Goal: Task Accomplishment & Management: Use online tool/utility

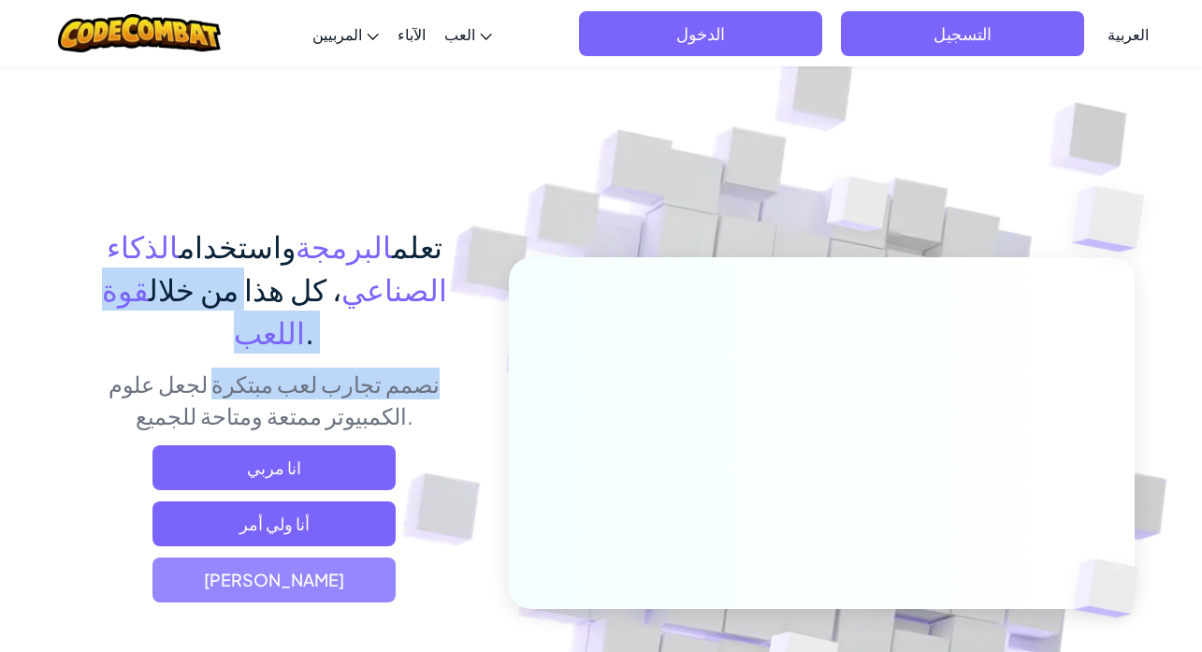
click at [300, 558] on span "[PERSON_NAME]" at bounding box center [274, 580] width 243 height 45
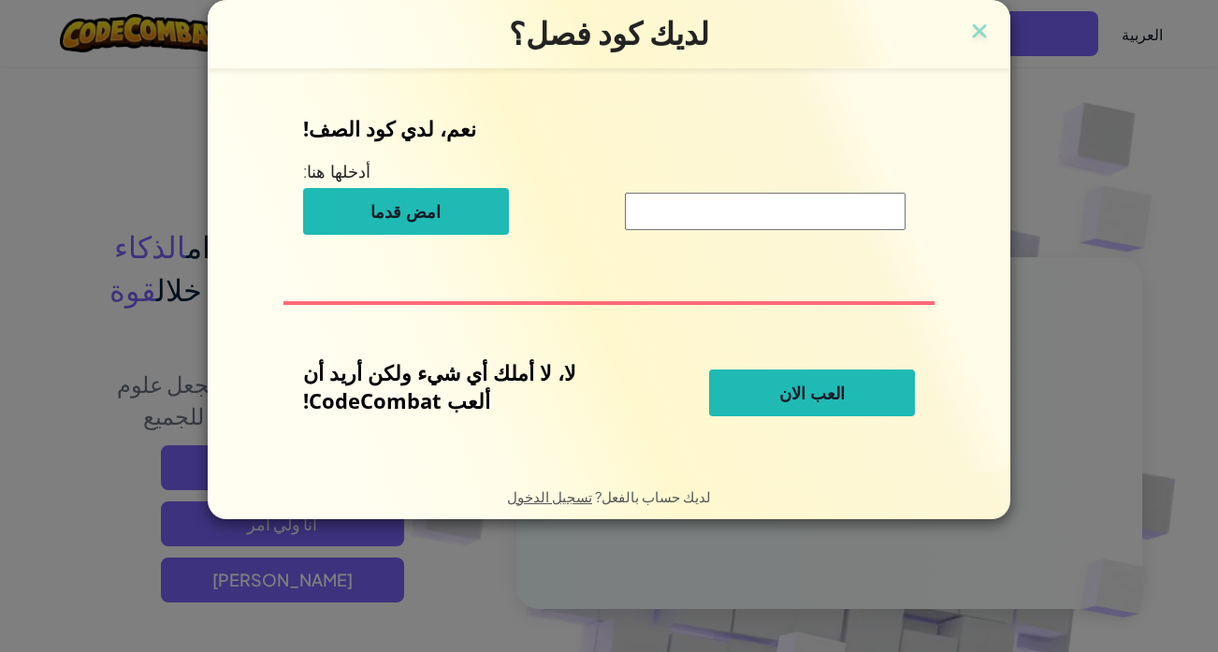
click at [822, 205] on input at bounding box center [765, 211] width 281 height 37
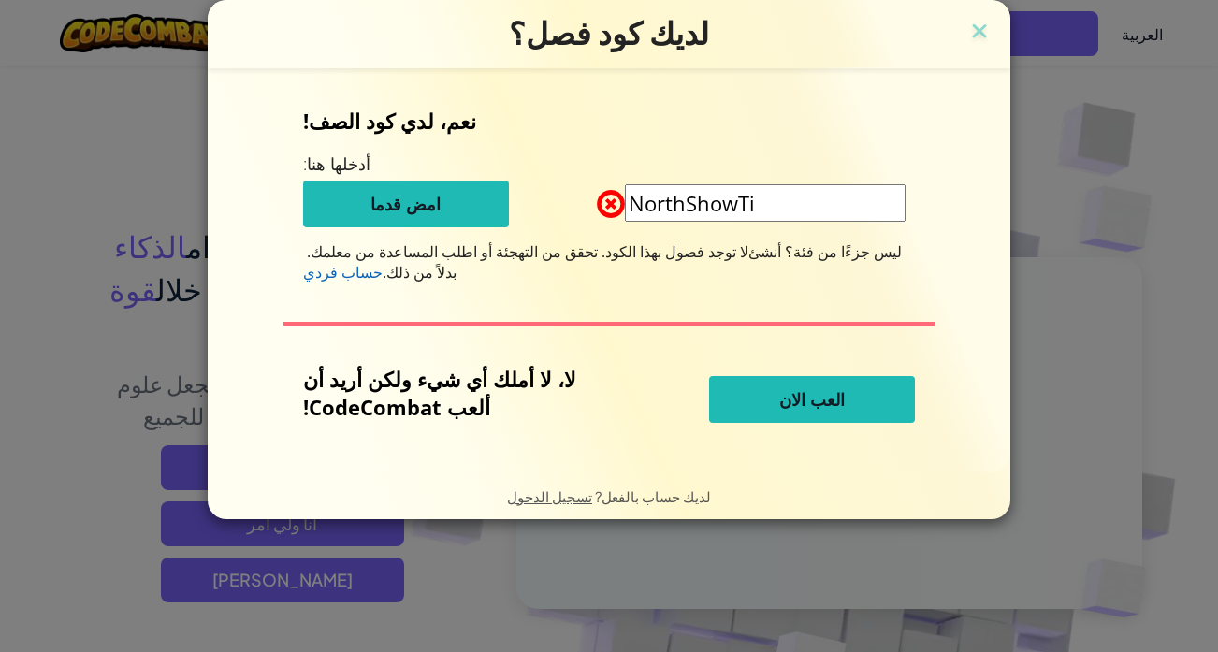
type input "NorthShowTi"
click at [879, 399] on button "العب الان" at bounding box center [812, 399] width 206 height 47
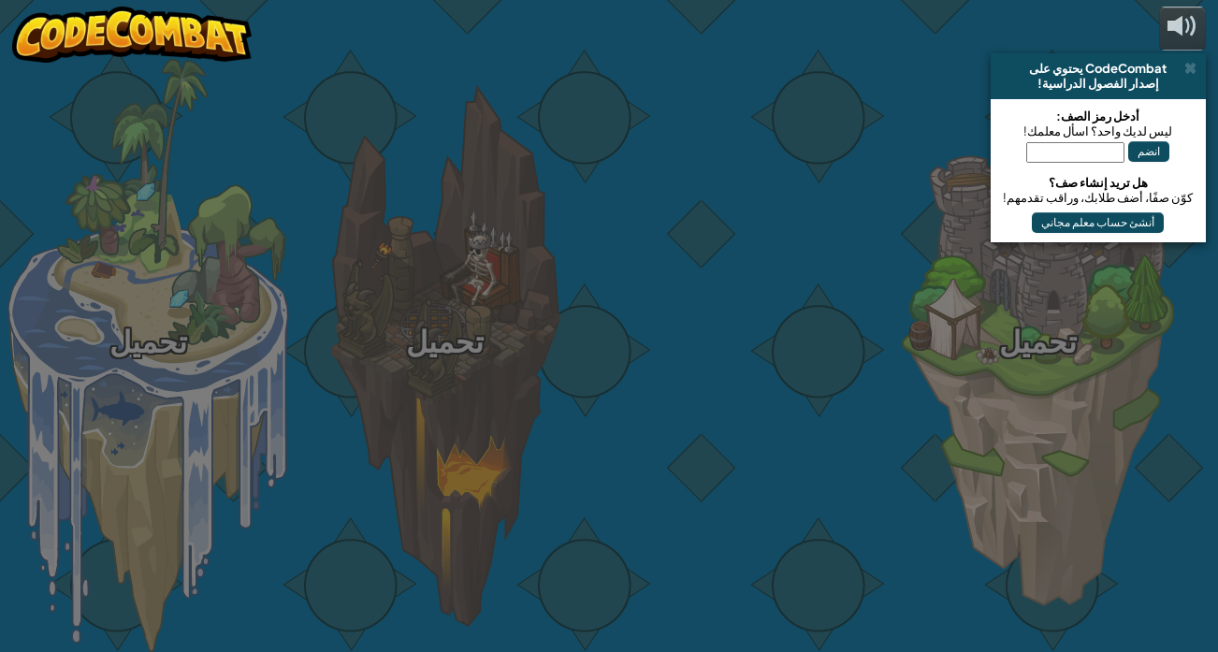
select select "ar"
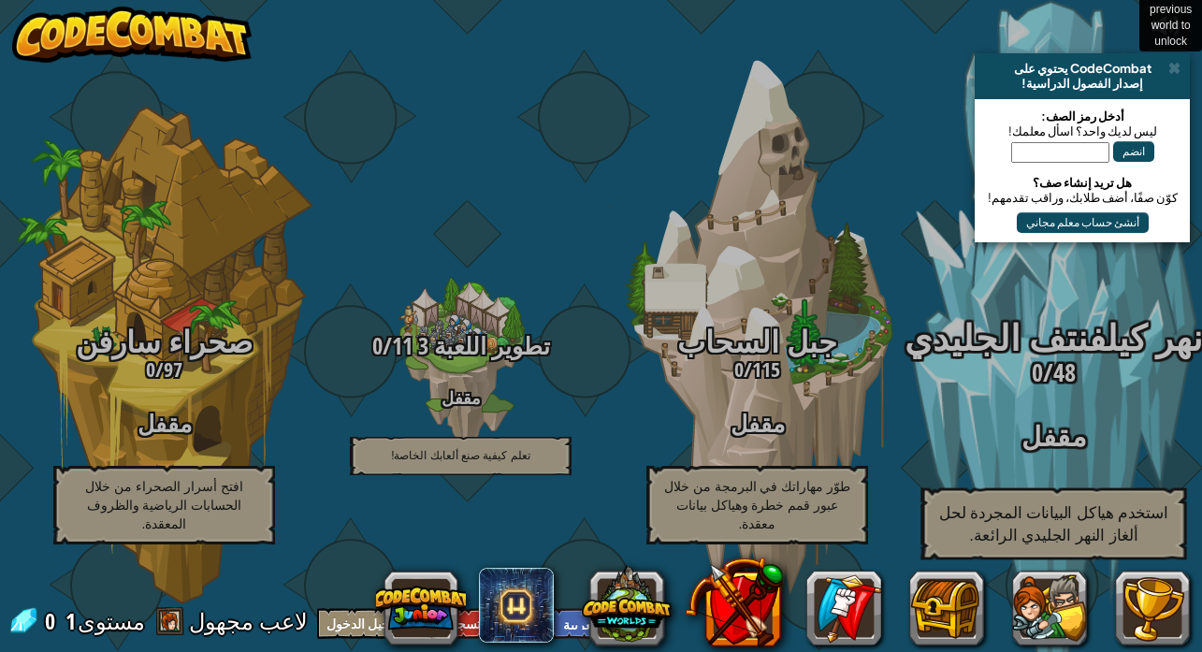
click at [1054, 372] on span "48" at bounding box center [1065, 373] width 22 height 34
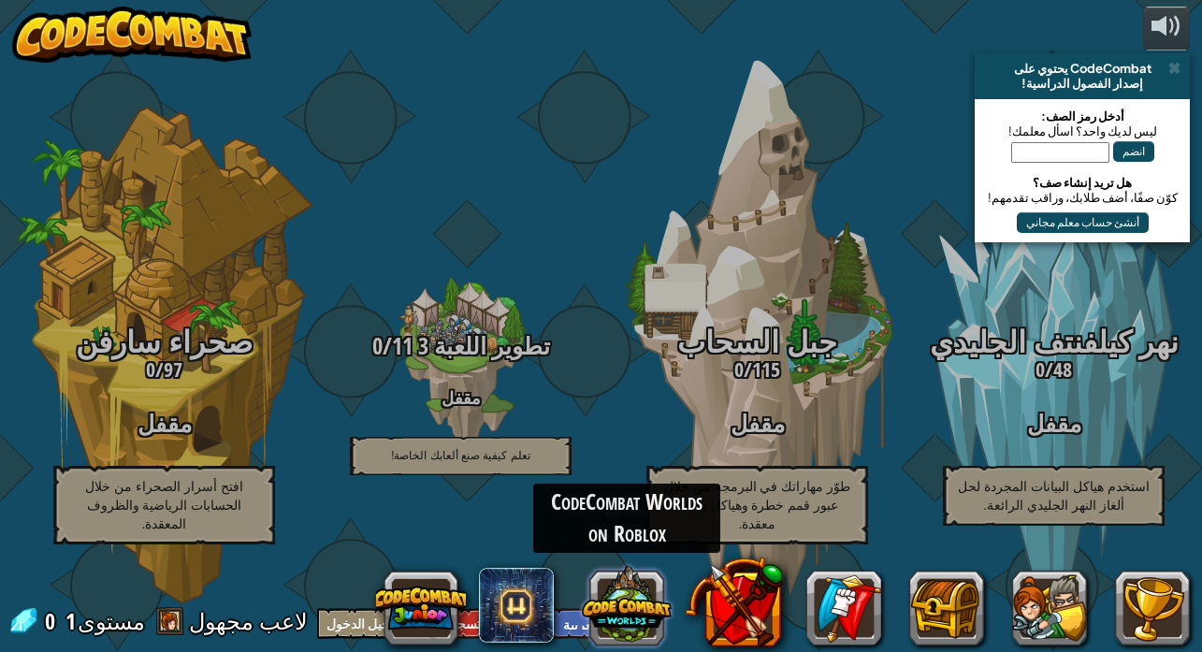
click at [642, 604] on button at bounding box center [627, 605] width 90 height 90
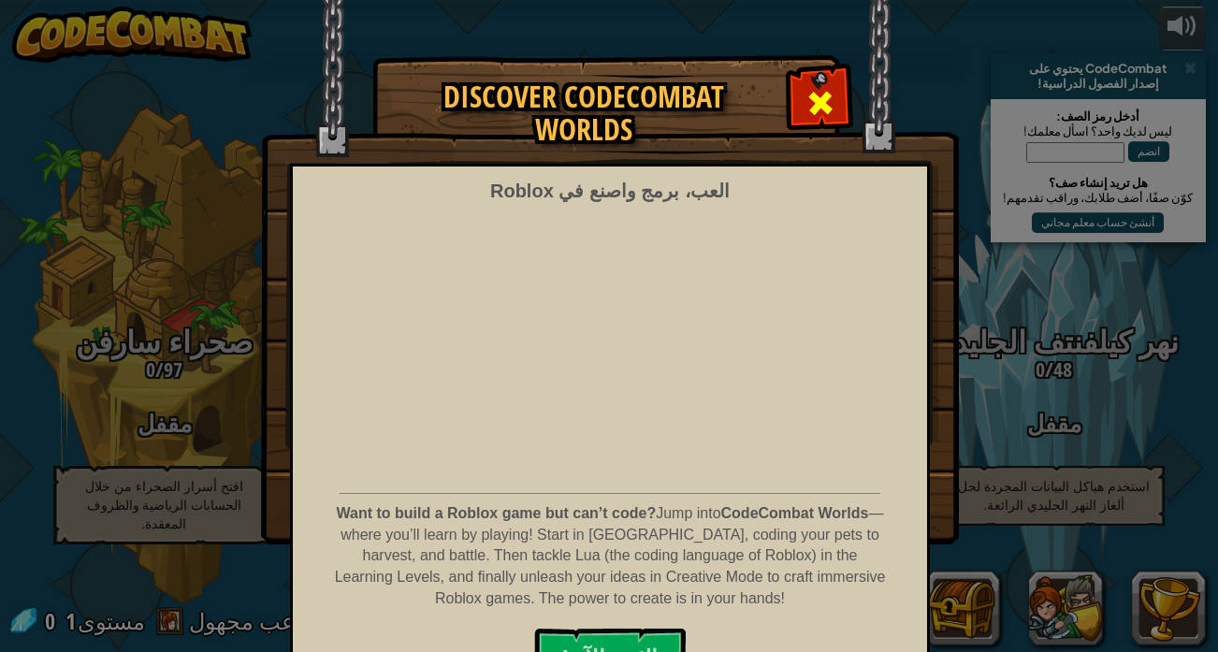
click at [808, 111] on span at bounding box center [821, 103] width 30 height 30
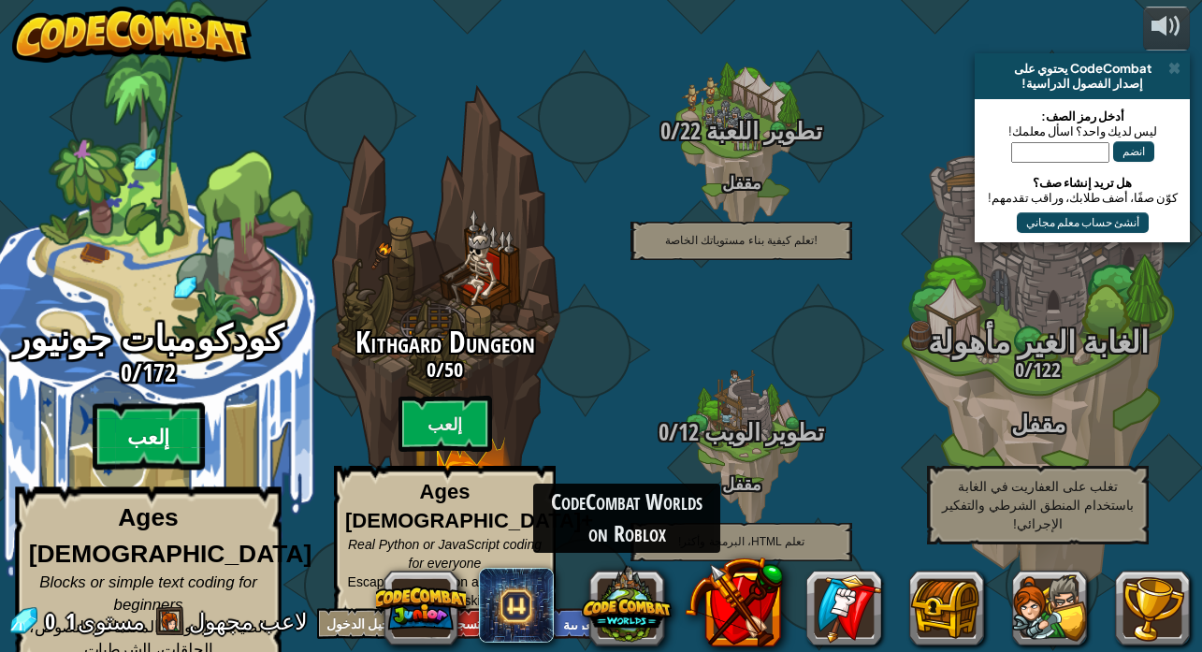
click at [168, 422] on btn "إلعب" at bounding box center [149, 436] width 112 height 67
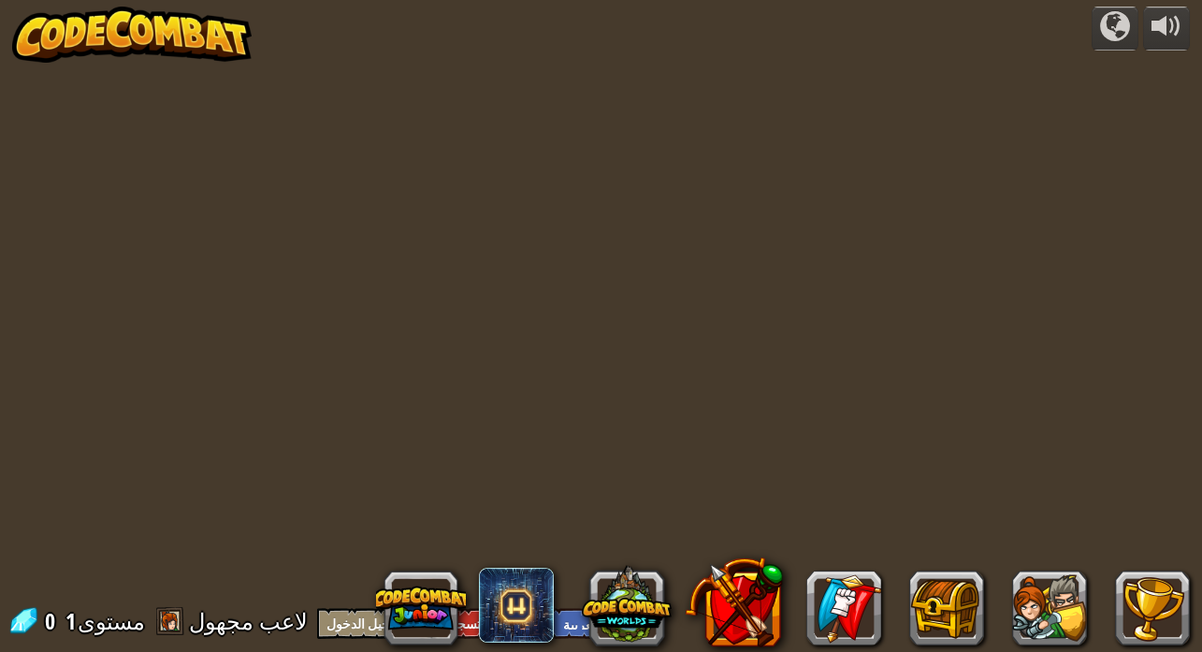
select select "ar"
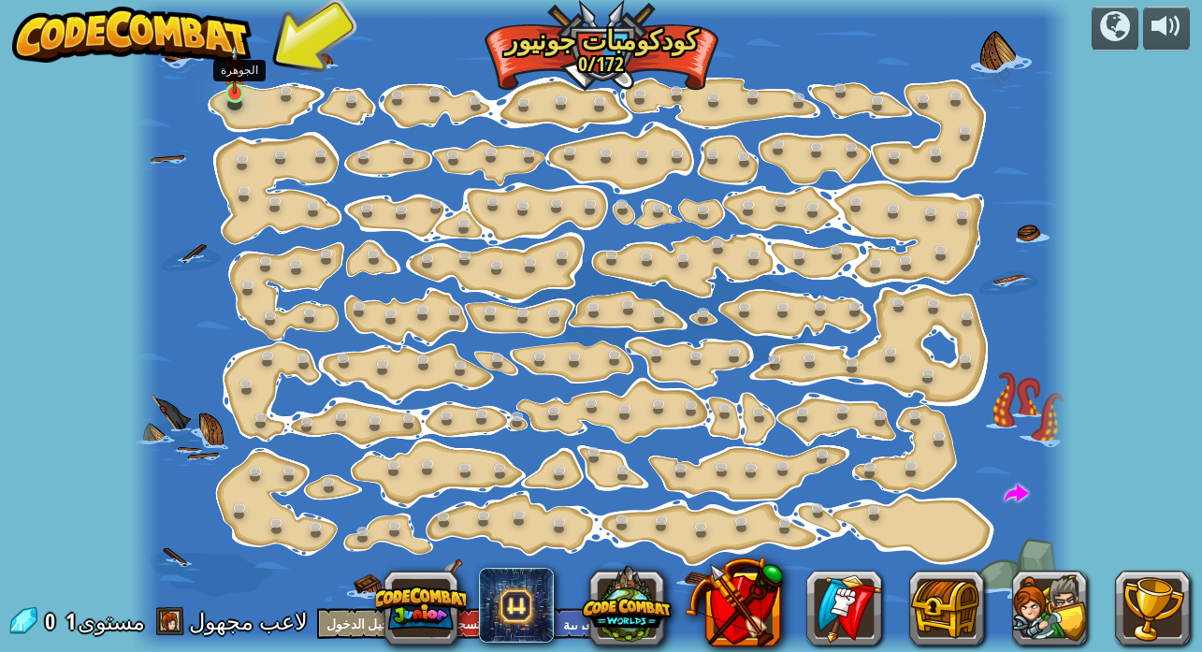
click at [227, 82] on img at bounding box center [235, 69] width 22 height 51
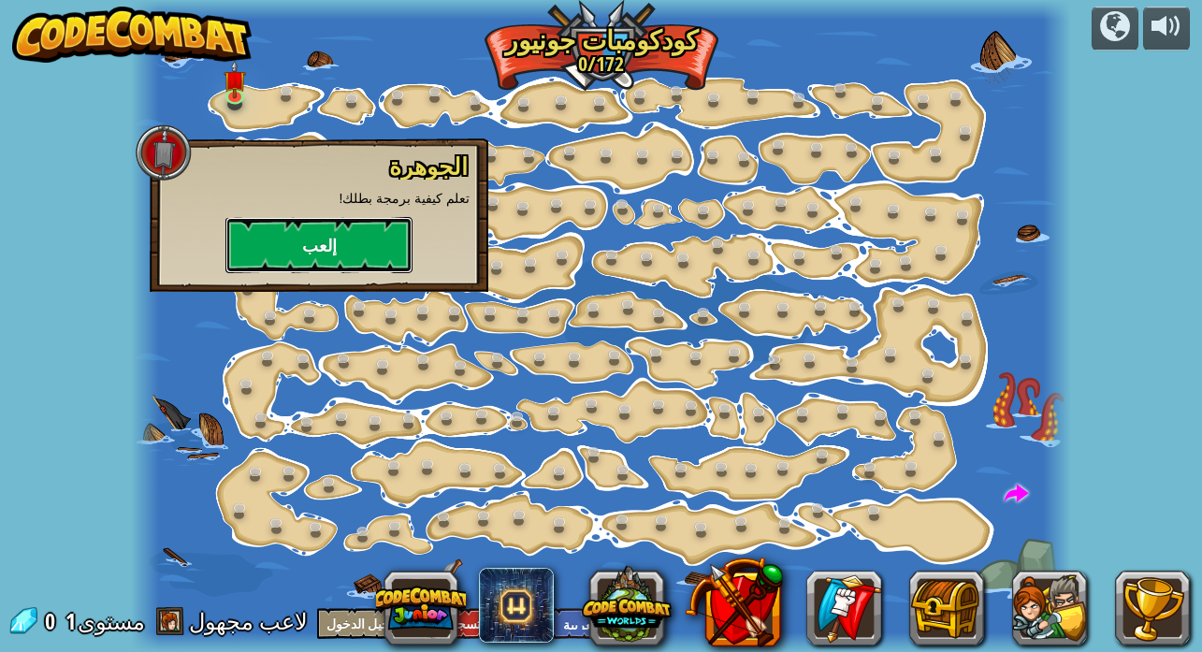
click at [368, 238] on button "إلعب" at bounding box center [319, 245] width 187 height 56
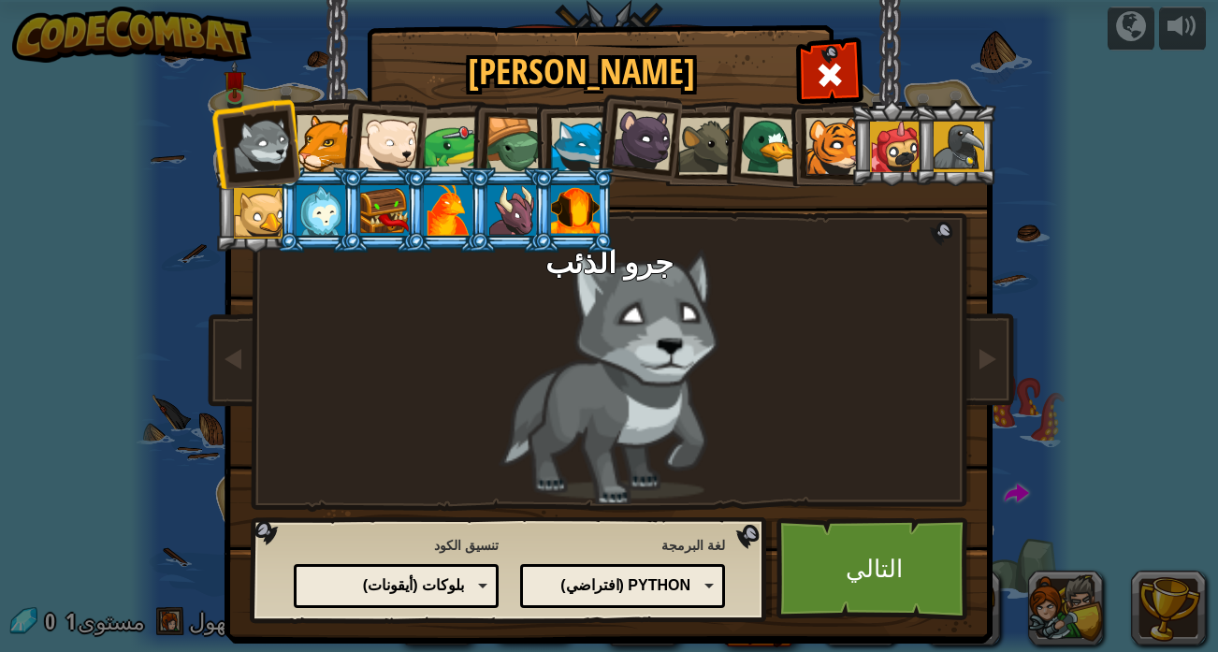
click at [575, 151] on div at bounding box center [579, 146] width 57 height 57
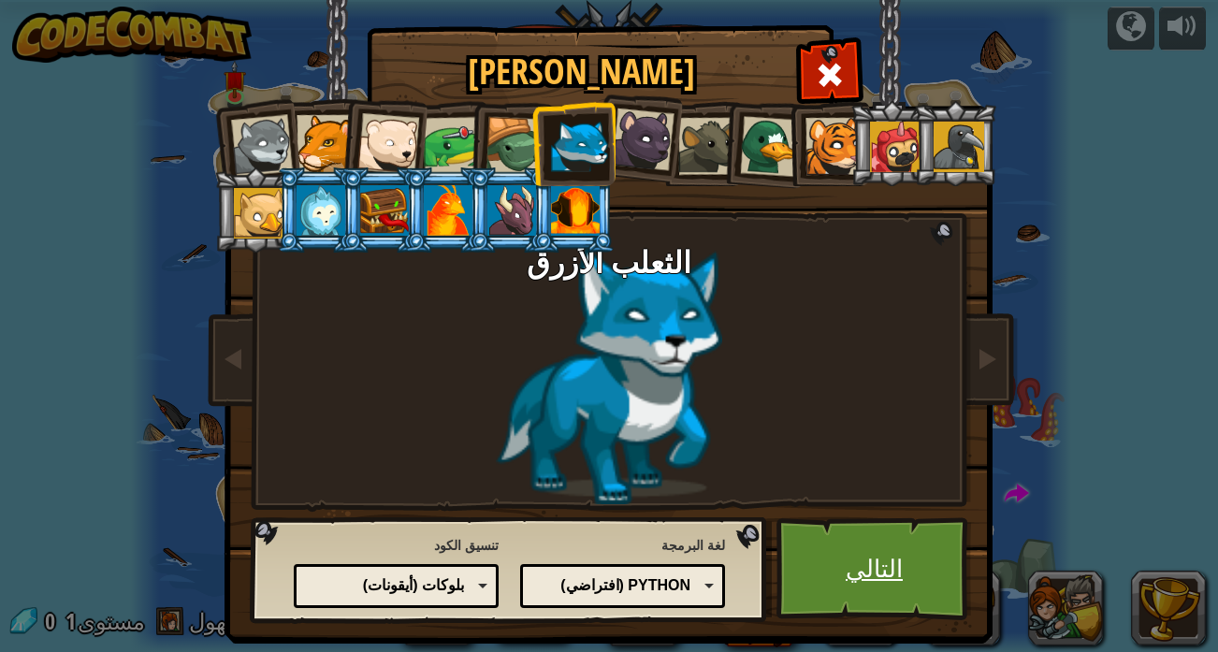
click at [845, 573] on link "التالي" at bounding box center [875, 568] width 196 height 103
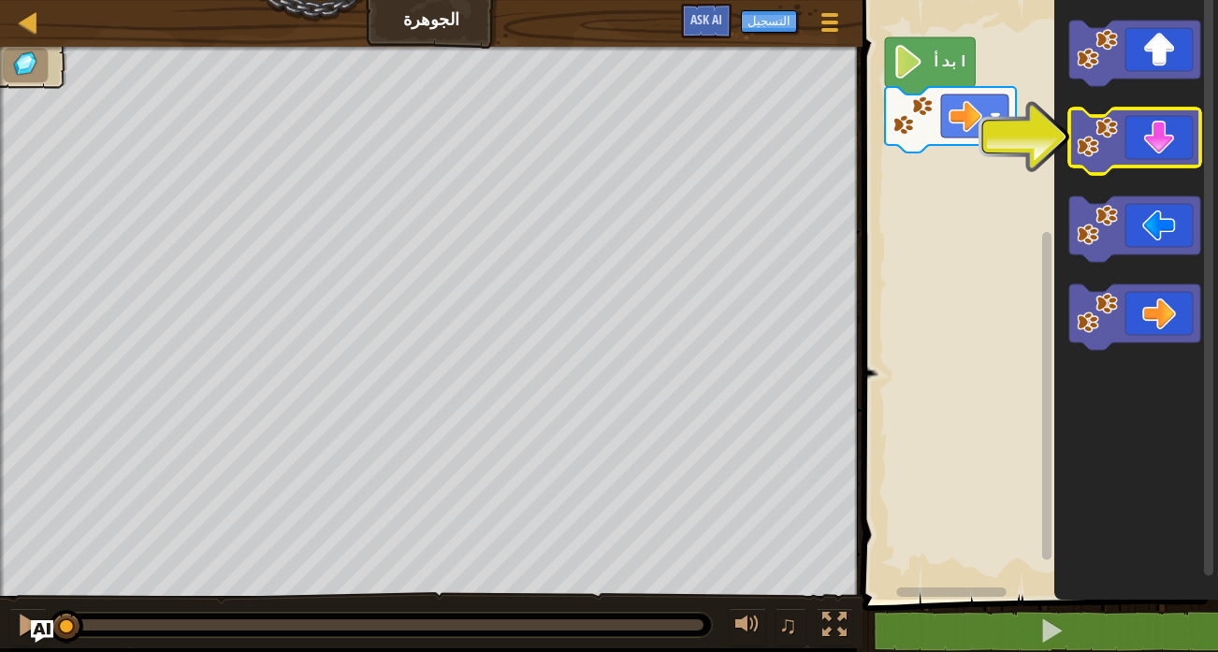
click at [1158, 149] on icon "مساحة عمل بلوكلي" at bounding box center [1135, 141] width 131 height 65
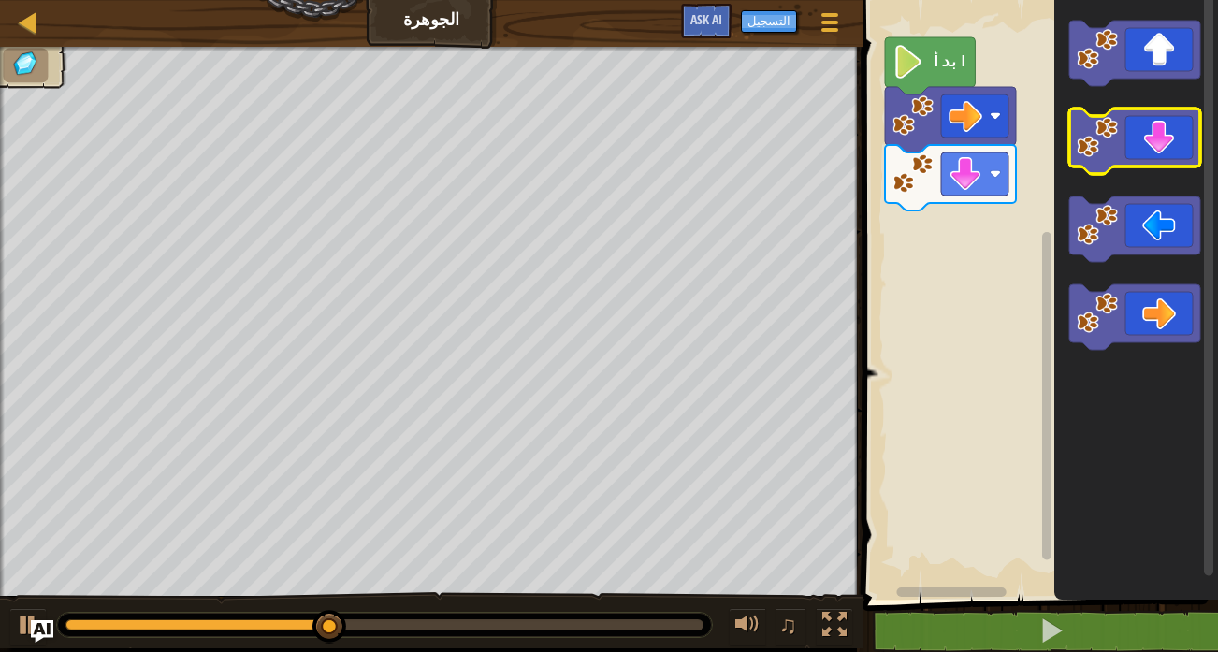
click at [1164, 146] on icon "مساحة عمل بلوكلي" at bounding box center [1135, 141] width 131 height 65
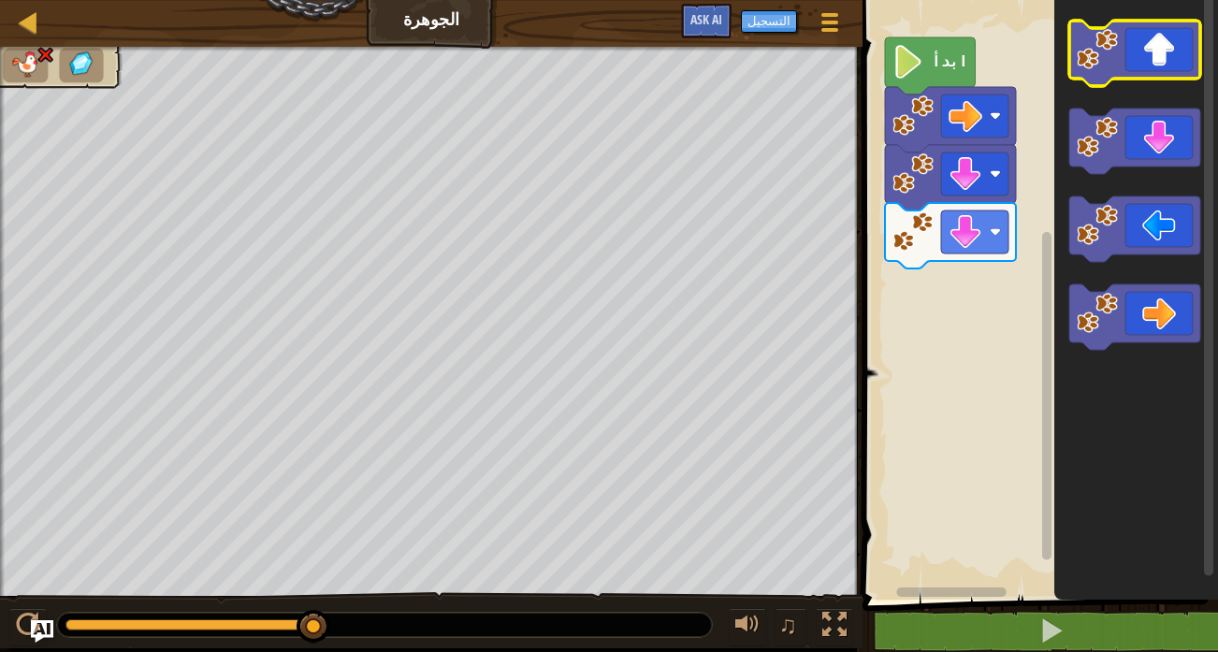
click at [1153, 61] on icon "مساحة عمل بلوكلي" at bounding box center [1135, 53] width 131 height 65
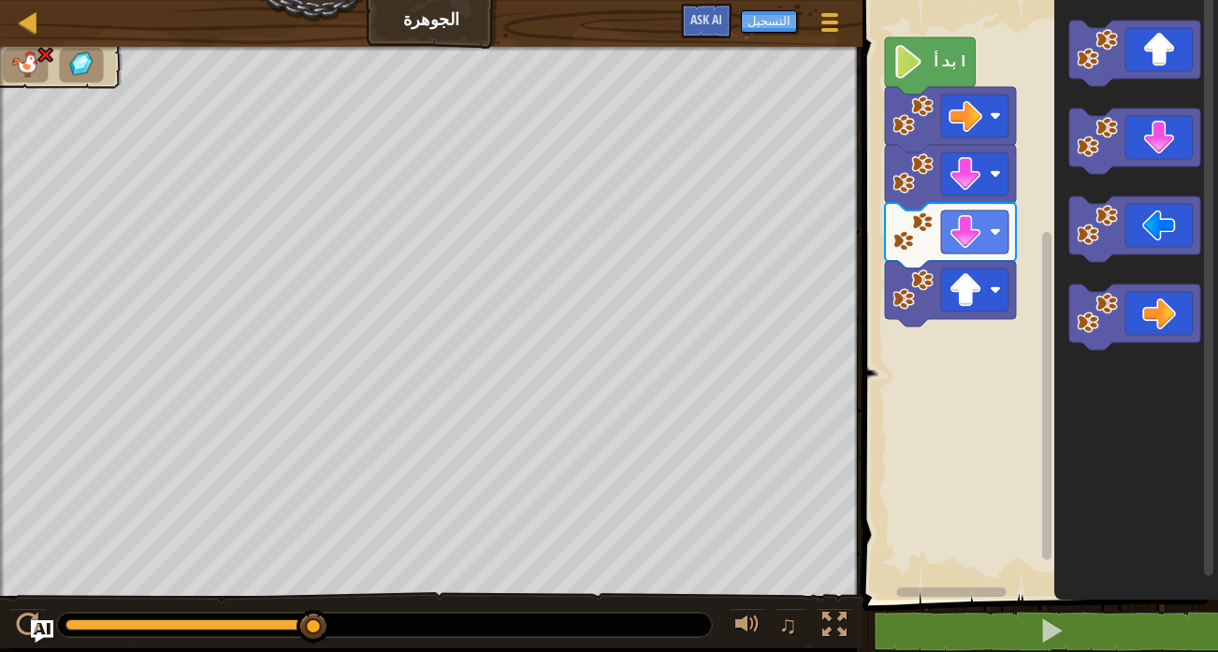
click at [912, 65] on image "مساحة عمل بلوكلي" at bounding box center [909, 62] width 32 height 34
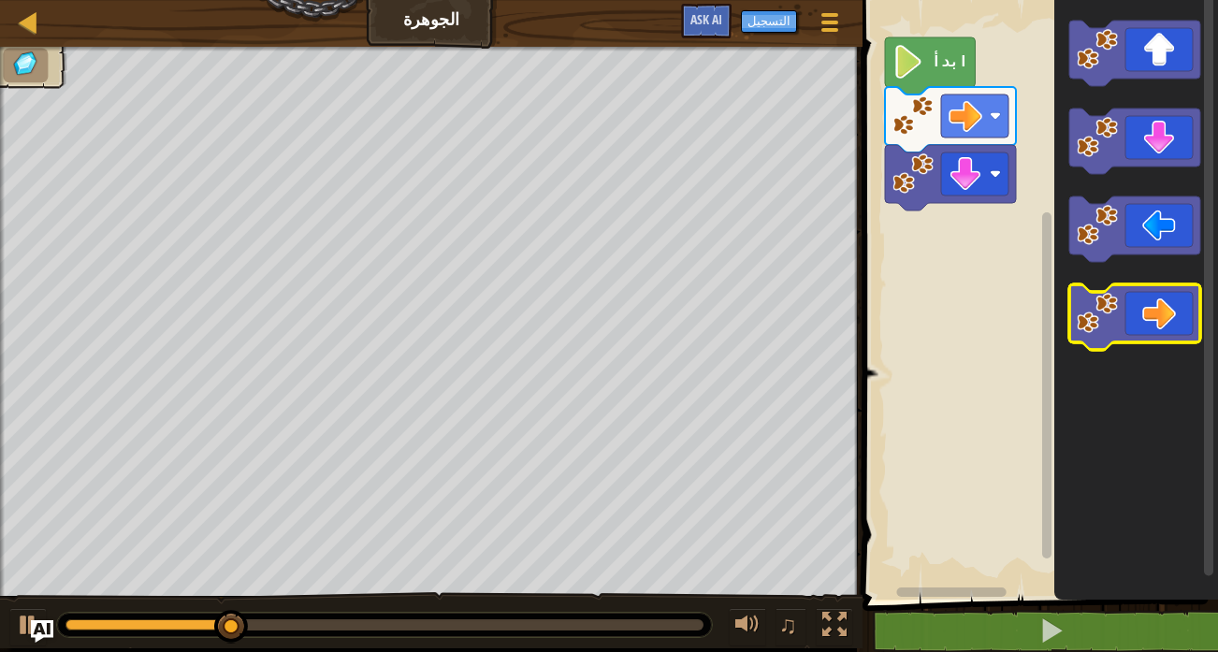
click at [1116, 317] on image "مساحة عمل بلوكلي" at bounding box center [1097, 313] width 41 height 41
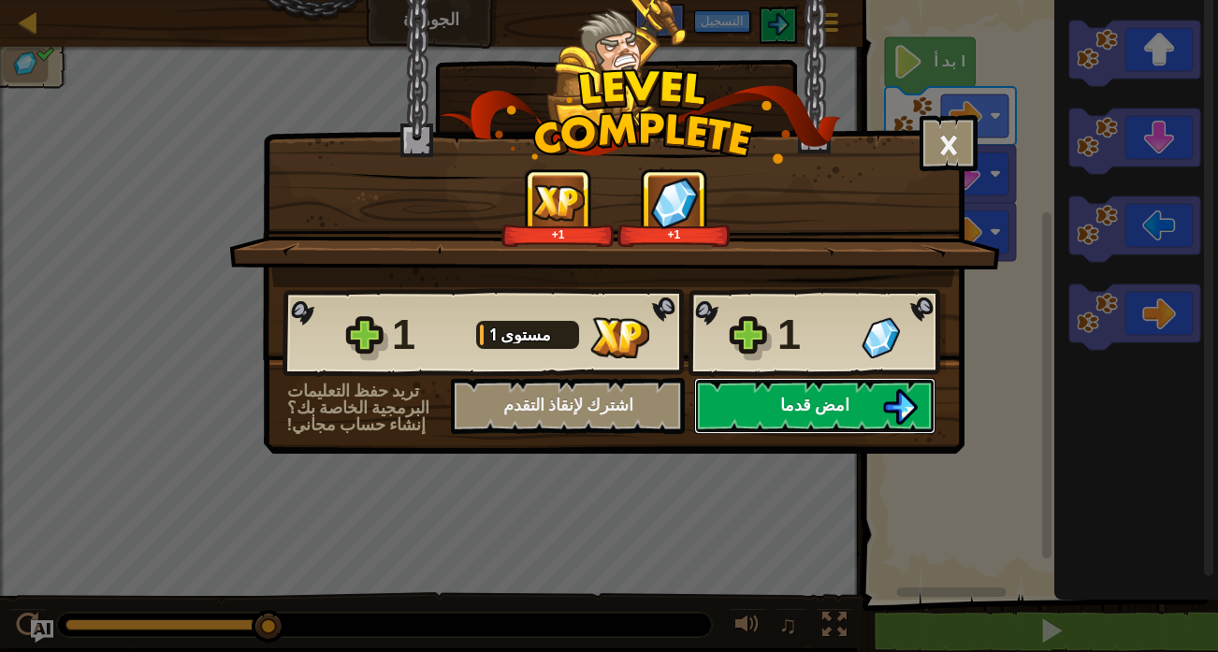
click at [898, 399] on img at bounding box center [900, 407] width 36 height 36
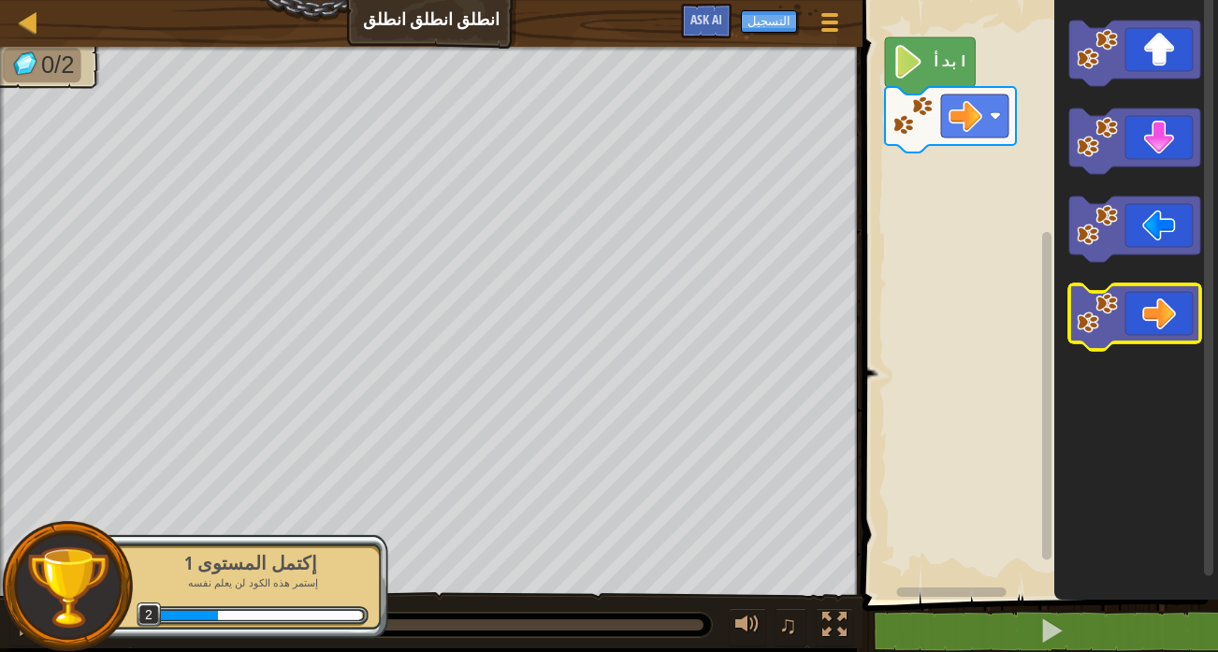
click at [1166, 324] on icon "مساحة عمل بلوكلي" at bounding box center [1135, 316] width 131 height 65
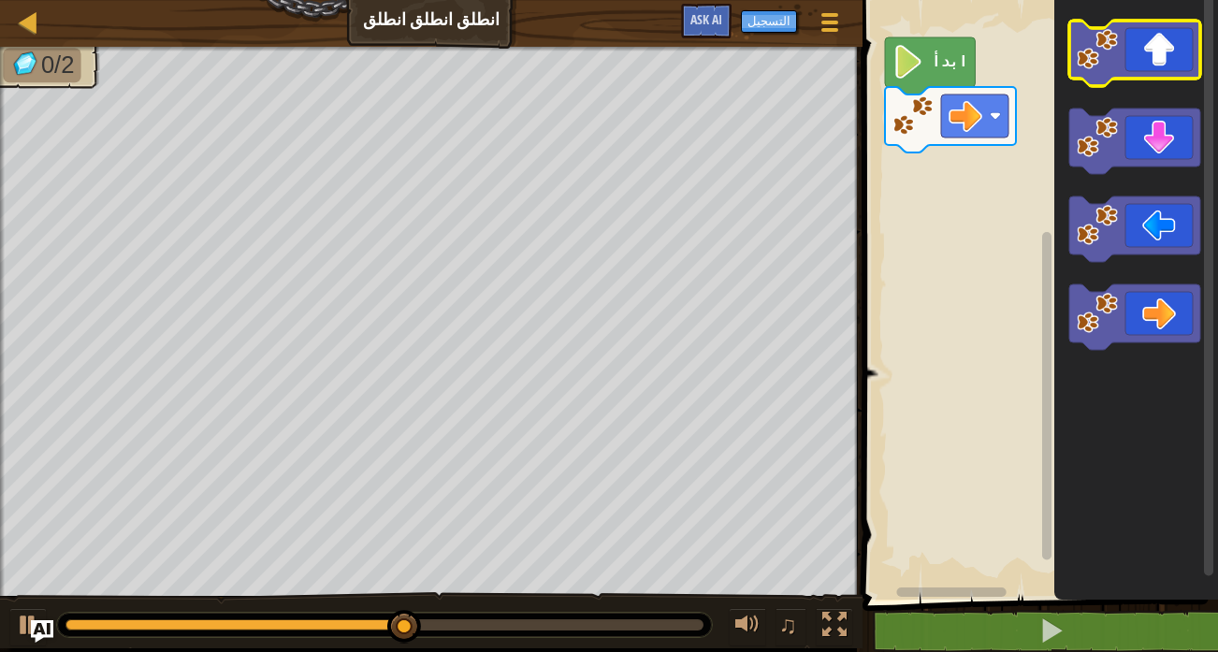
click at [1157, 40] on icon "مساحة عمل بلوكلي" at bounding box center [1135, 53] width 131 height 65
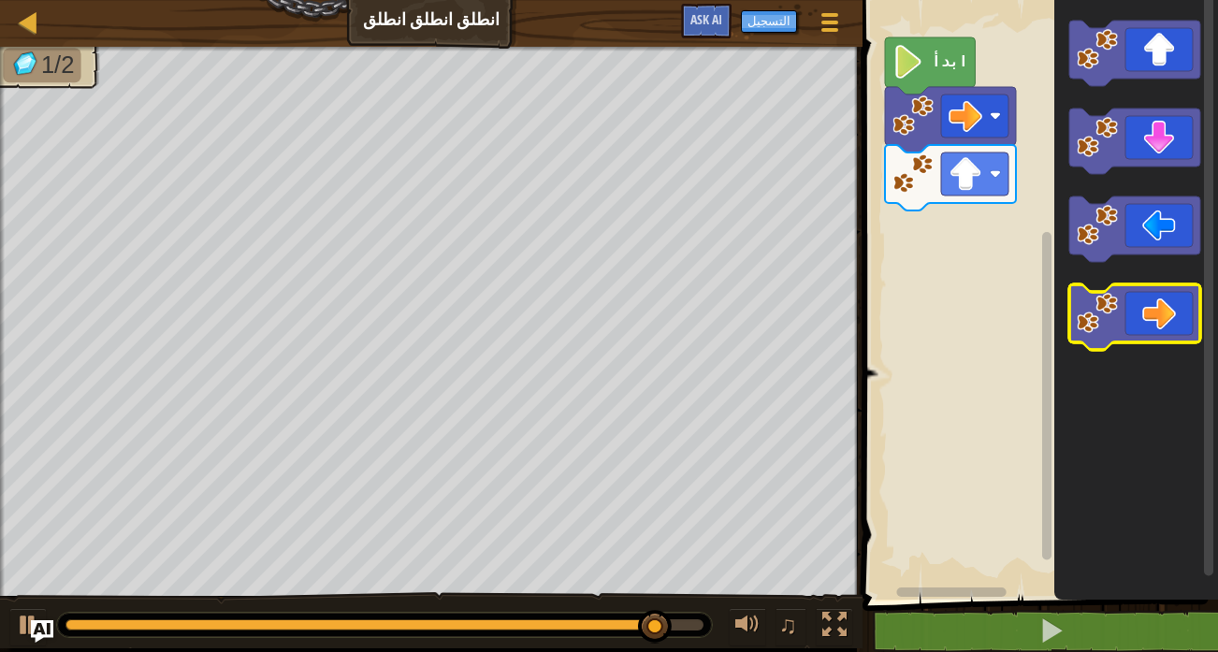
click at [1113, 316] on image "مساحة عمل بلوكلي" at bounding box center [1097, 313] width 41 height 41
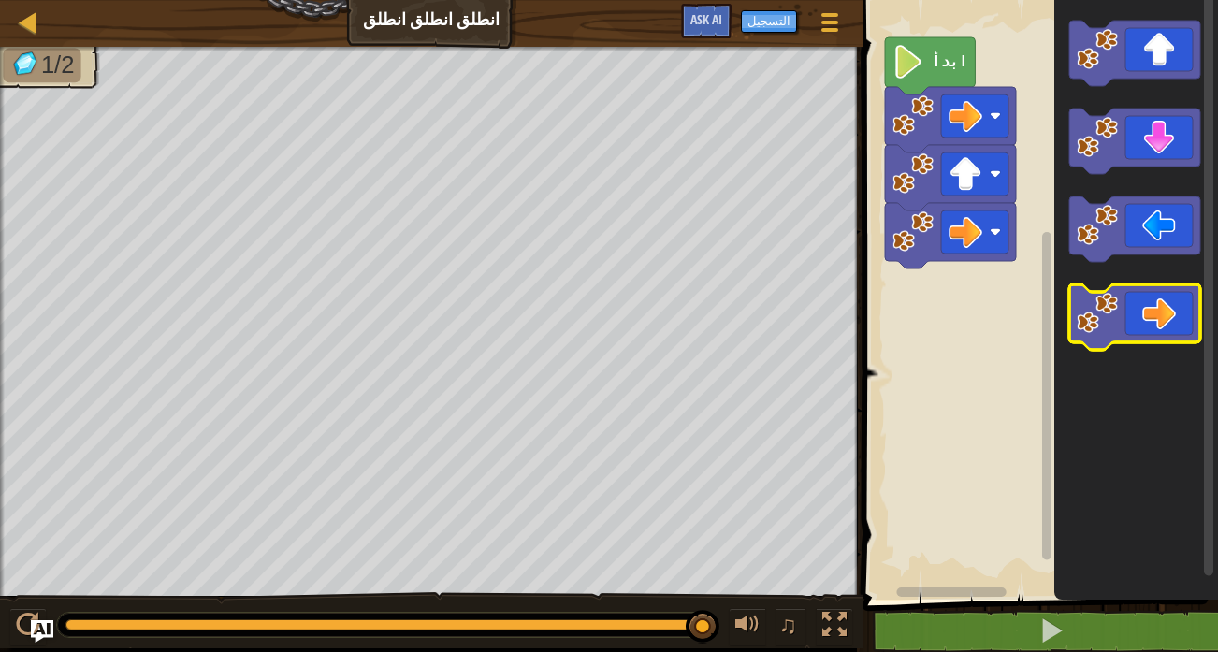
click at [1113, 316] on image "مساحة عمل بلوكلي" at bounding box center [1097, 313] width 41 height 41
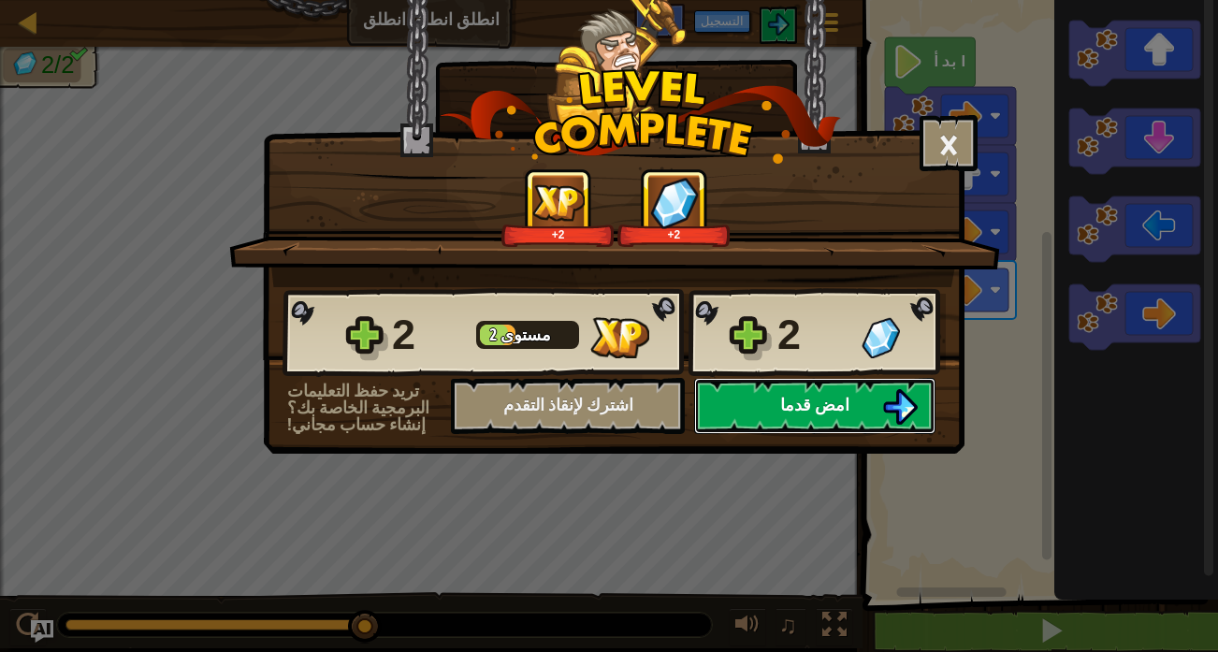
click at [883, 401] on img at bounding box center [900, 407] width 36 height 36
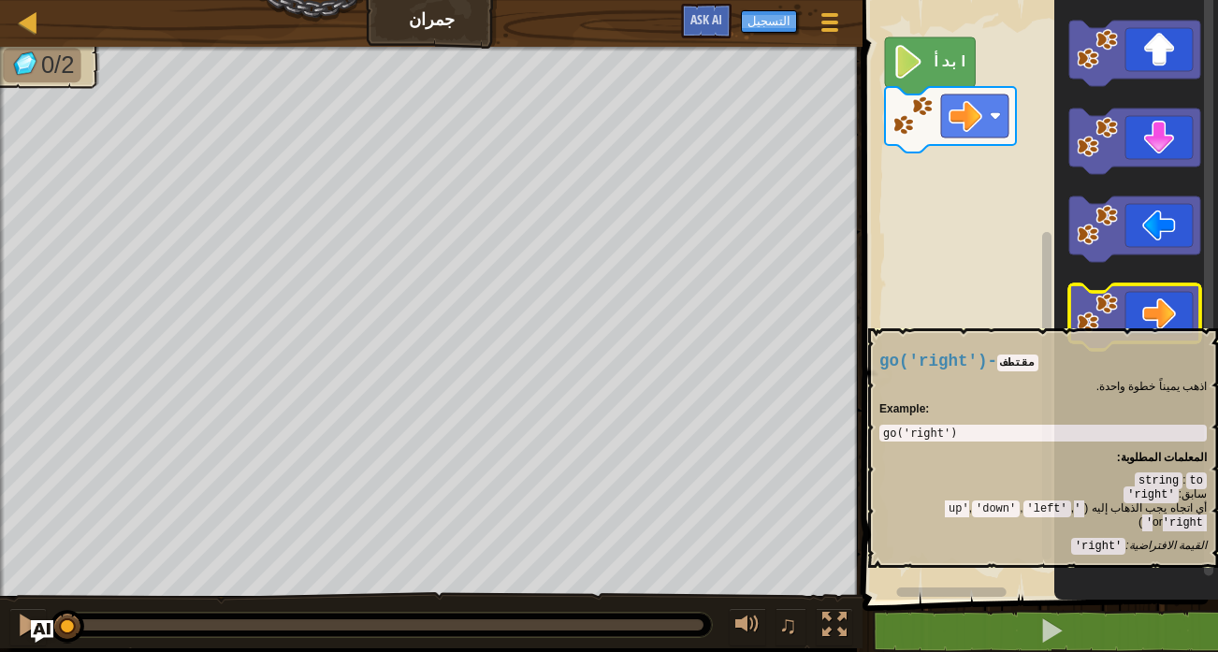
click at [1173, 313] on icon "مساحة عمل بلوكلي" at bounding box center [1135, 316] width 131 height 65
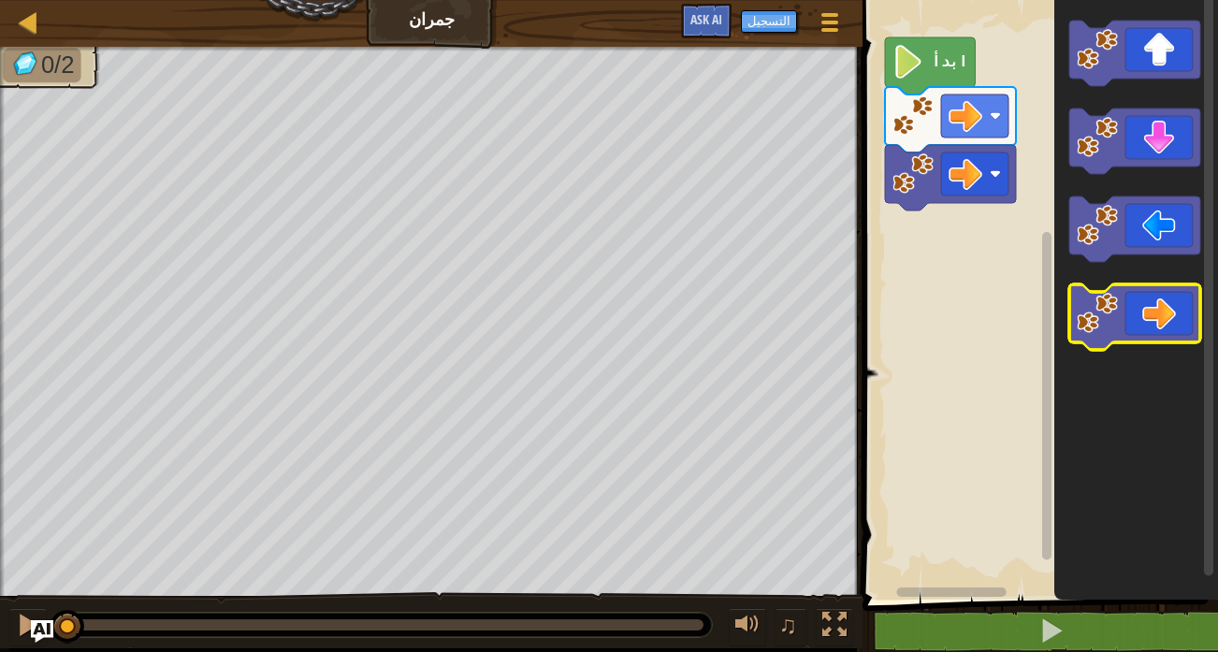
click at [1173, 313] on icon "مساحة عمل بلوكلي" at bounding box center [1135, 316] width 131 height 65
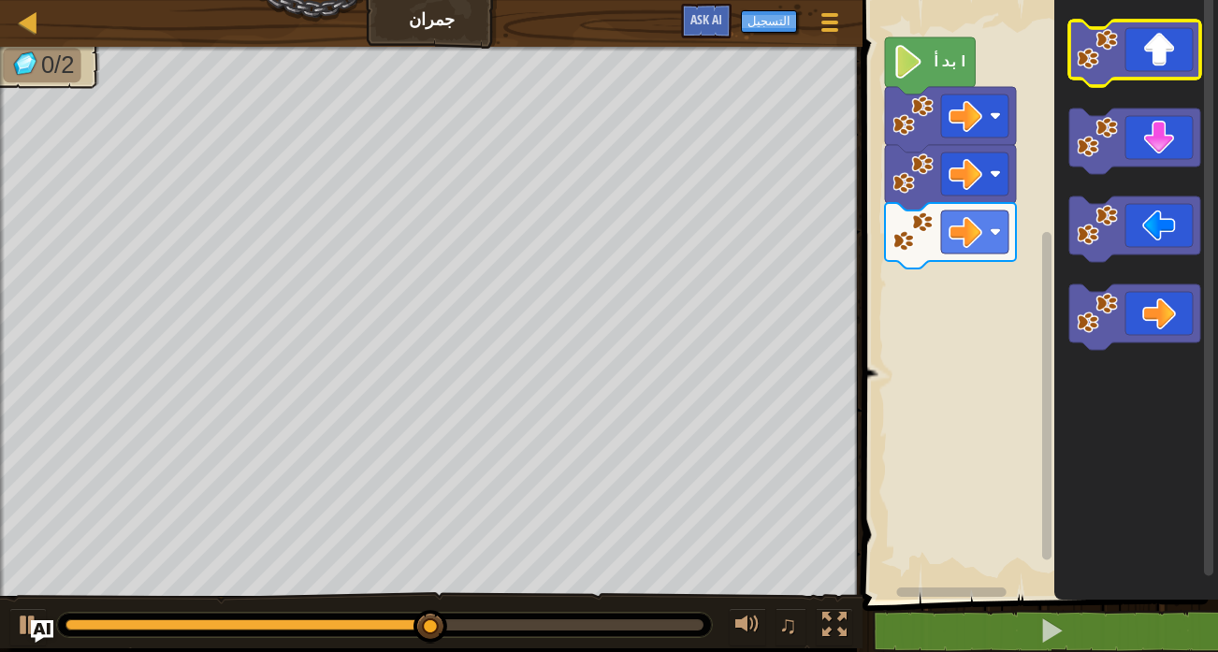
click at [1175, 45] on icon "مساحة عمل بلوكلي" at bounding box center [1135, 53] width 131 height 65
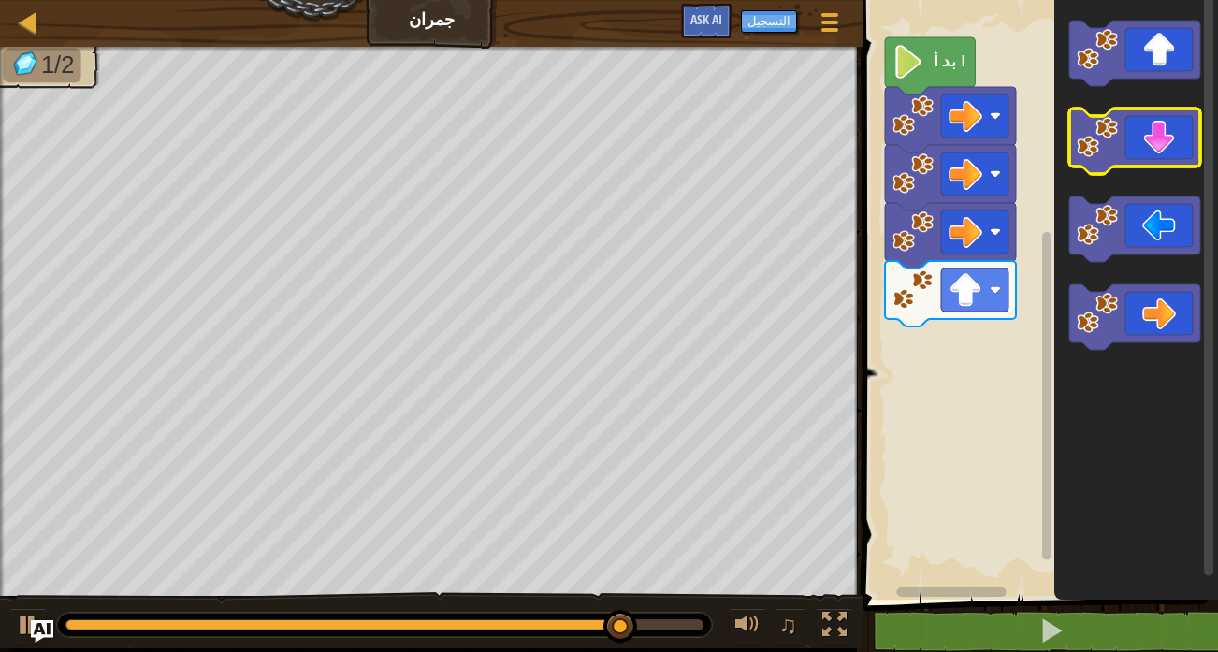
click at [1167, 129] on icon "مساحة عمل بلوكلي" at bounding box center [1135, 141] width 131 height 65
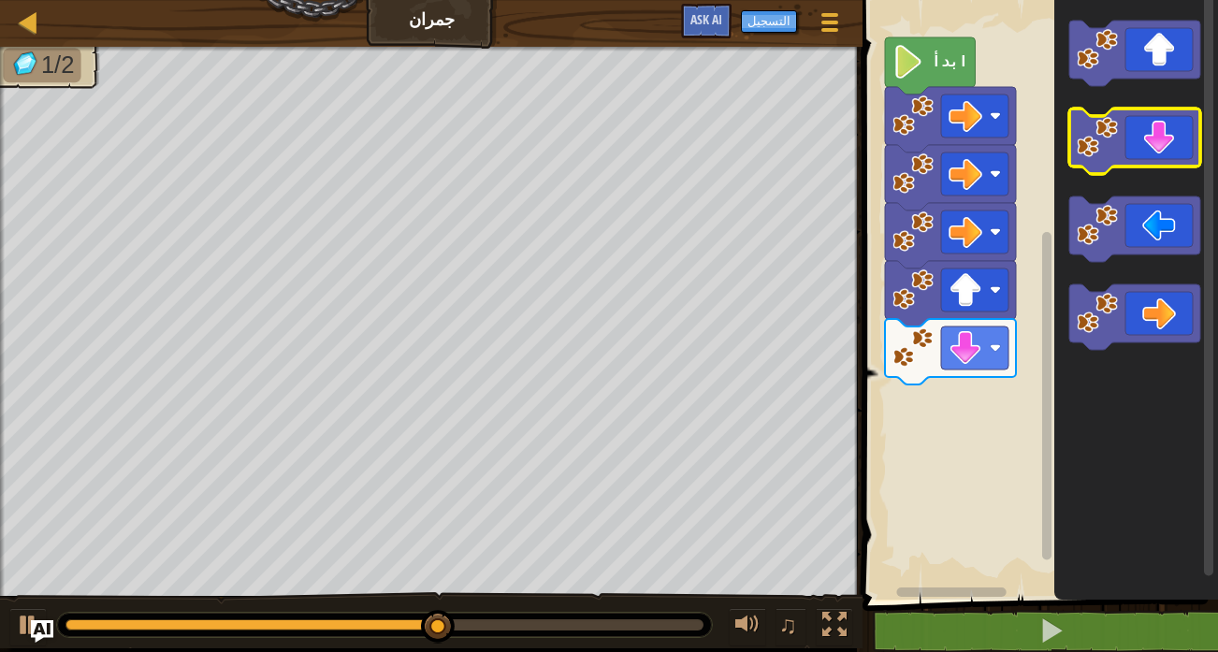
click at [1167, 129] on icon "مساحة عمل بلوكلي" at bounding box center [1135, 141] width 131 height 65
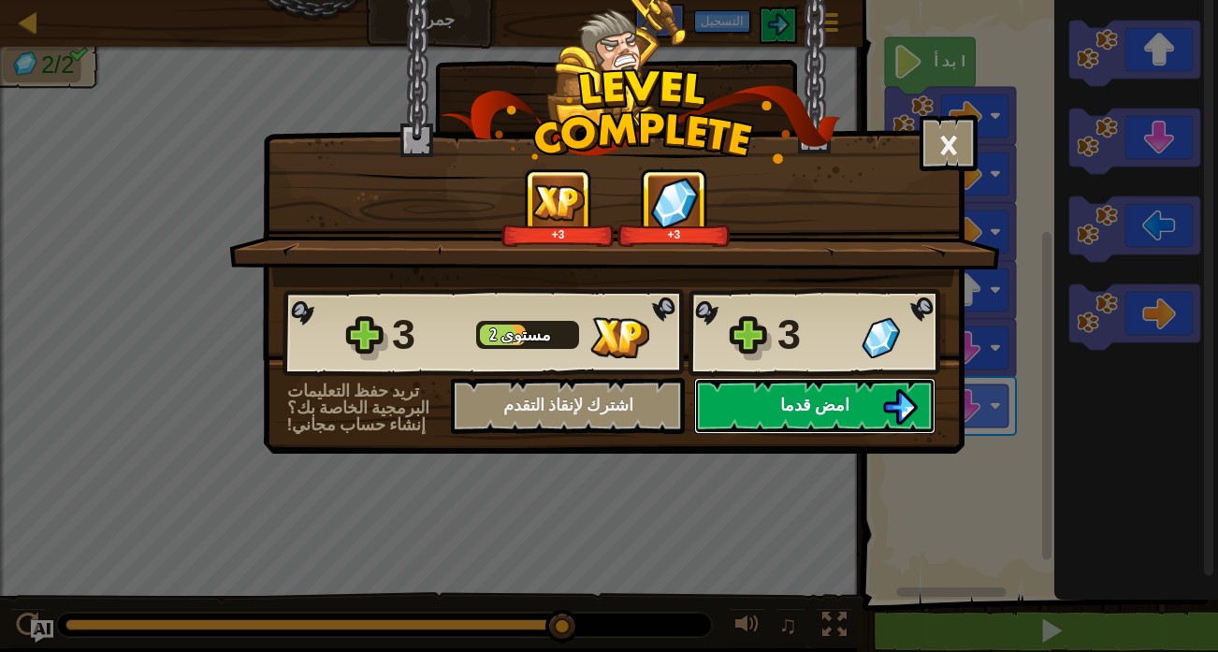
click at [909, 402] on img at bounding box center [900, 407] width 36 height 36
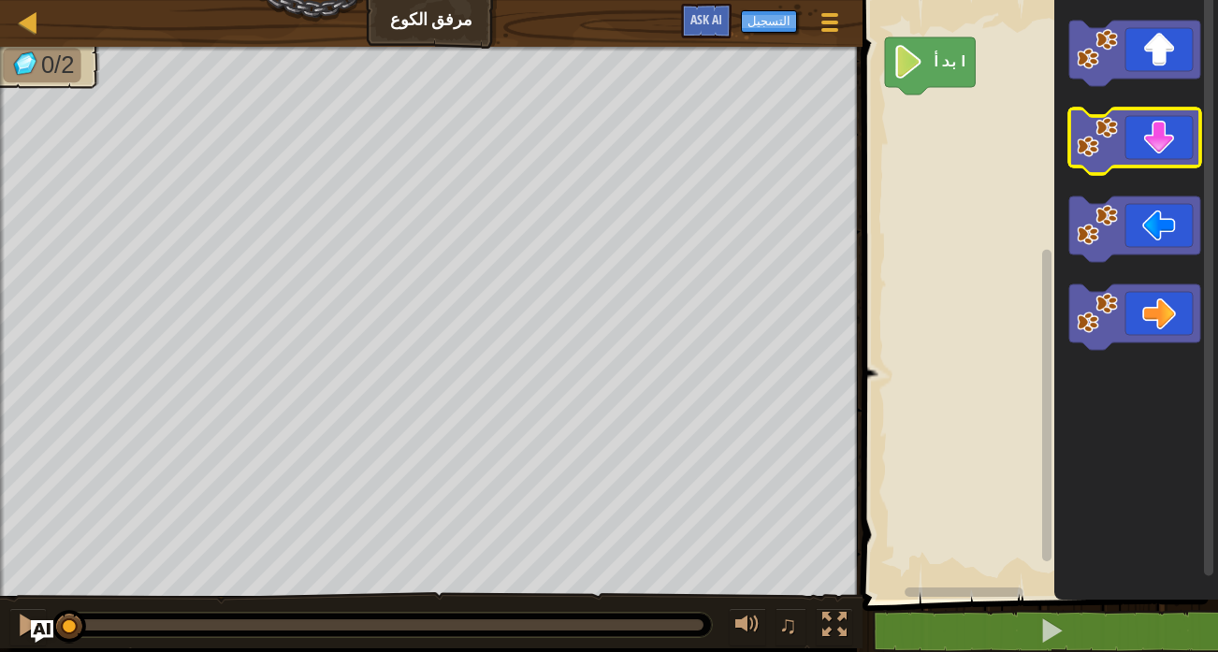
click at [1150, 159] on icon "مساحة عمل بلوكلي" at bounding box center [1135, 141] width 131 height 65
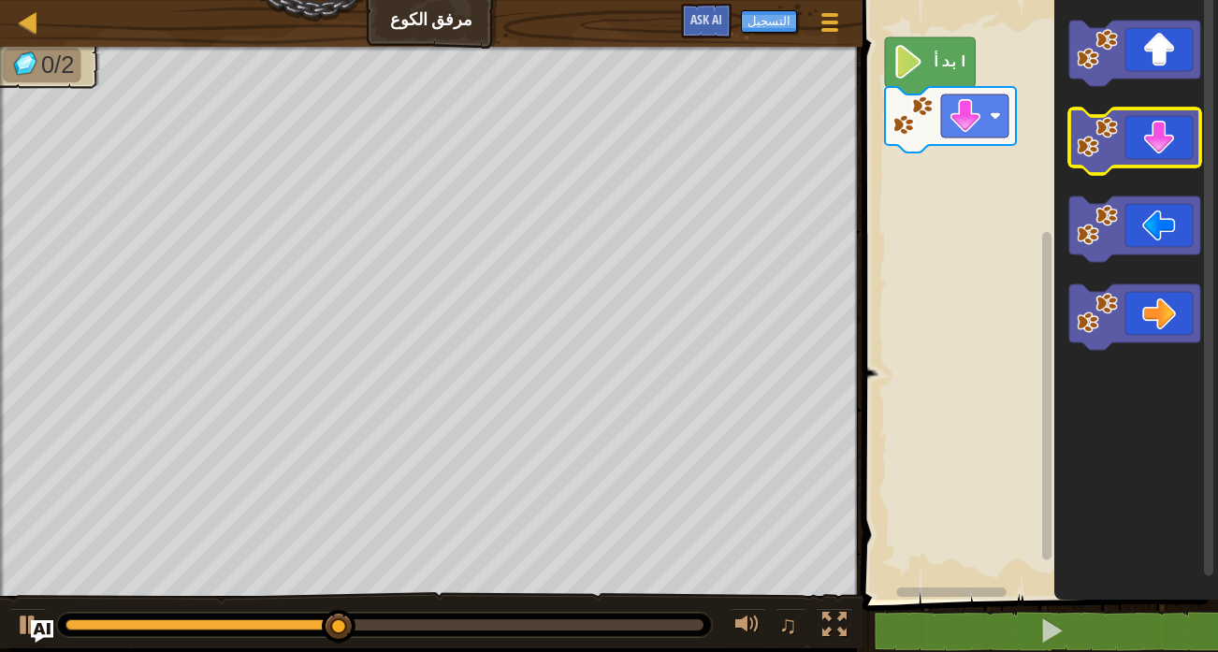
click at [1150, 159] on icon "مساحة عمل بلوكلي" at bounding box center [1135, 141] width 131 height 65
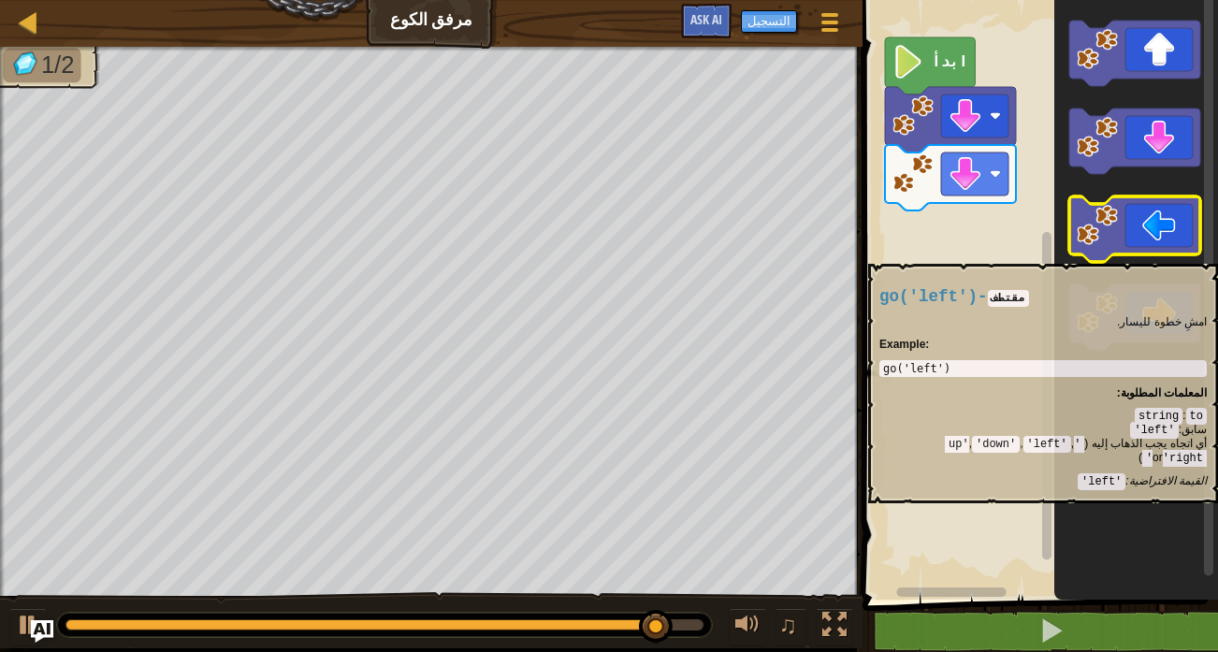
click at [1104, 255] on icon "مساحة عمل بلوكلي" at bounding box center [1135, 228] width 131 height 65
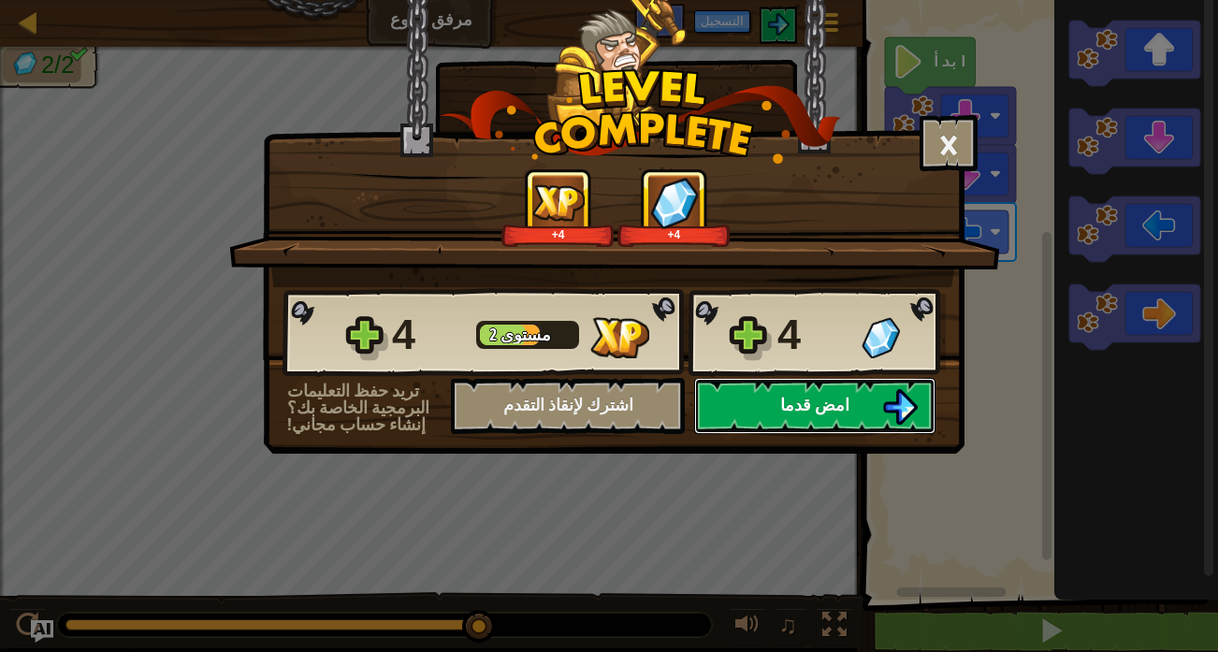
click at [922, 418] on button "امض قدما" at bounding box center [814, 406] width 241 height 56
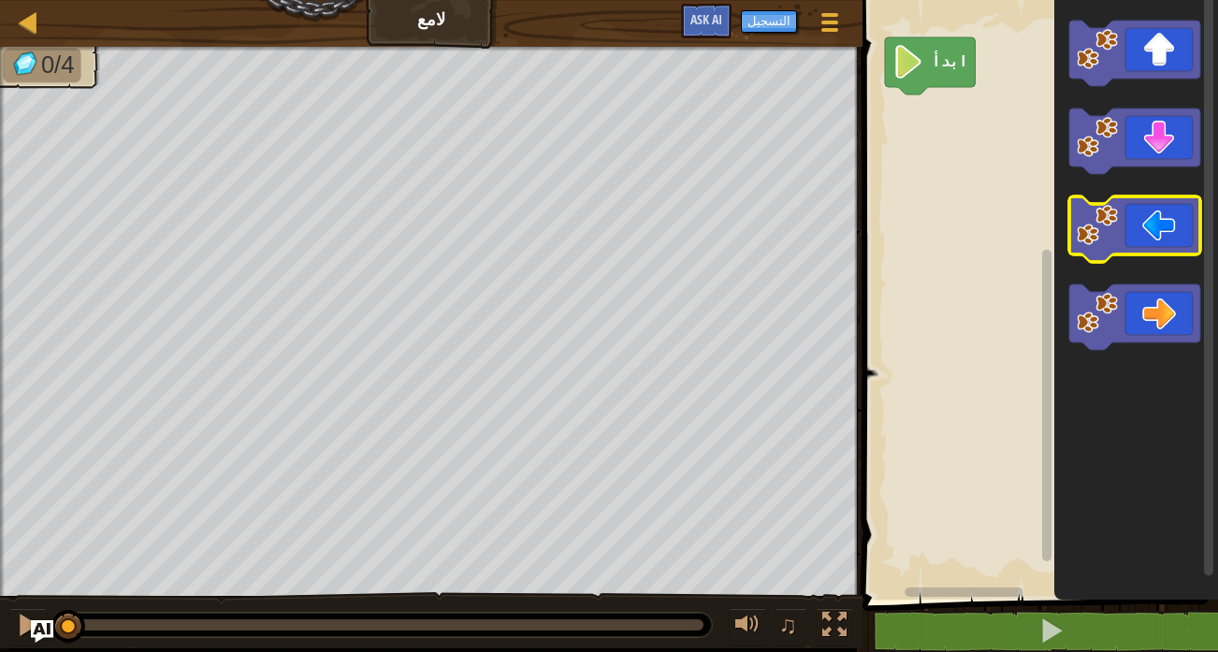
click at [1133, 234] on icon "مساحة عمل بلوكلي" at bounding box center [1135, 228] width 131 height 65
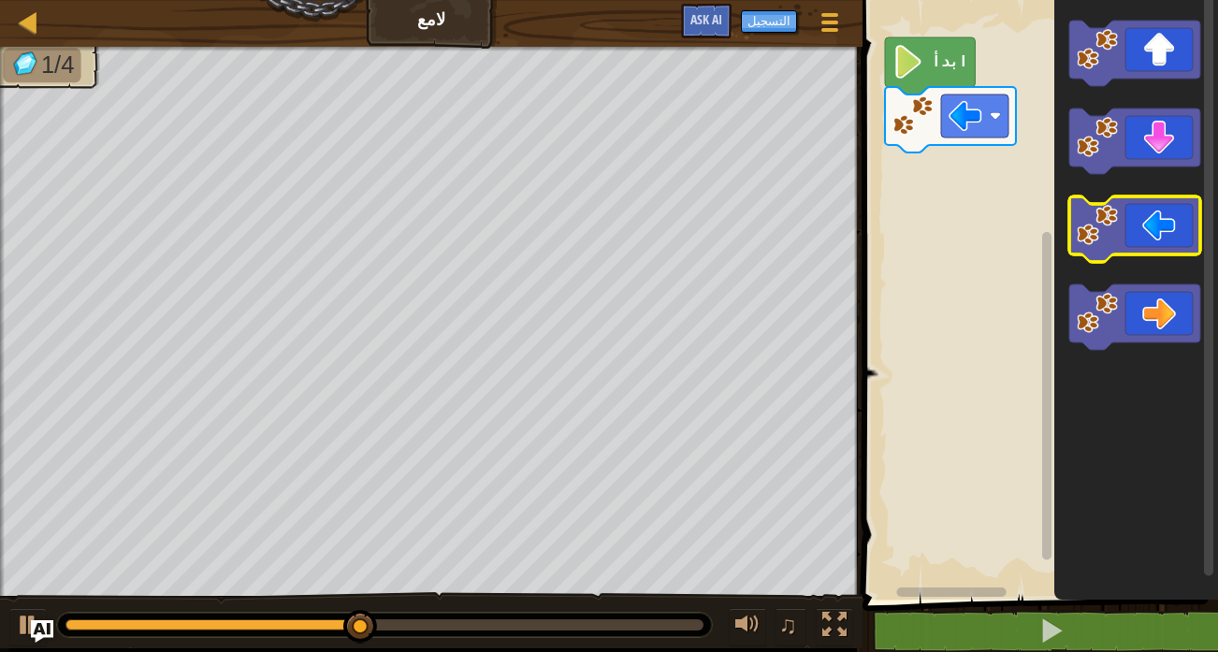
click at [1133, 234] on icon "مساحة عمل بلوكلي" at bounding box center [1135, 228] width 131 height 65
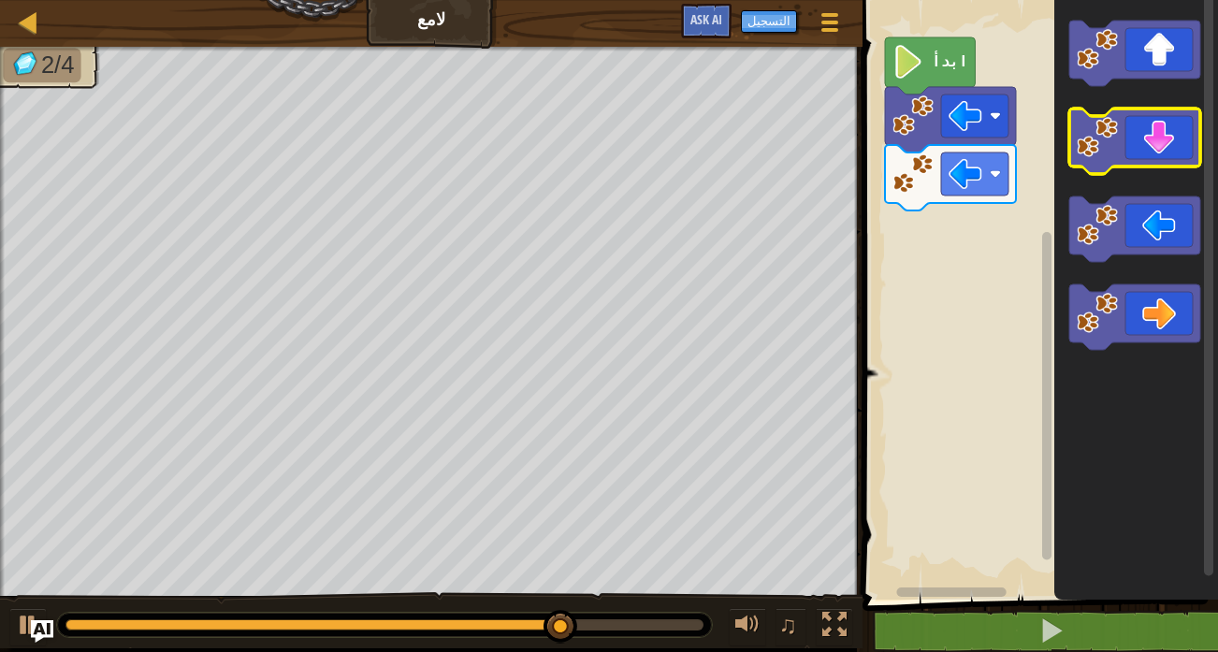
click at [1195, 159] on icon "مساحة عمل بلوكلي" at bounding box center [1135, 141] width 131 height 65
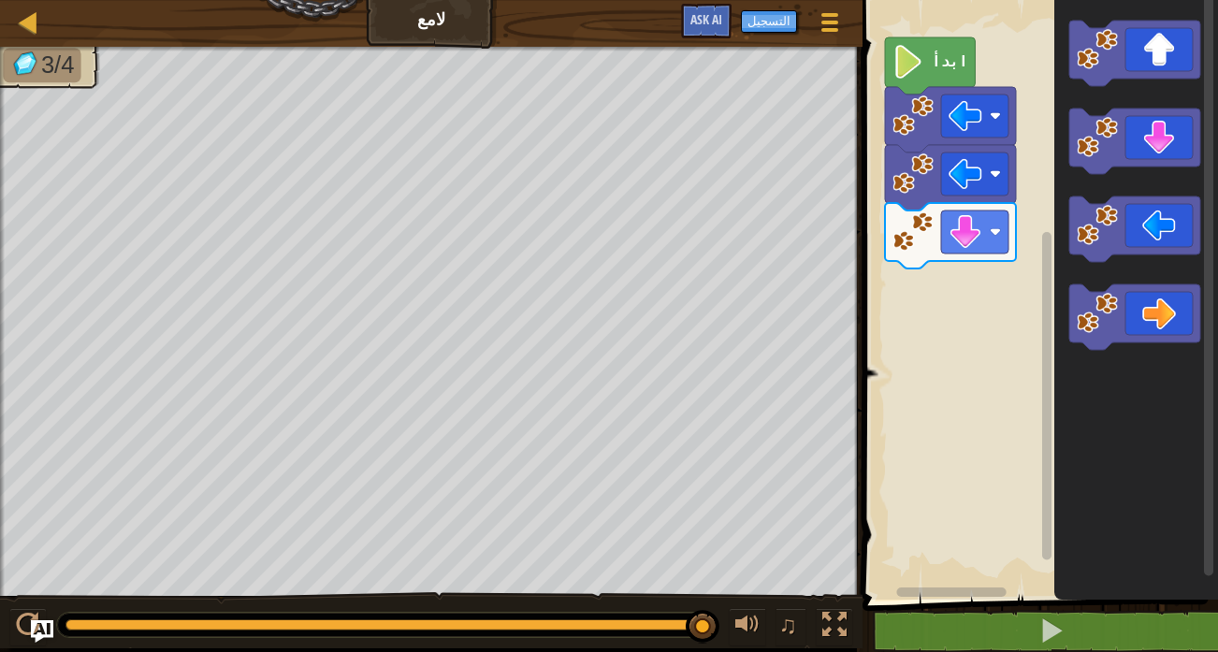
click at [1183, 316] on icon "مساحة عمل بلوكلي" at bounding box center [1135, 316] width 131 height 65
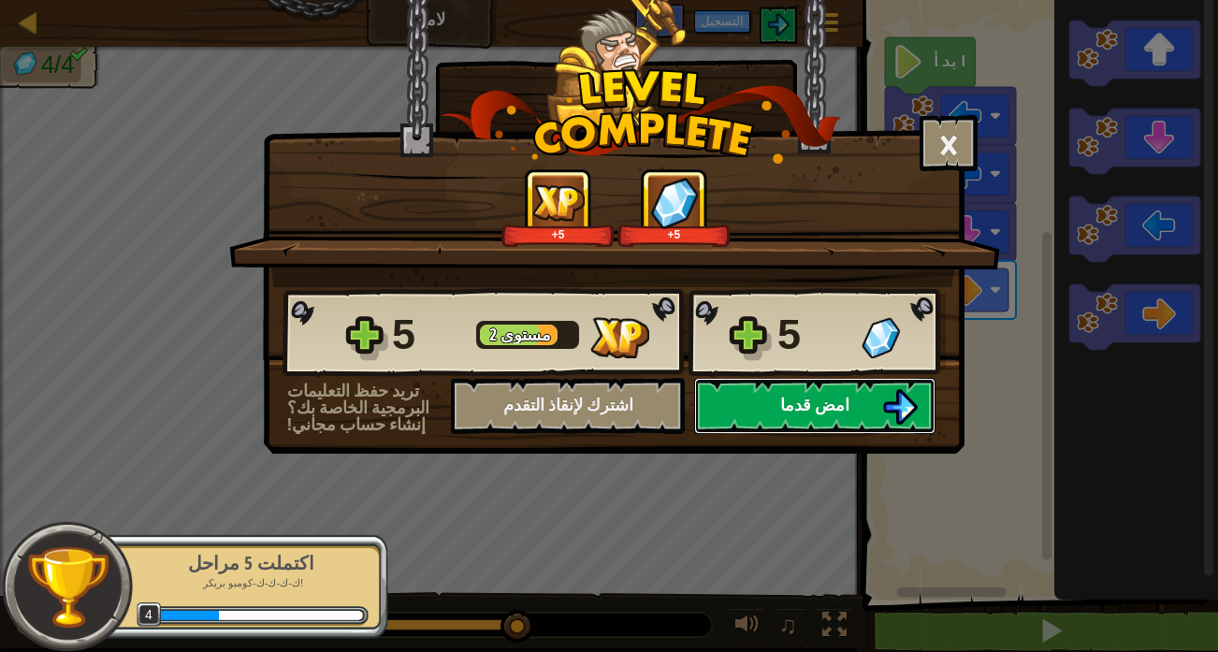
click at [843, 403] on button "امض قدما" at bounding box center [814, 406] width 241 height 56
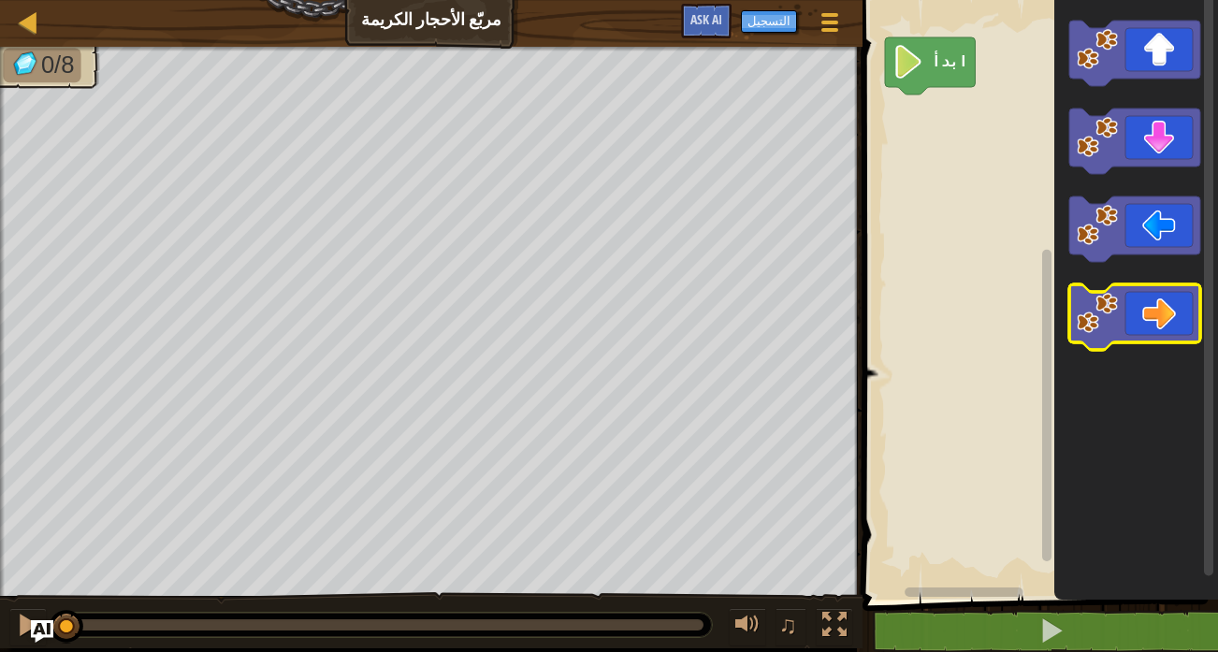
click at [1142, 335] on icon "مساحة عمل بلوكلي" at bounding box center [1135, 316] width 131 height 65
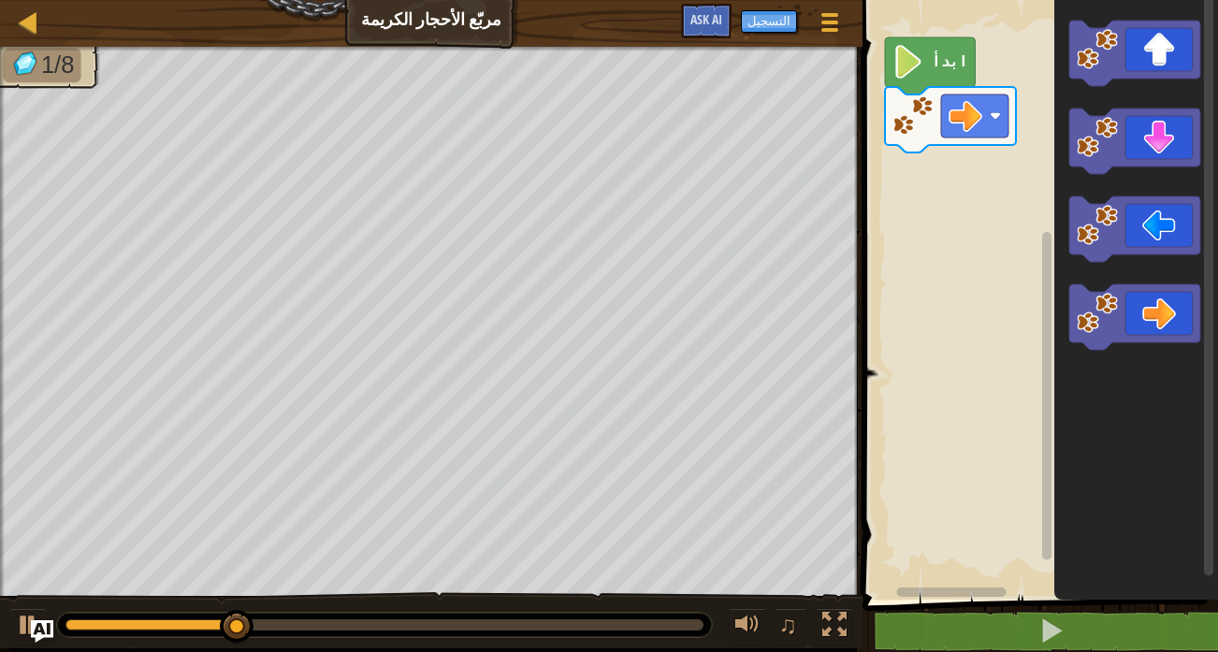
click at [1165, 66] on icon "مساحة عمل بلوكلي" at bounding box center [1135, 53] width 131 height 65
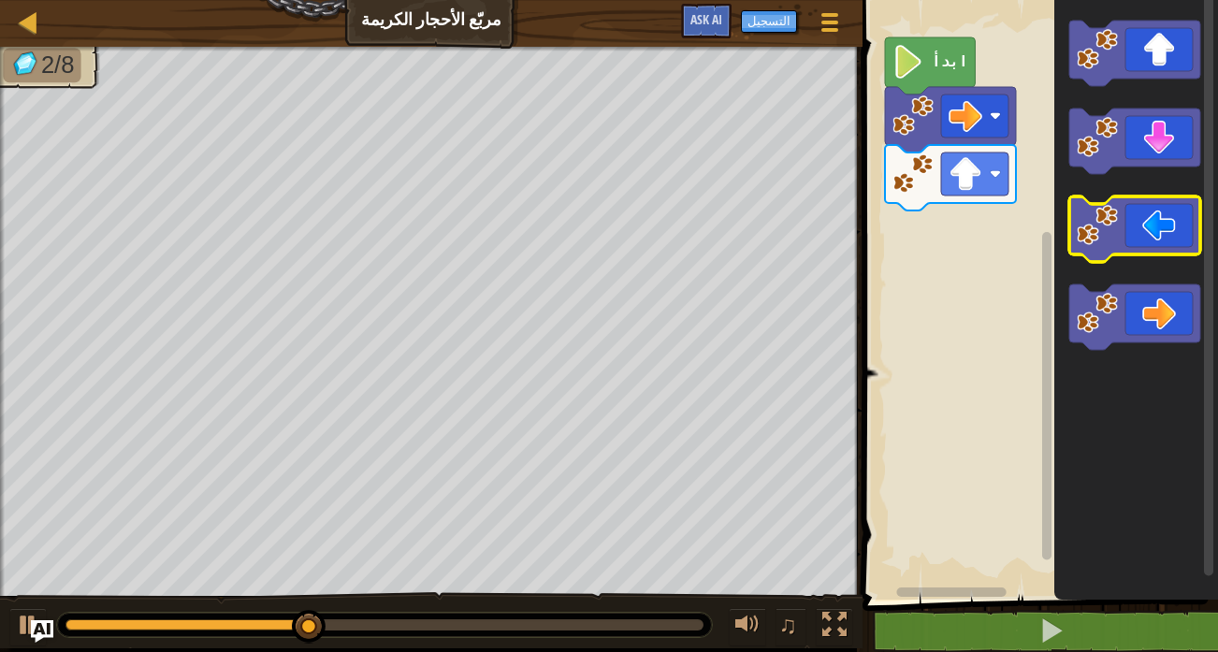
click at [1154, 252] on icon "مساحة عمل بلوكلي" at bounding box center [1135, 228] width 131 height 65
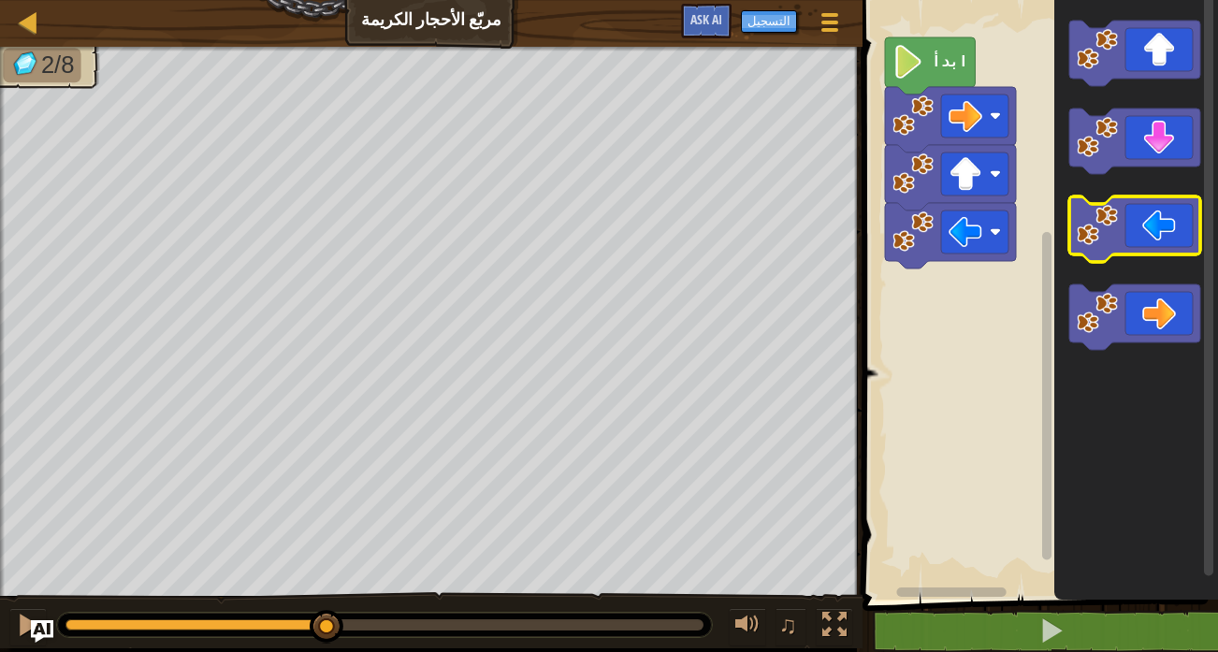
click at [1154, 252] on icon "مساحة عمل بلوكلي" at bounding box center [1135, 228] width 131 height 65
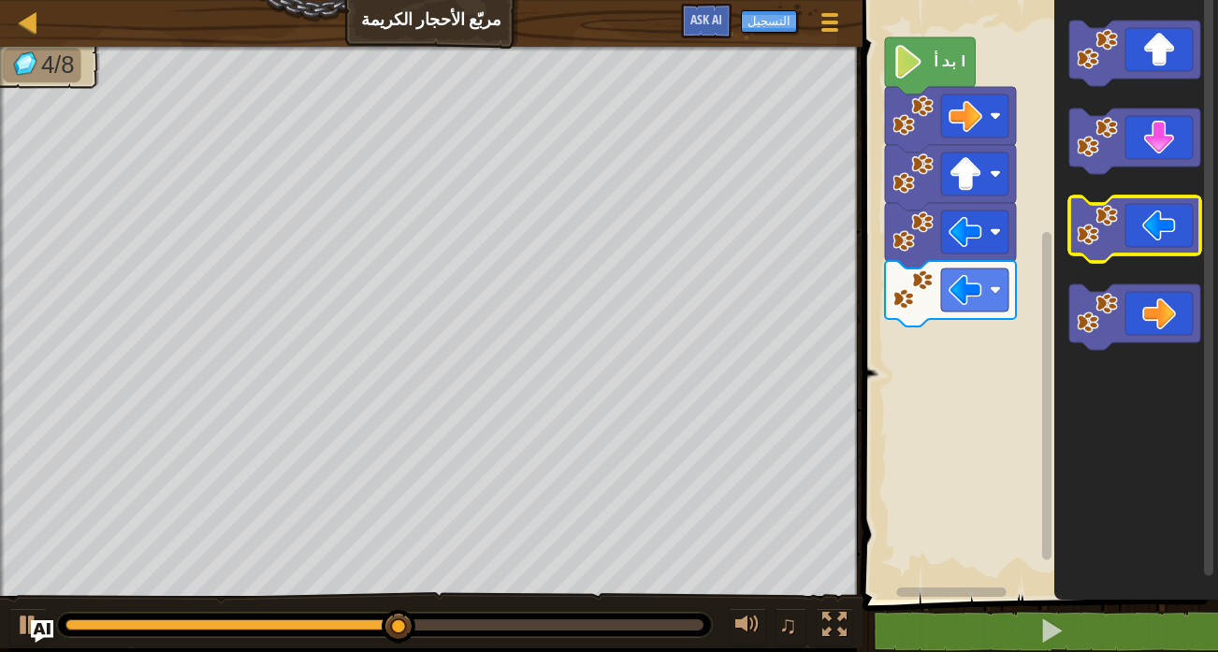
click at [1164, 151] on icon "مساحة عمل بلوكلي" at bounding box center [1135, 141] width 131 height 65
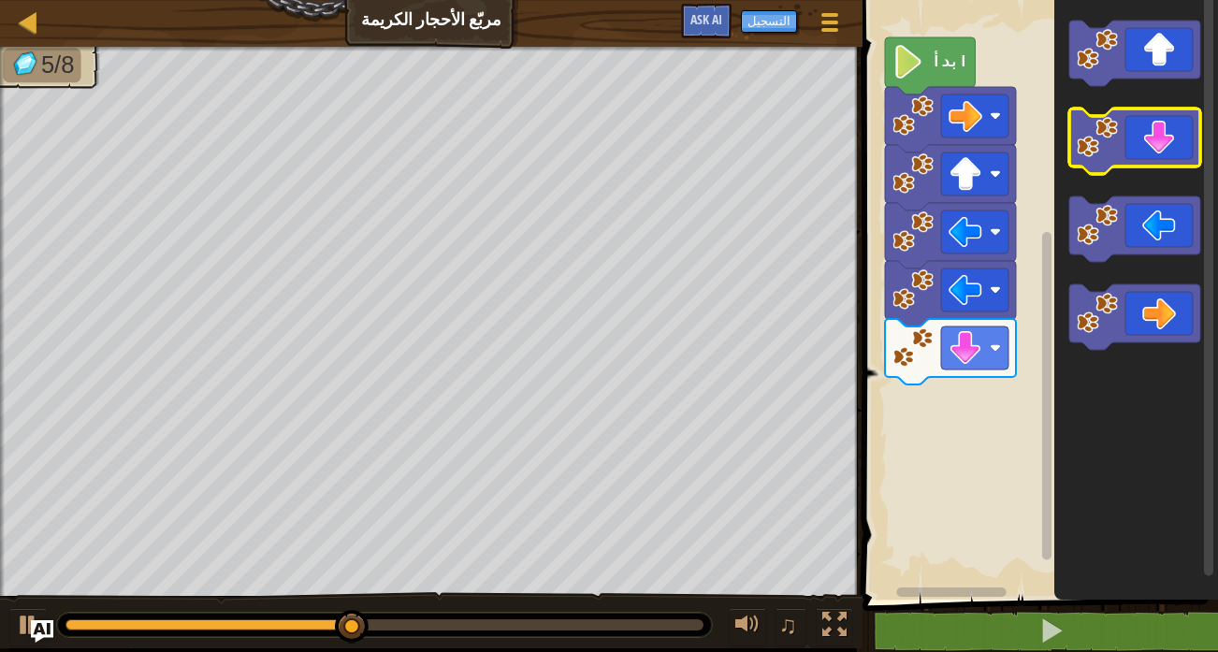
click at [1164, 153] on icon "مساحة عمل بلوكلي" at bounding box center [1135, 141] width 131 height 65
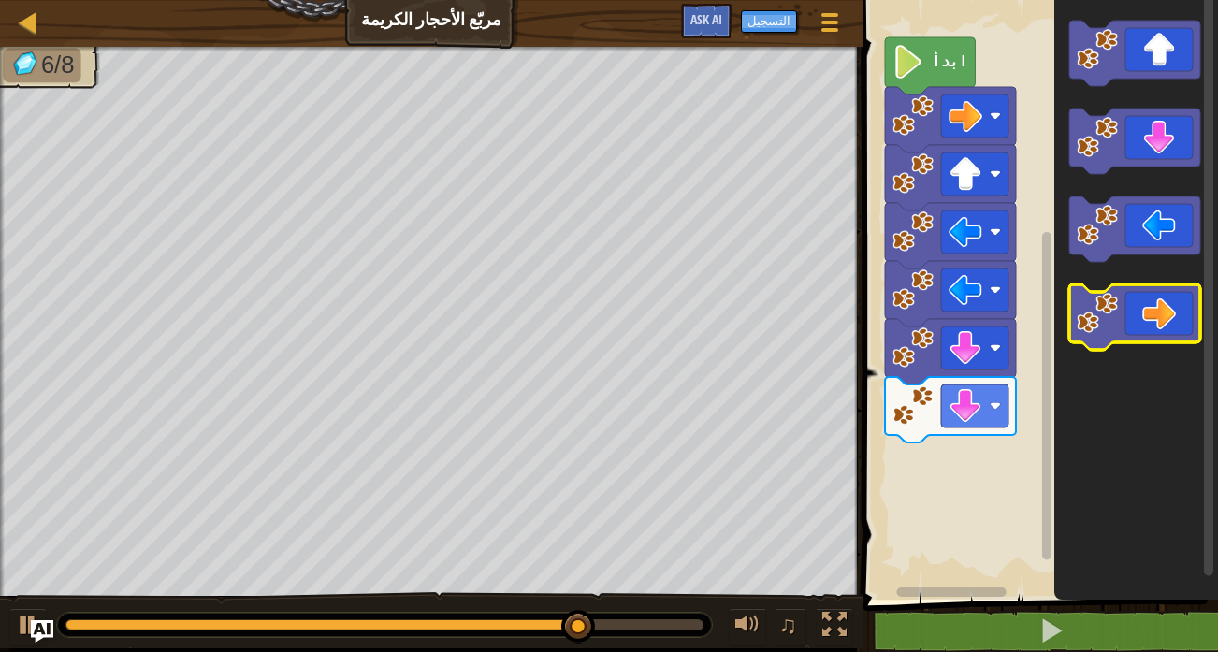
click at [1167, 315] on icon "مساحة عمل بلوكلي" at bounding box center [1135, 316] width 131 height 65
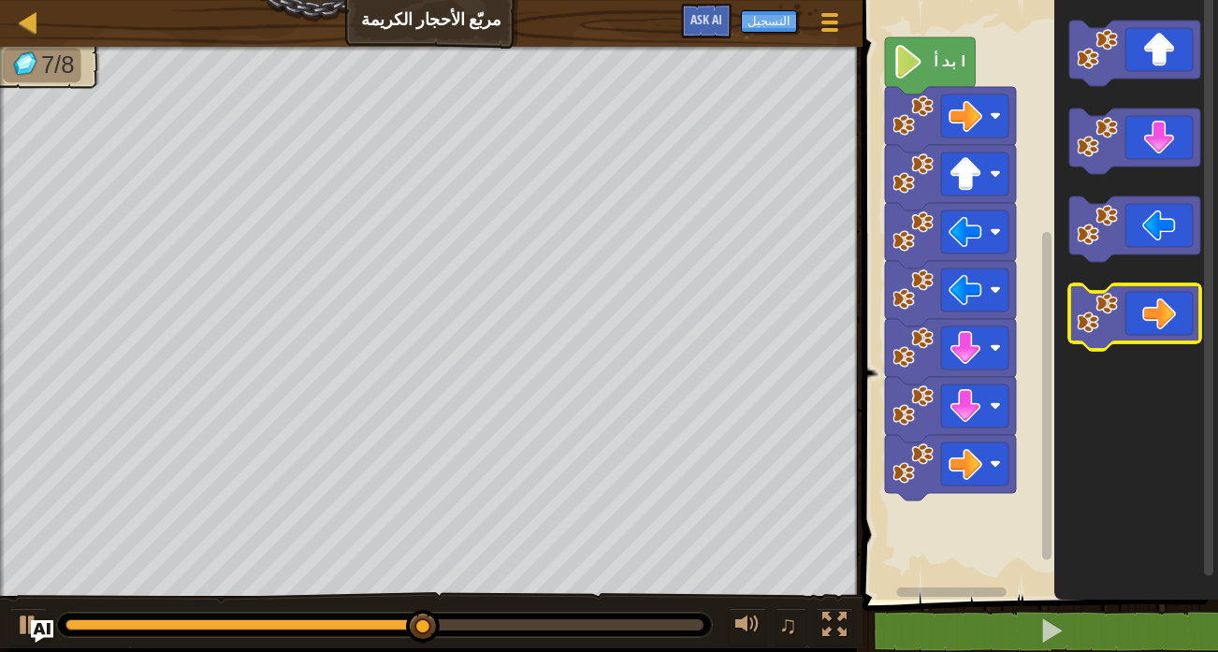
click at [1167, 315] on icon "مساحة عمل بلوكلي" at bounding box center [1135, 316] width 131 height 65
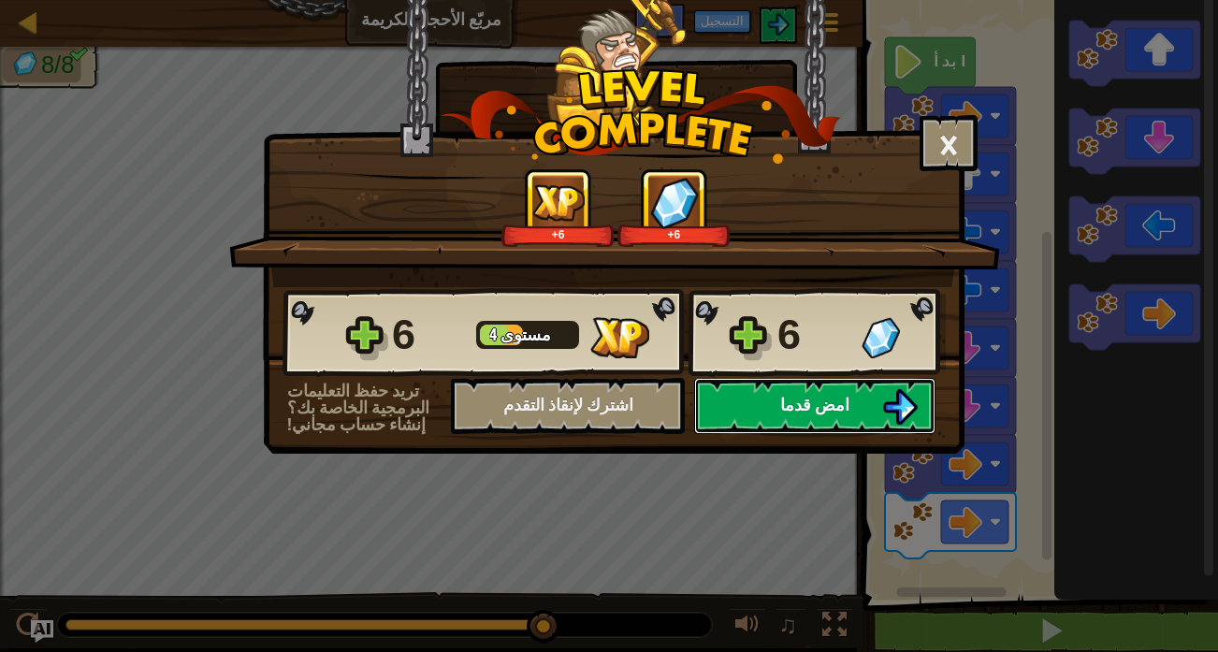
click at [820, 400] on span "امض قدما" at bounding box center [814, 404] width 69 height 23
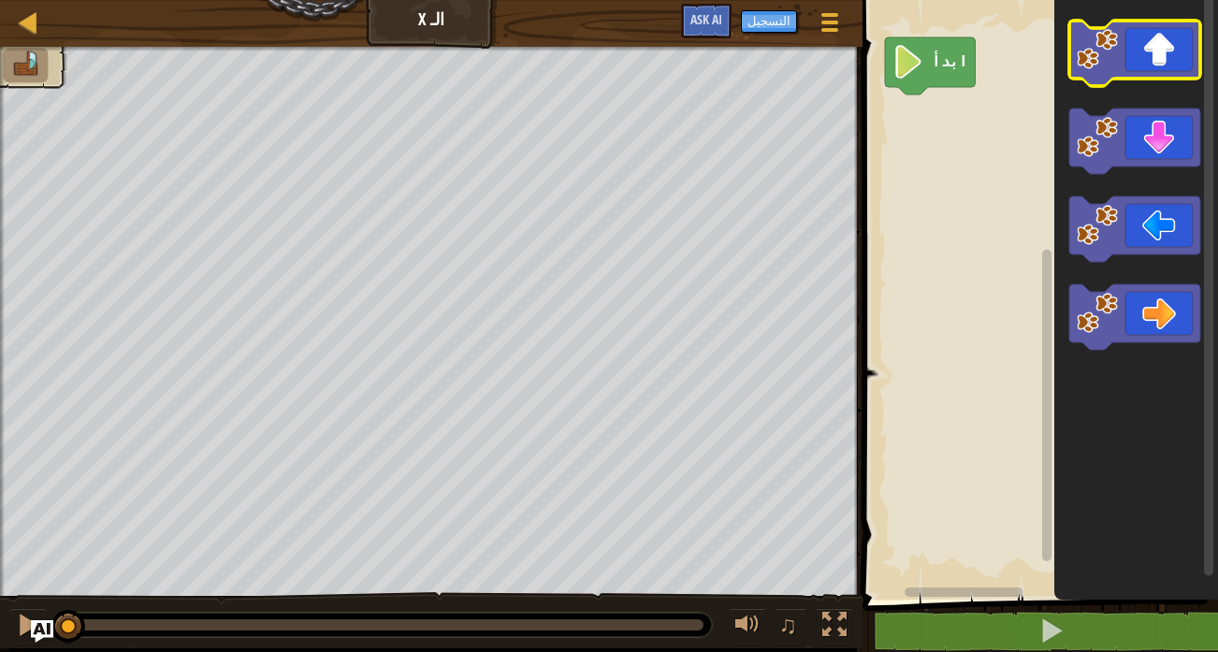
click at [1173, 61] on icon "مساحة عمل بلوكلي" at bounding box center [1135, 53] width 131 height 65
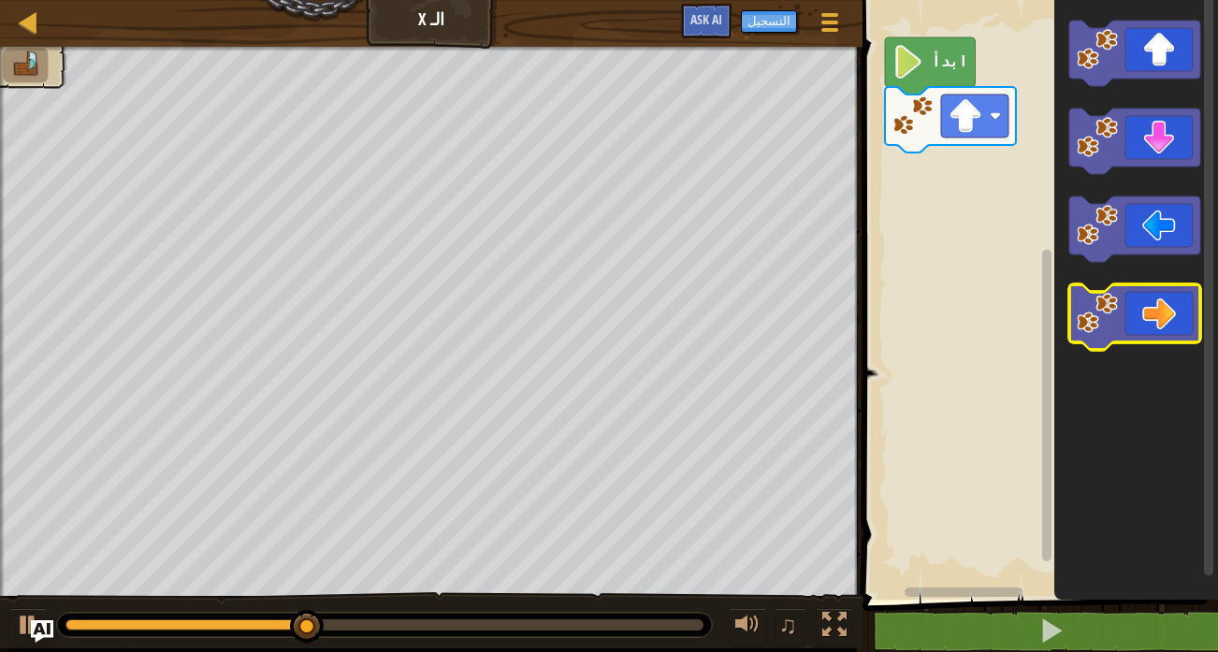
click at [1184, 310] on icon "مساحة عمل بلوكلي" at bounding box center [1135, 316] width 131 height 65
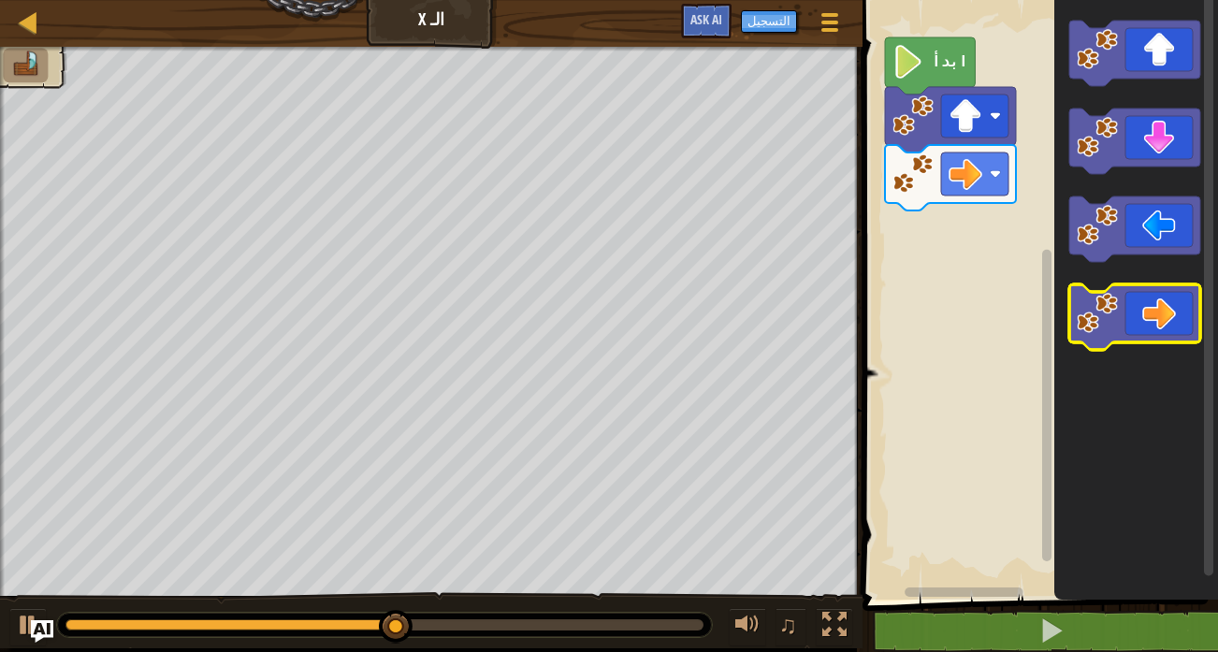
click at [1184, 310] on icon "مساحة عمل بلوكلي" at bounding box center [1135, 316] width 131 height 65
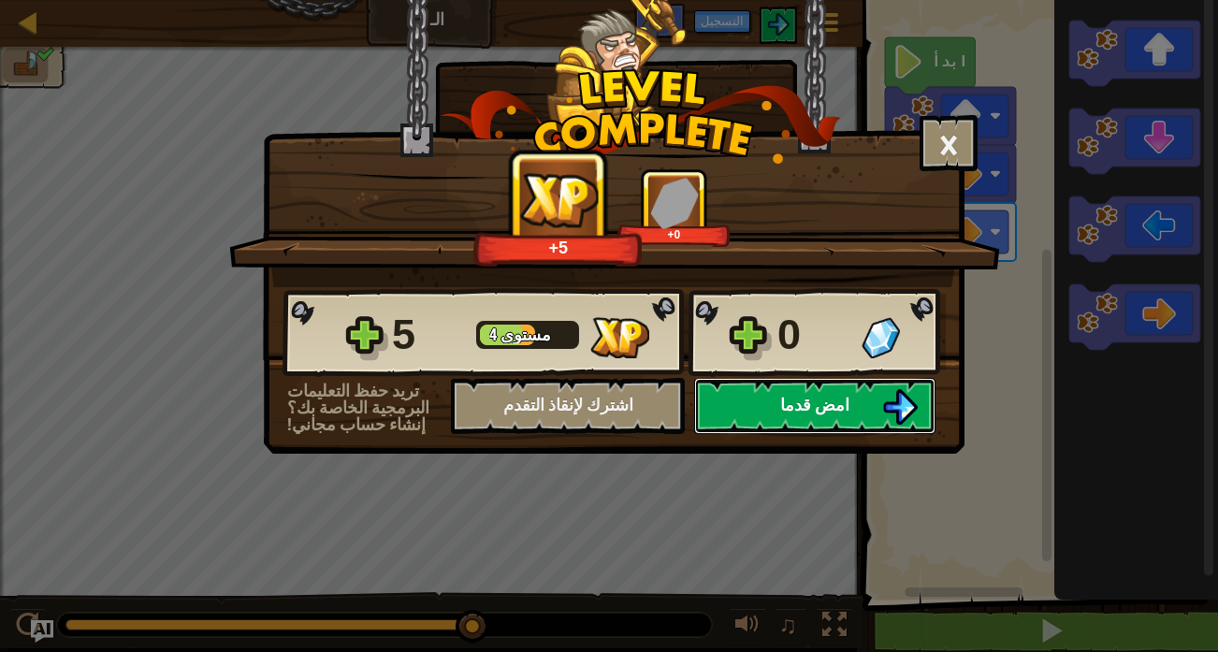
click at [883, 416] on img at bounding box center [900, 407] width 36 height 36
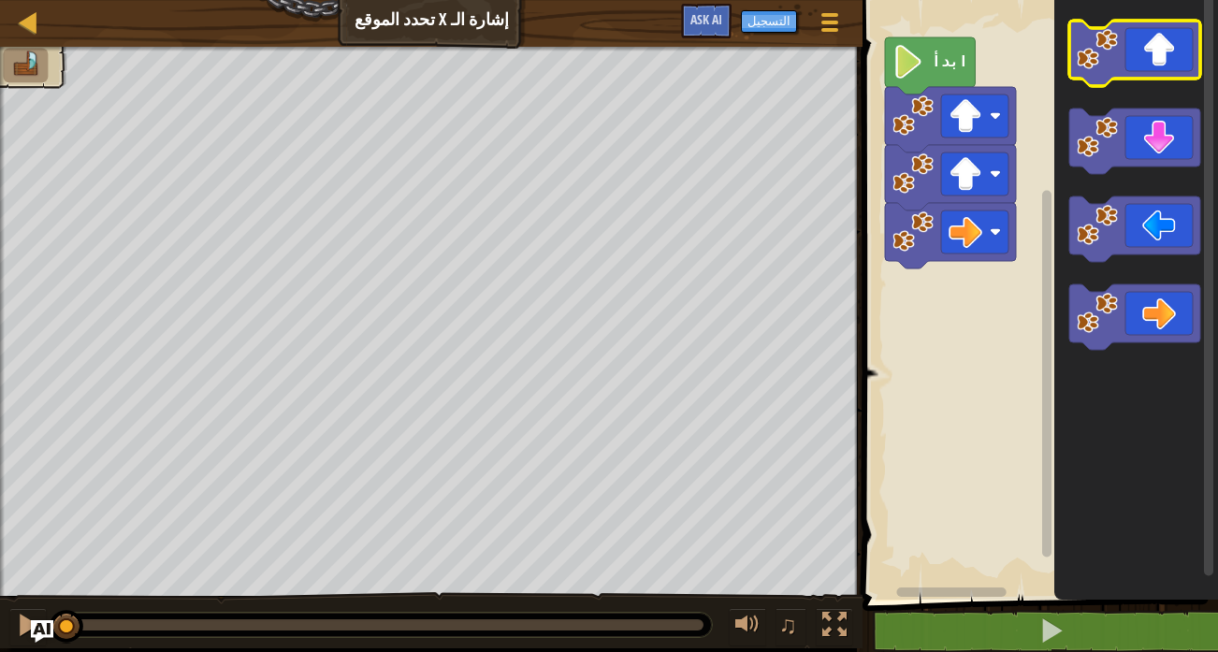
click at [1171, 64] on icon "مساحة عمل بلوكلي" at bounding box center [1135, 53] width 131 height 65
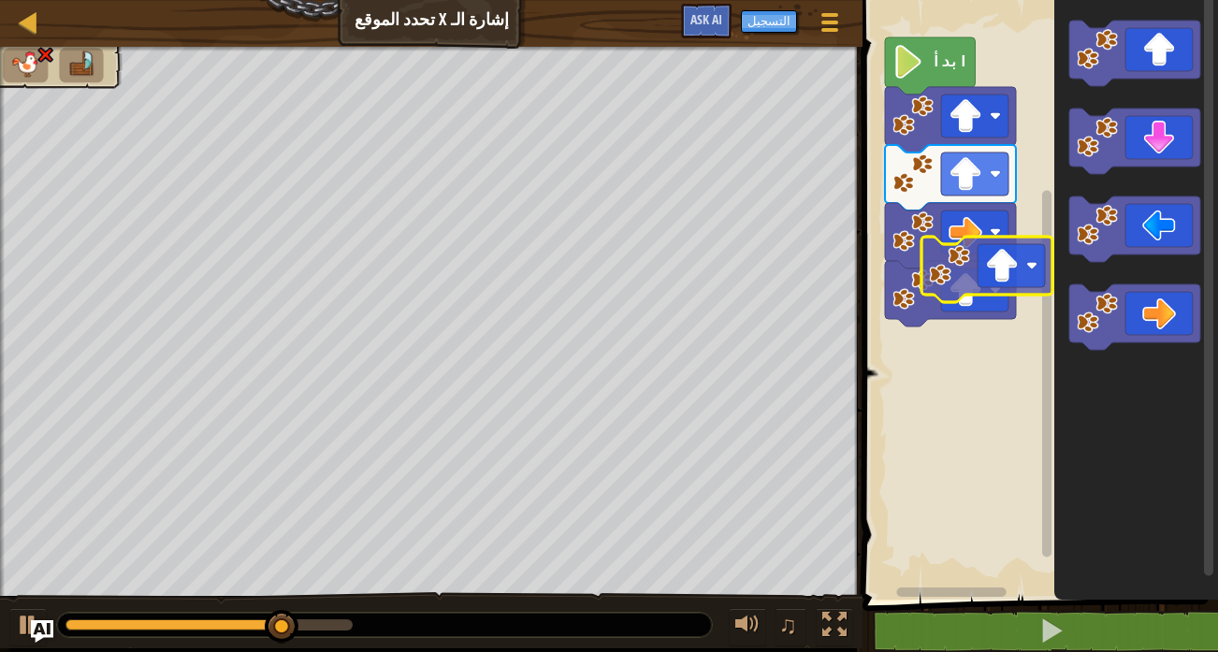
click at [1007, 285] on div "ابدأ" at bounding box center [1037, 295] width 361 height 609
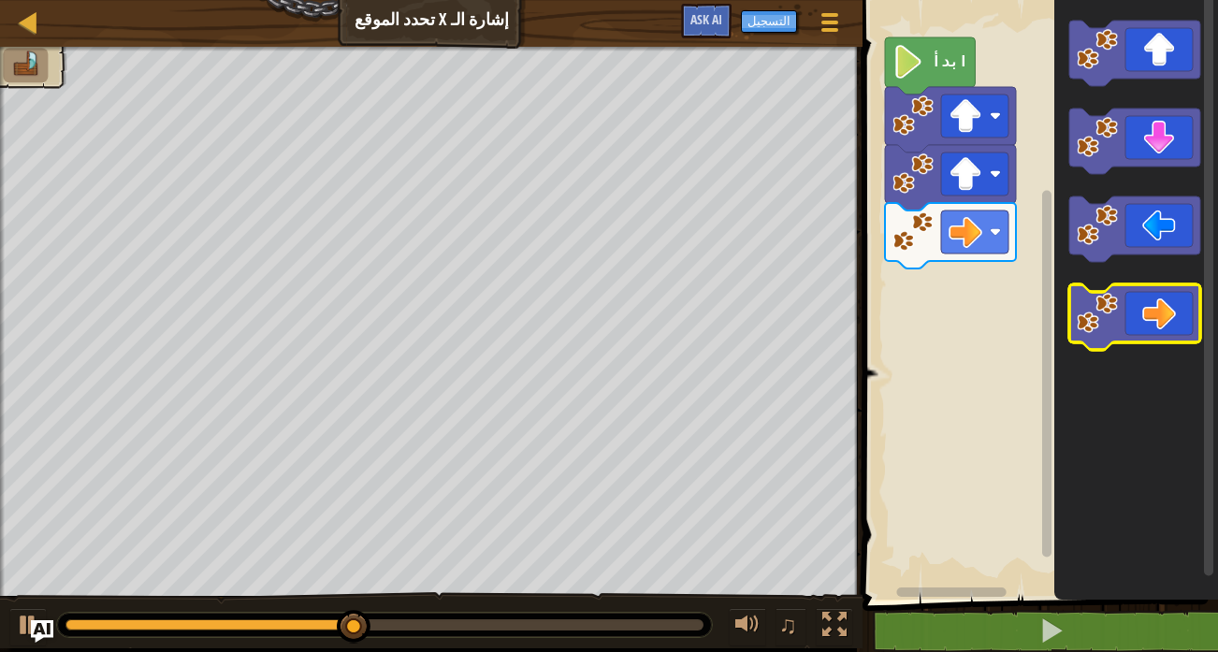
click at [1169, 324] on icon "مساحة عمل بلوكلي" at bounding box center [1135, 316] width 131 height 65
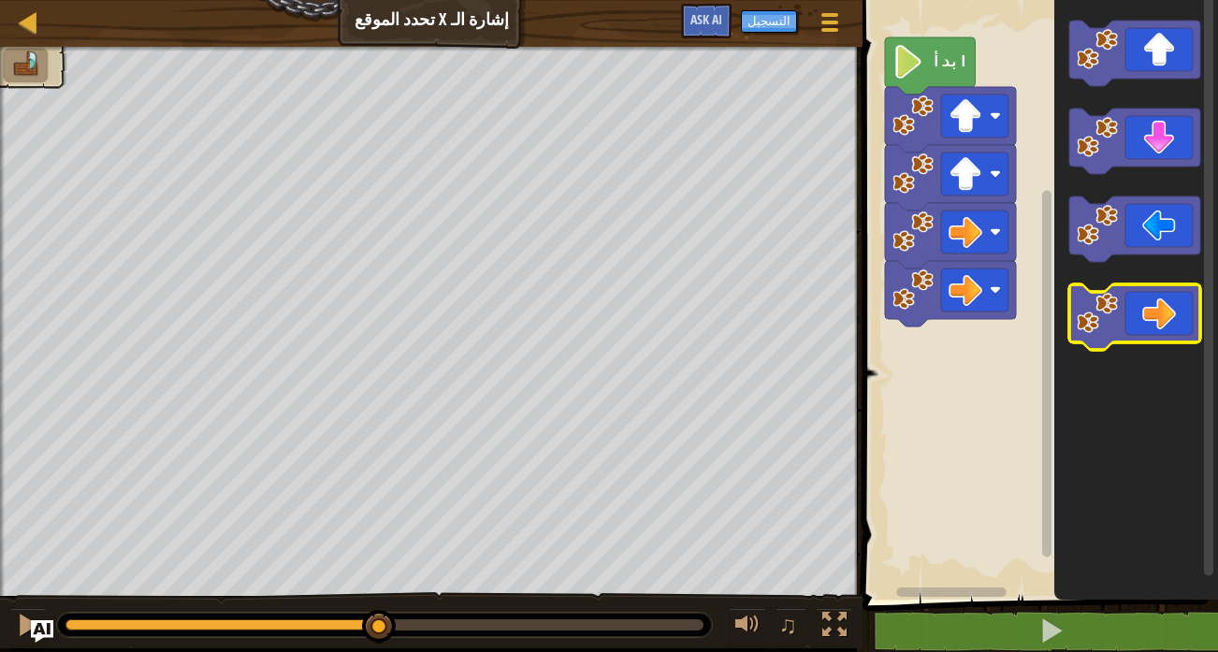
click at [1169, 324] on icon "مساحة عمل بلوكلي" at bounding box center [1135, 316] width 131 height 65
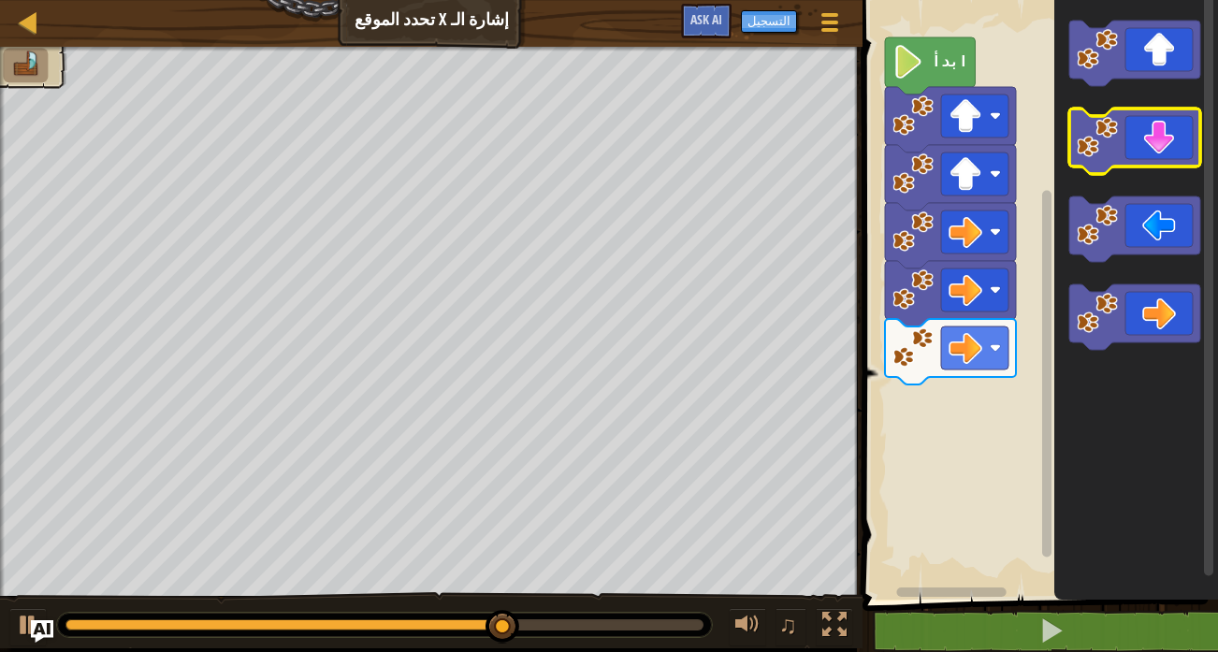
click at [1110, 143] on image "مساحة عمل بلوكلي" at bounding box center [1097, 137] width 41 height 41
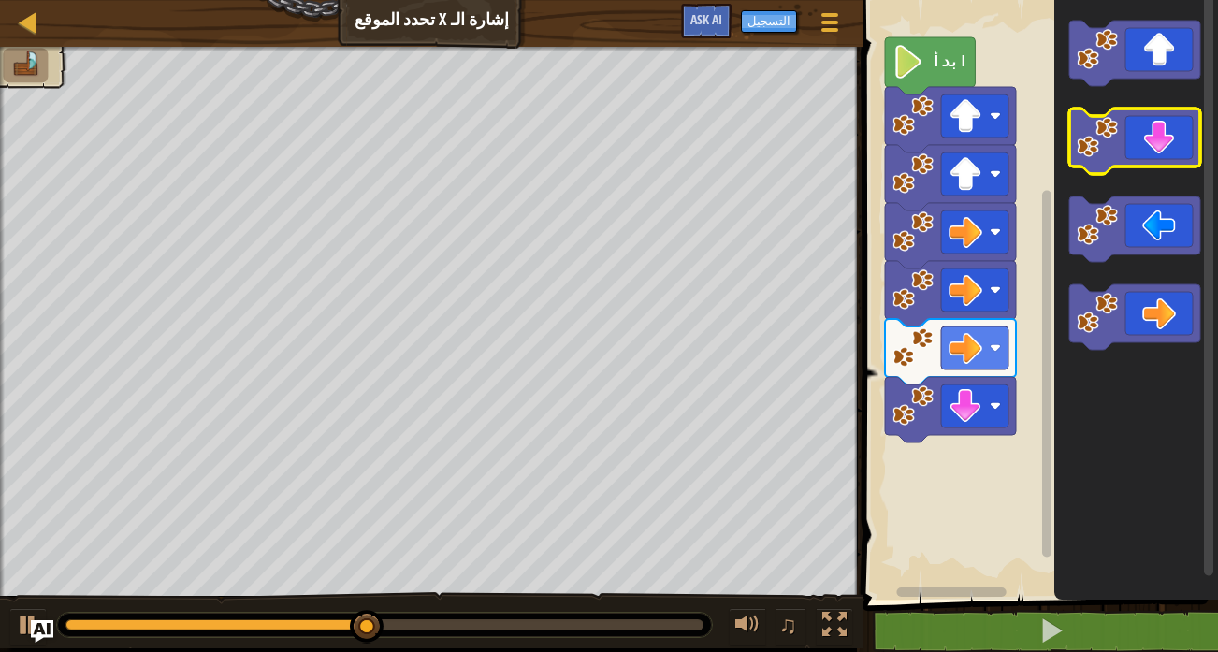
click at [1110, 143] on image "مساحة عمل بلوكلي" at bounding box center [1097, 137] width 41 height 41
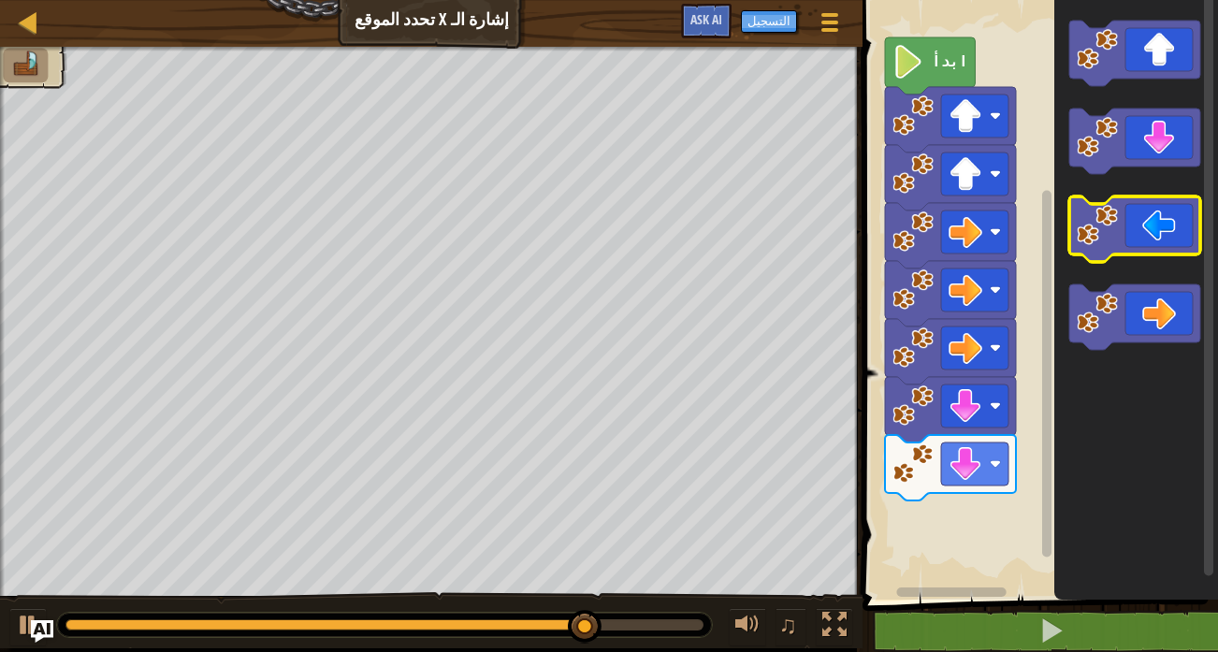
click at [1113, 241] on image "مساحة عمل بلوكلي" at bounding box center [1097, 225] width 41 height 41
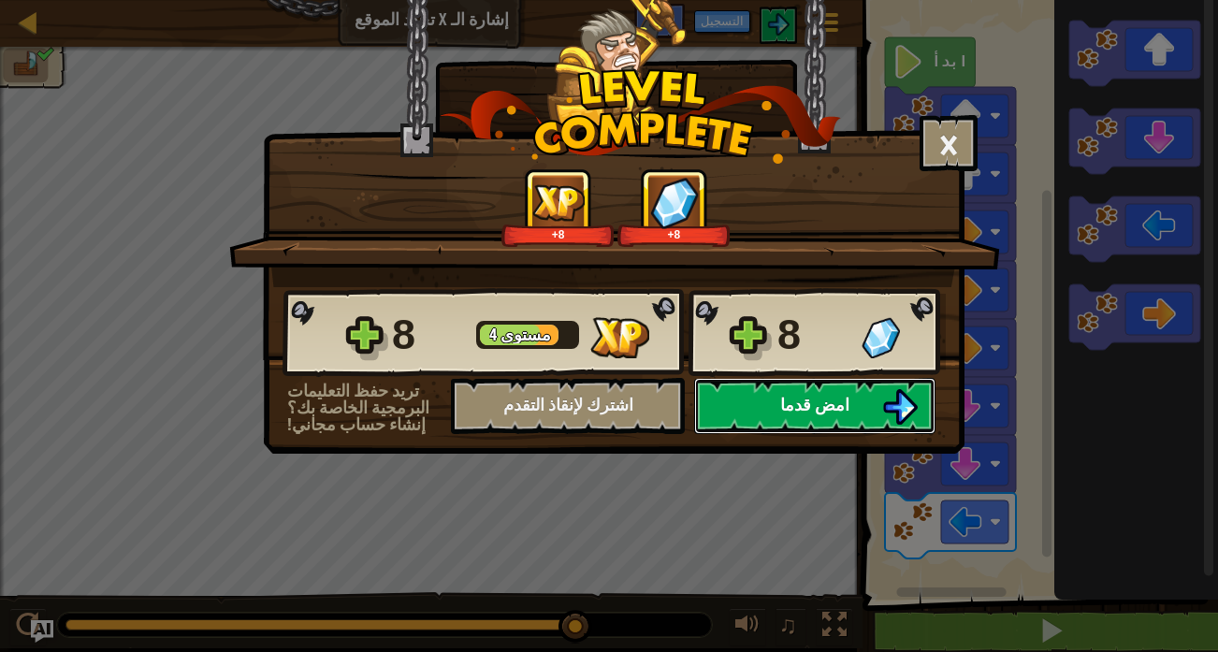
click at [897, 395] on img at bounding box center [900, 407] width 36 height 36
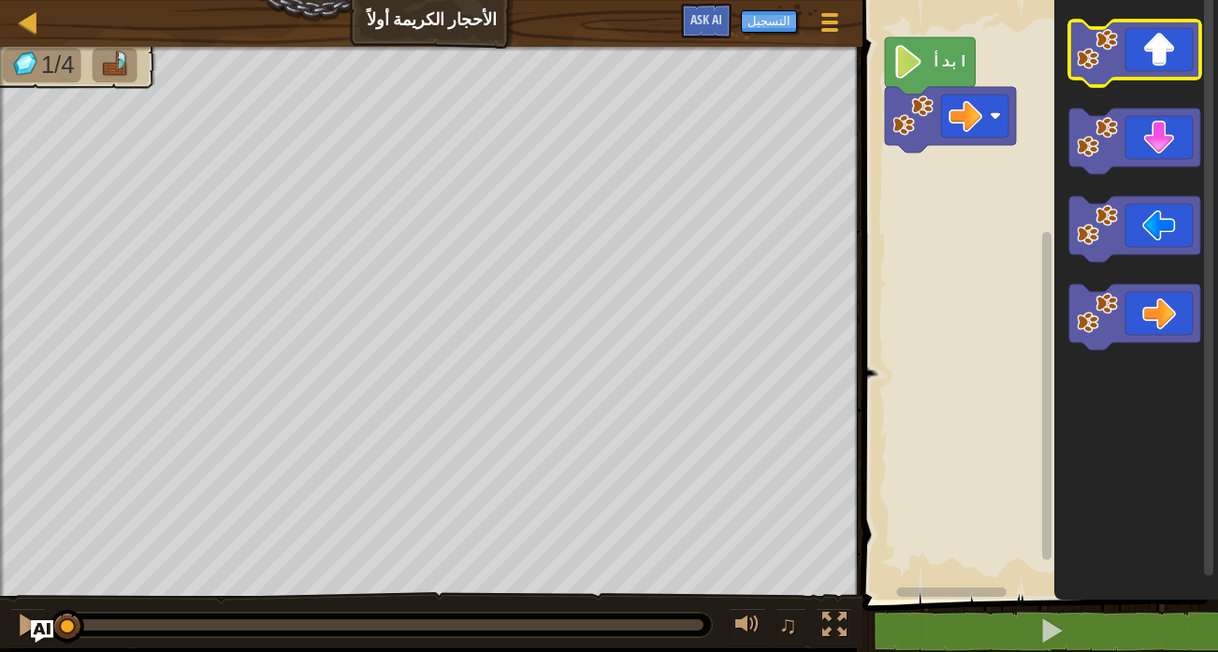
click at [1157, 51] on icon "مساحة عمل بلوكلي" at bounding box center [1135, 53] width 131 height 65
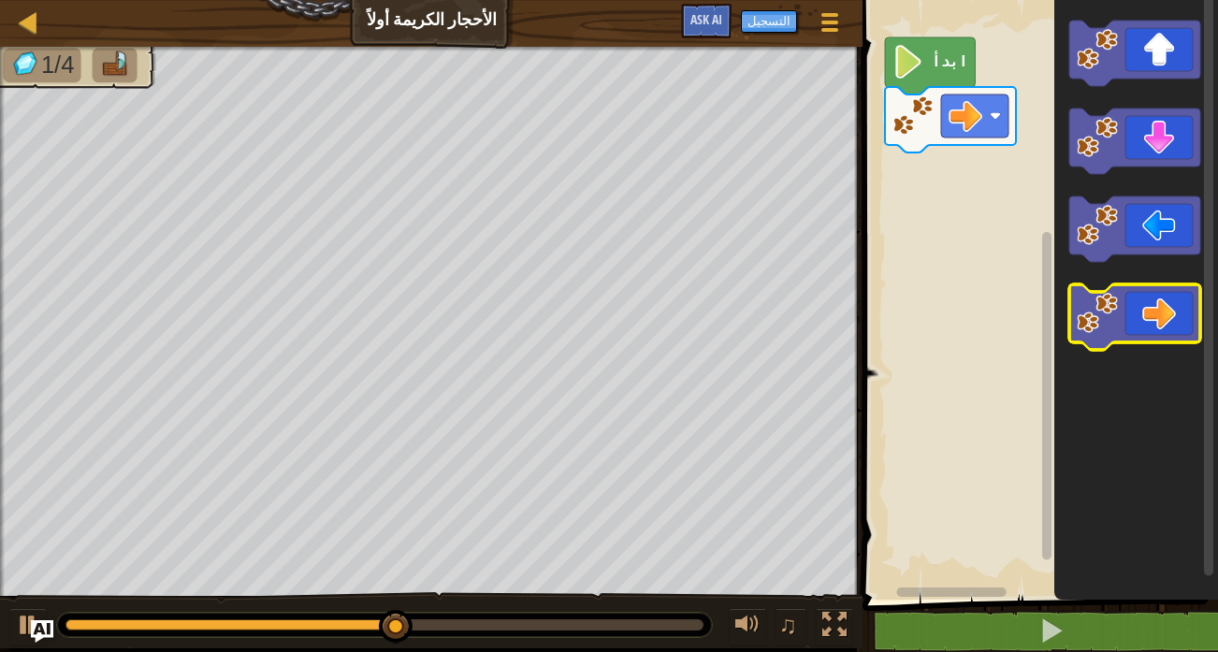
click at [1130, 319] on icon "مساحة عمل بلوكلي" at bounding box center [1135, 316] width 131 height 65
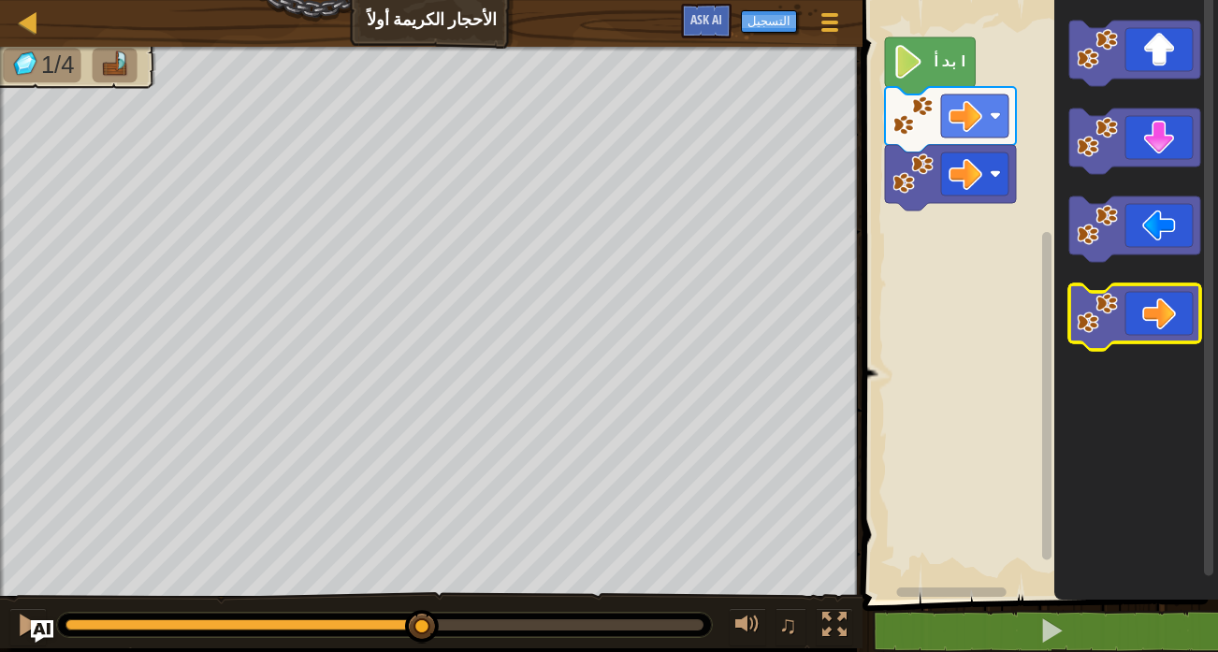
click at [1131, 317] on icon "مساحة عمل بلوكلي" at bounding box center [1135, 316] width 131 height 65
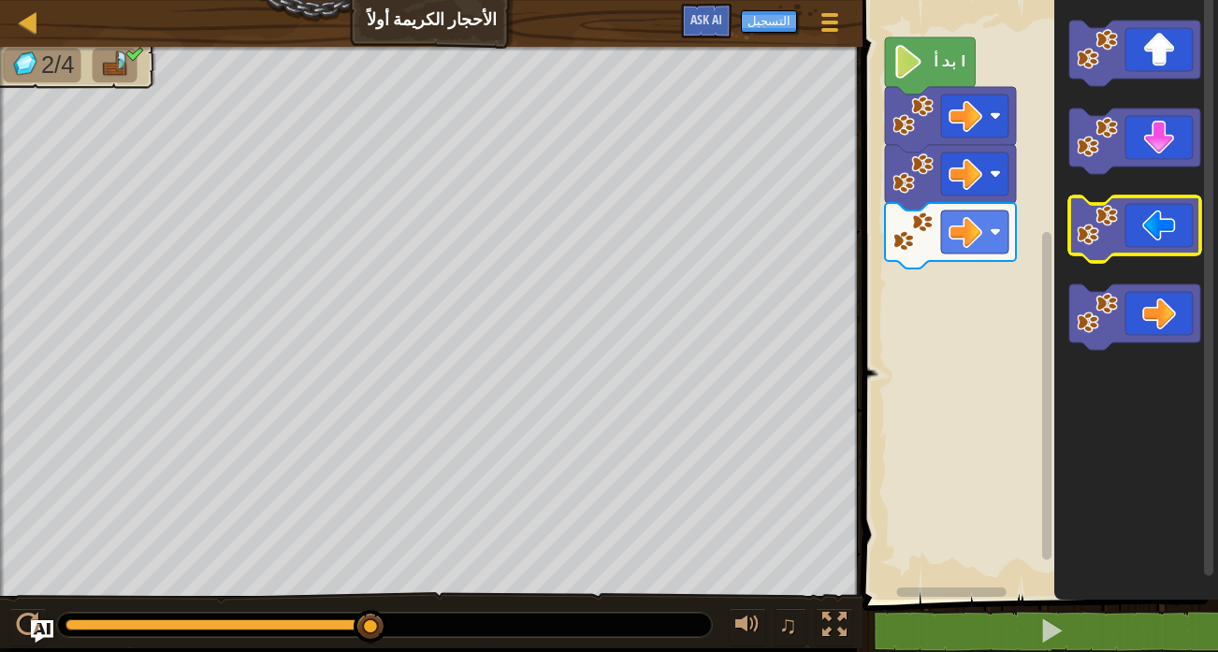
click at [1113, 249] on icon "مساحة عمل بلوكلي" at bounding box center [1135, 228] width 131 height 65
click at [1157, 231] on icon "مساحة عمل بلوكلي" at bounding box center [1135, 228] width 131 height 65
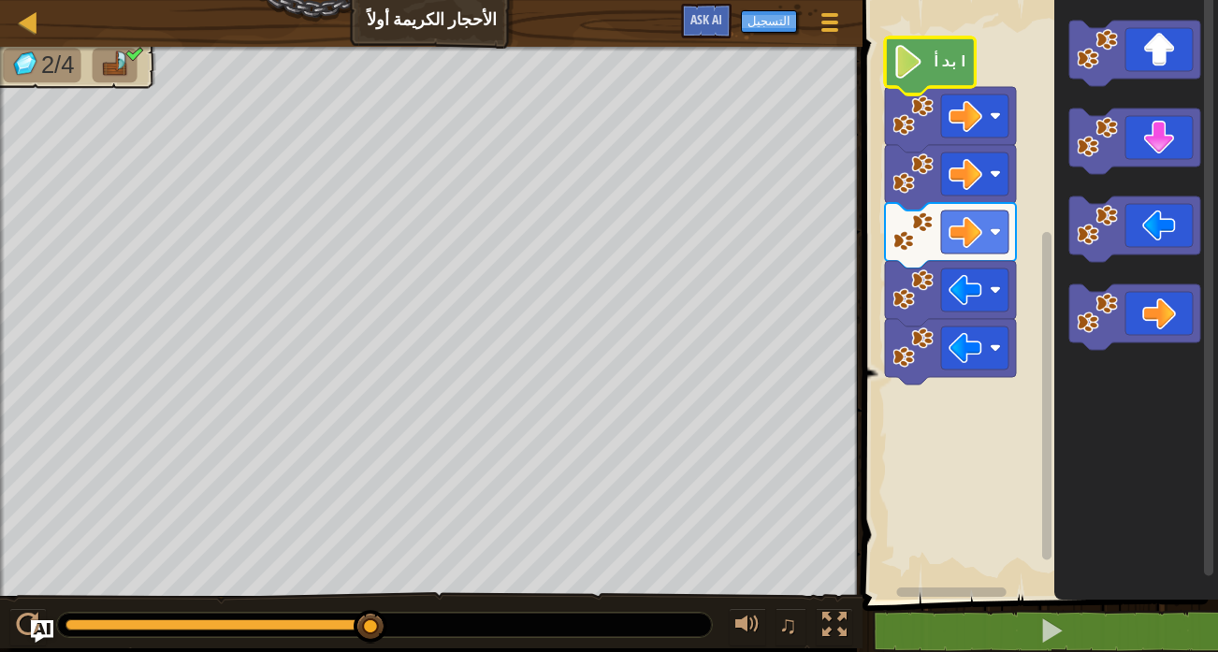
click at [916, 68] on image "مساحة عمل بلوكلي" at bounding box center [909, 62] width 32 height 34
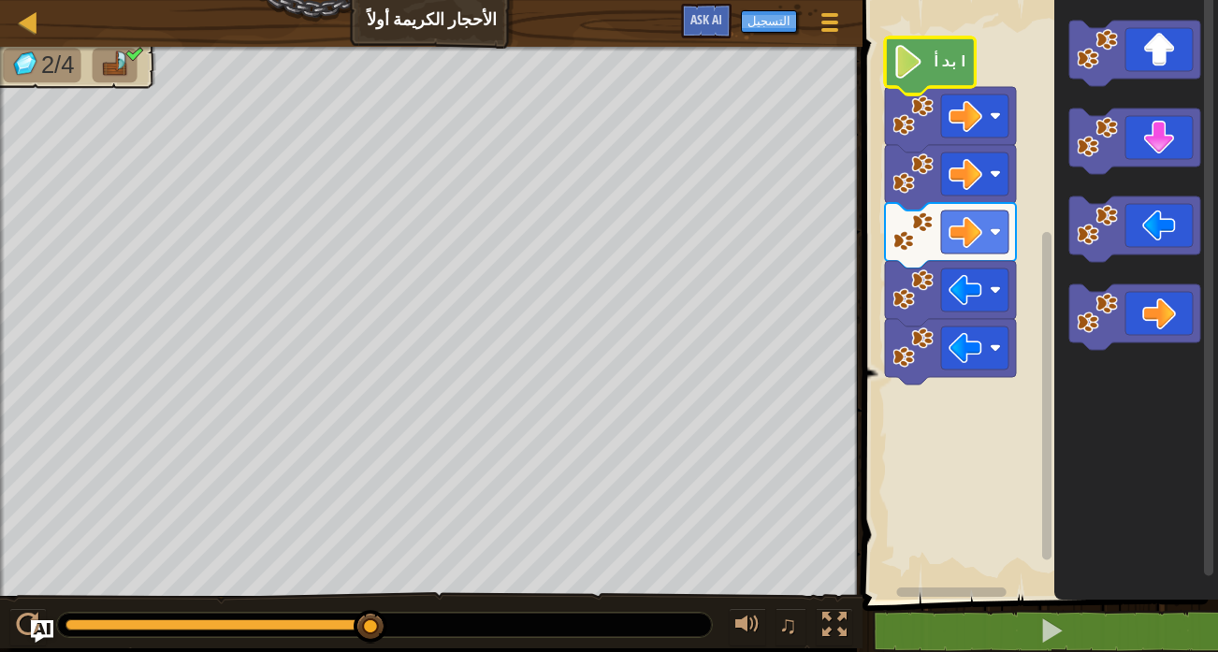
click at [916, 68] on image "مساحة عمل بلوكلي" at bounding box center [909, 62] width 32 height 34
click at [847, 27] on button "قائمة اللعبة" at bounding box center [831, 26] width 50 height 46
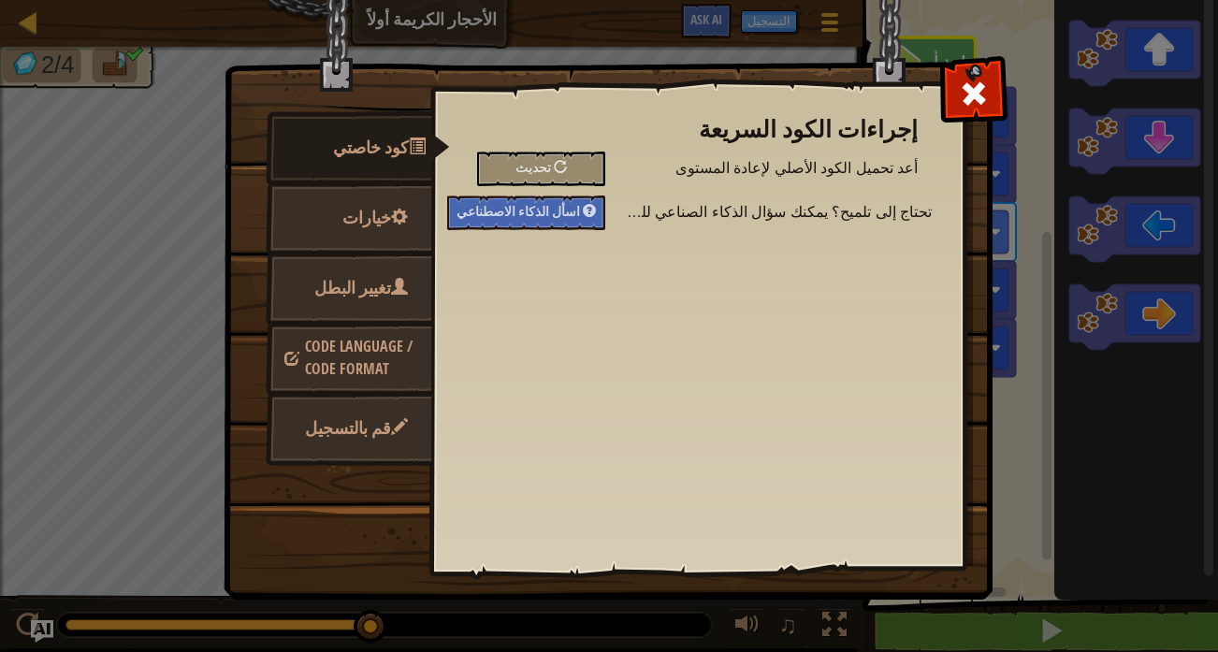
click at [386, 308] on link "تغيير البطل" at bounding box center [349, 288] width 167 height 73
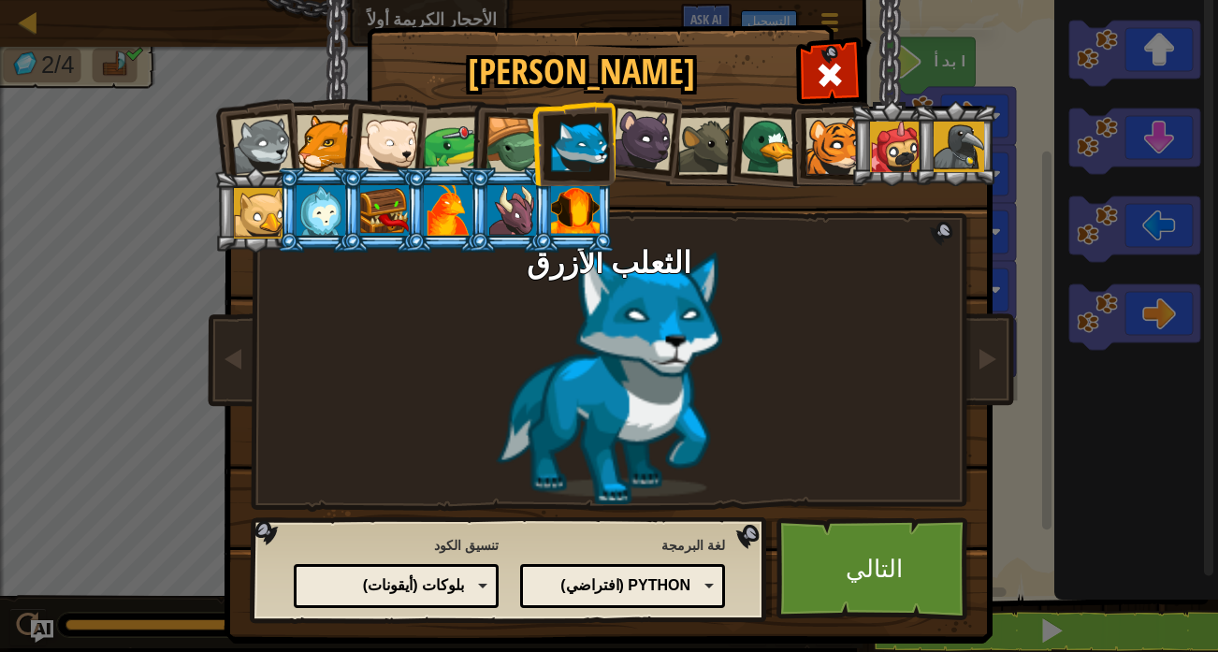
click at [565, 154] on div at bounding box center [579, 146] width 57 height 57
click at [565, 206] on div at bounding box center [575, 210] width 49 height 51
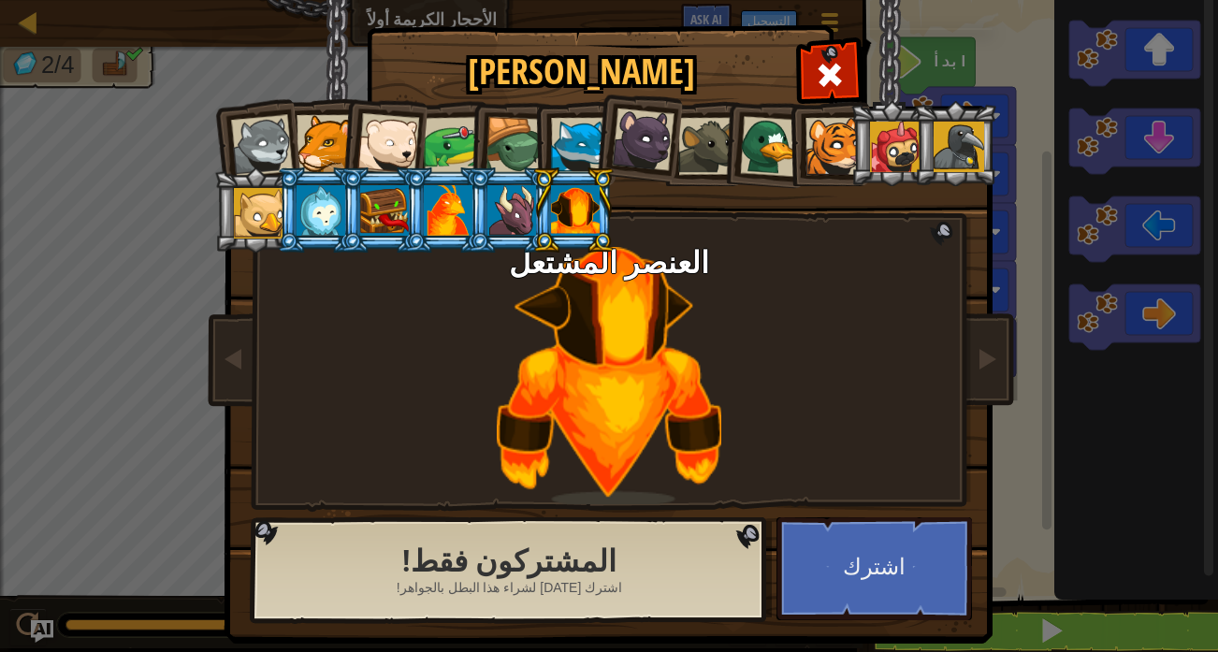
click at [305, 149] on div at bounding box center [325, 143] width 57 height 57
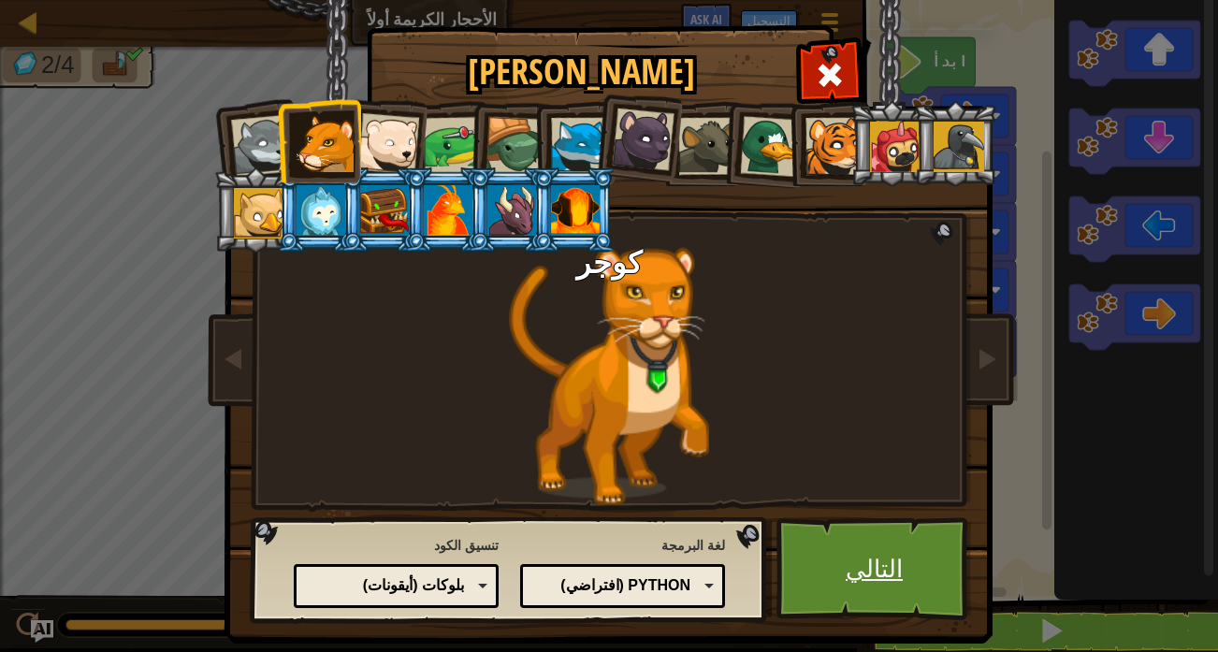
click at [852, 588] on link "التالي" at bounding box center [875, 568] width 196 height 103
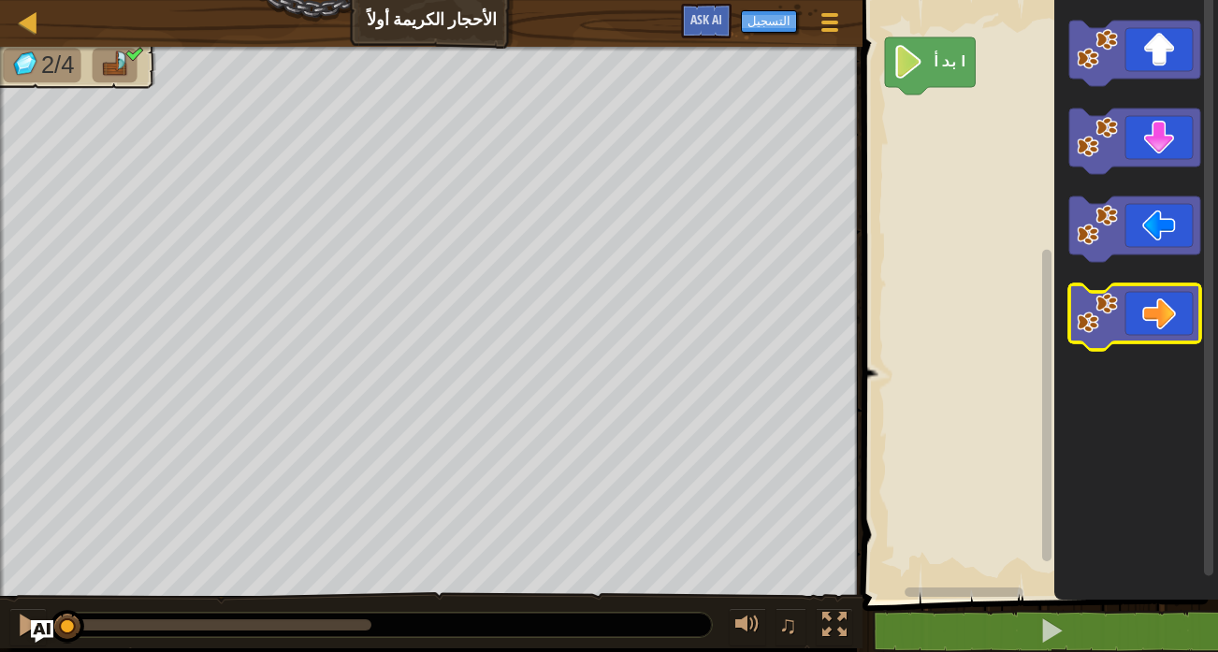
click at [1127, 324] on icon "مساحة عمل بلوكلي" at bounding box center [1135, 316] width 131 height 65
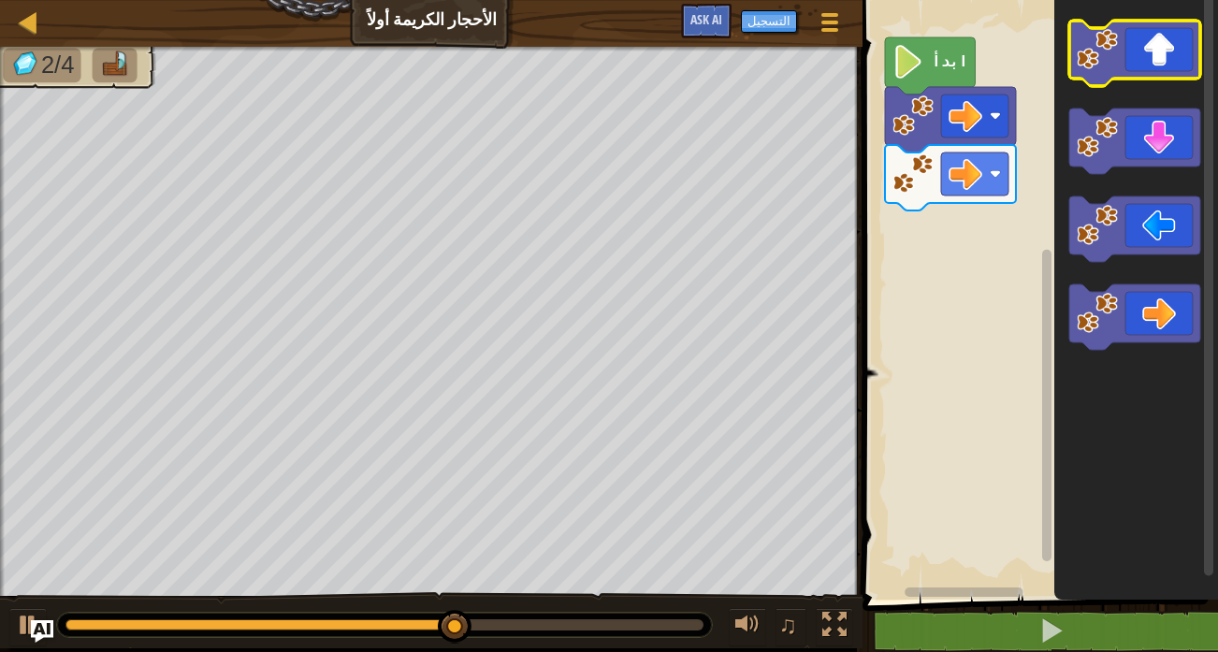
click at [1187, 48] on icon "مساحة عمل بلوكلي" at bounding box center [1135, 53] width 131 height 65
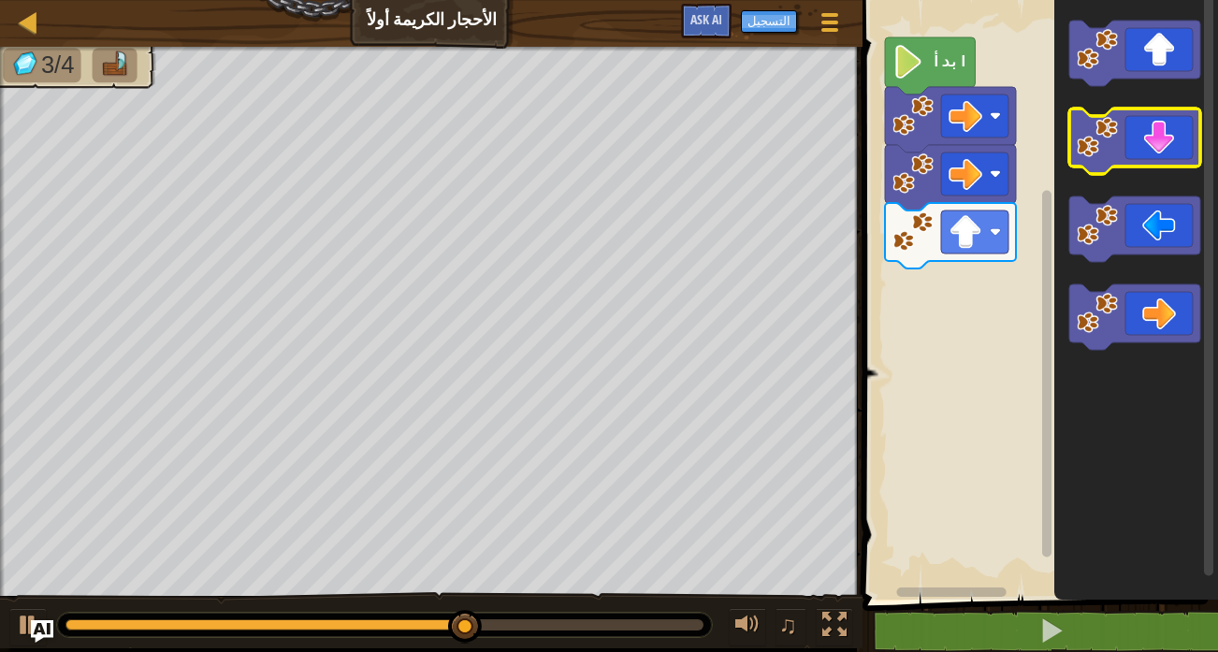
click at [1177, 149] on icon "مساحة عمل بلوكلي" at bounding box center [1135, 141] width 131 height 65
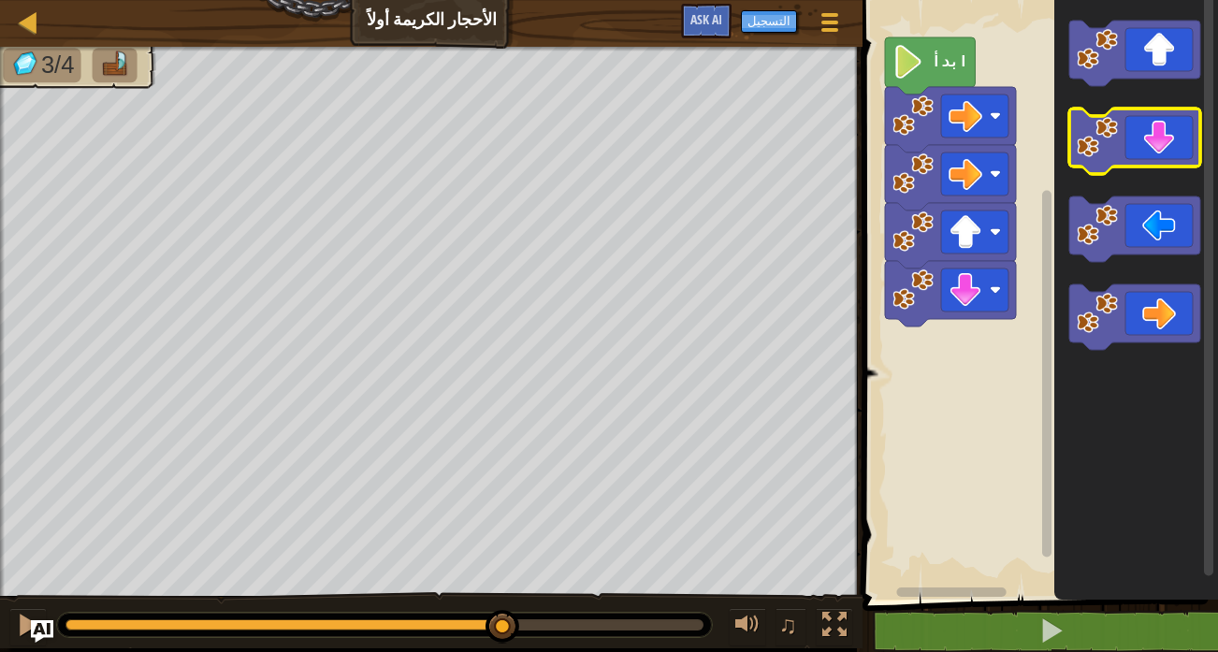
click at [1177, 149] on icon "مساحة عمل بلوكلي" at bounding box center [1135, 141] width 131 height 65
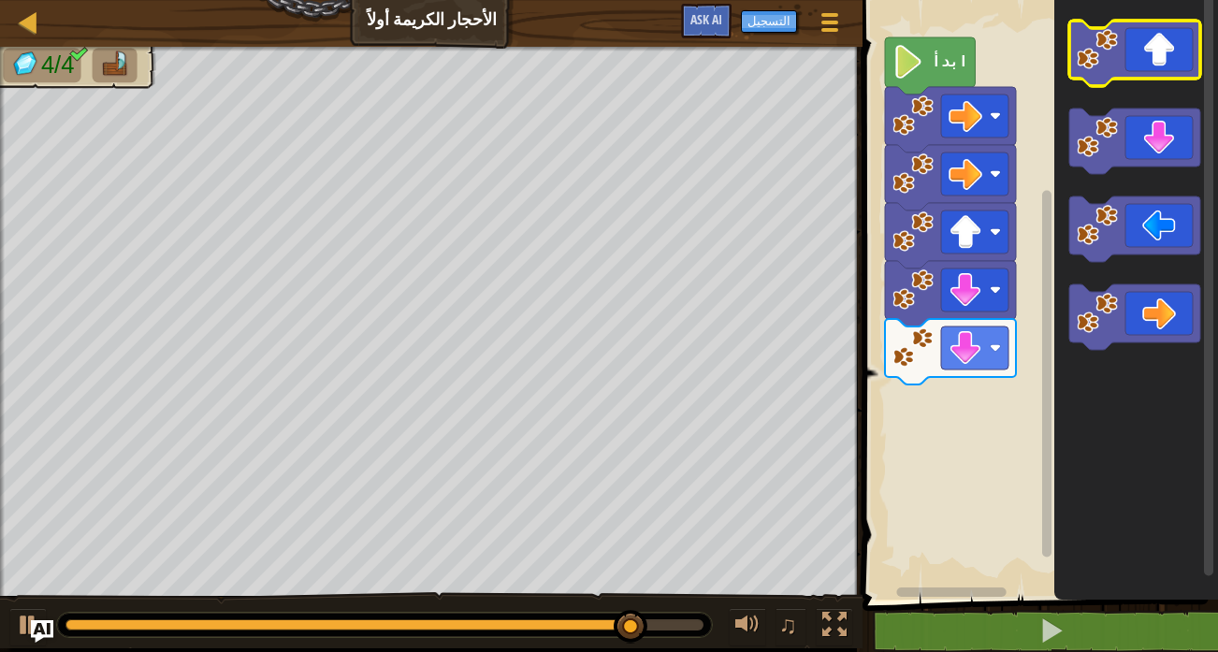
click at [1131, 74] on icon "مساحة عمل بلوكلي" at bounding box center [1135, 53] width 131 height 65
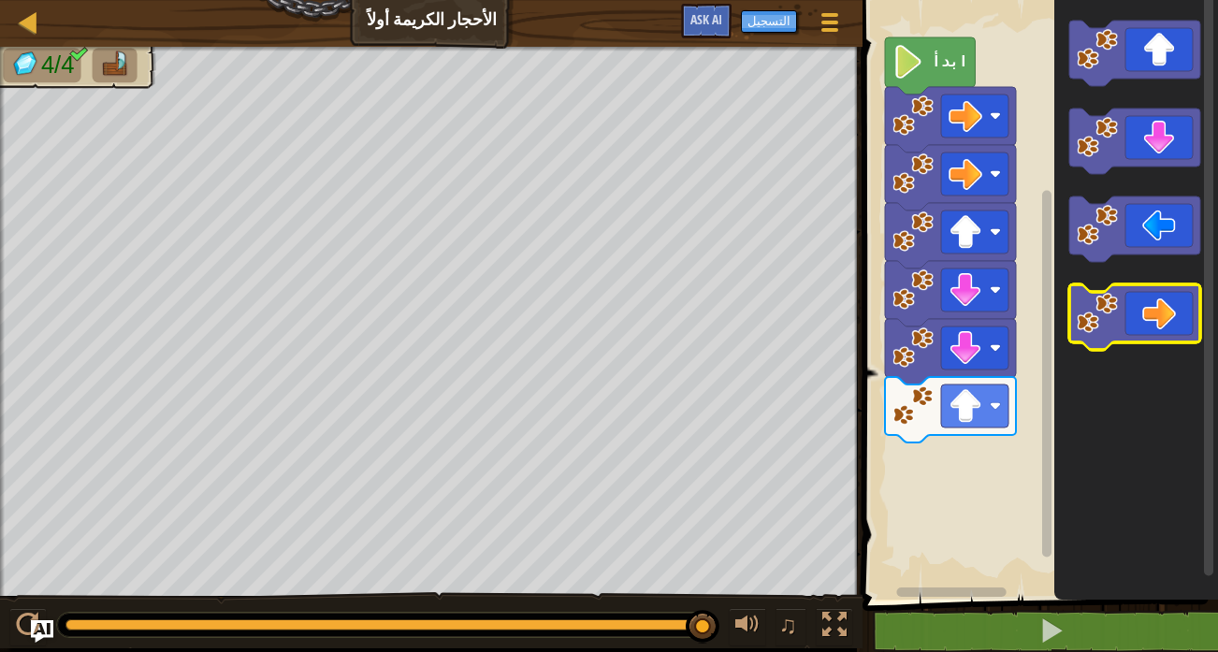
click at [1125, 315] on icon "مساحة عمل بلوكلي" at bounding box center [1135, 316] width 131 height 65
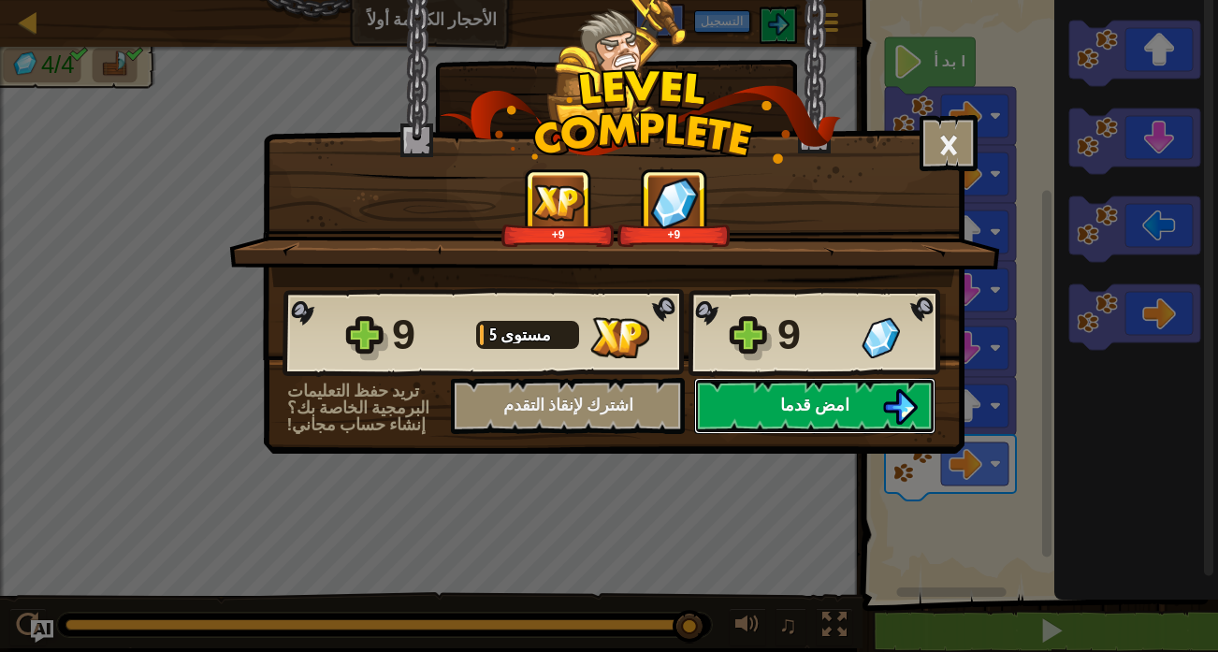
click at [879, 419] on button "امض قدما" at bounding box center [814, 406] width 241 height 56
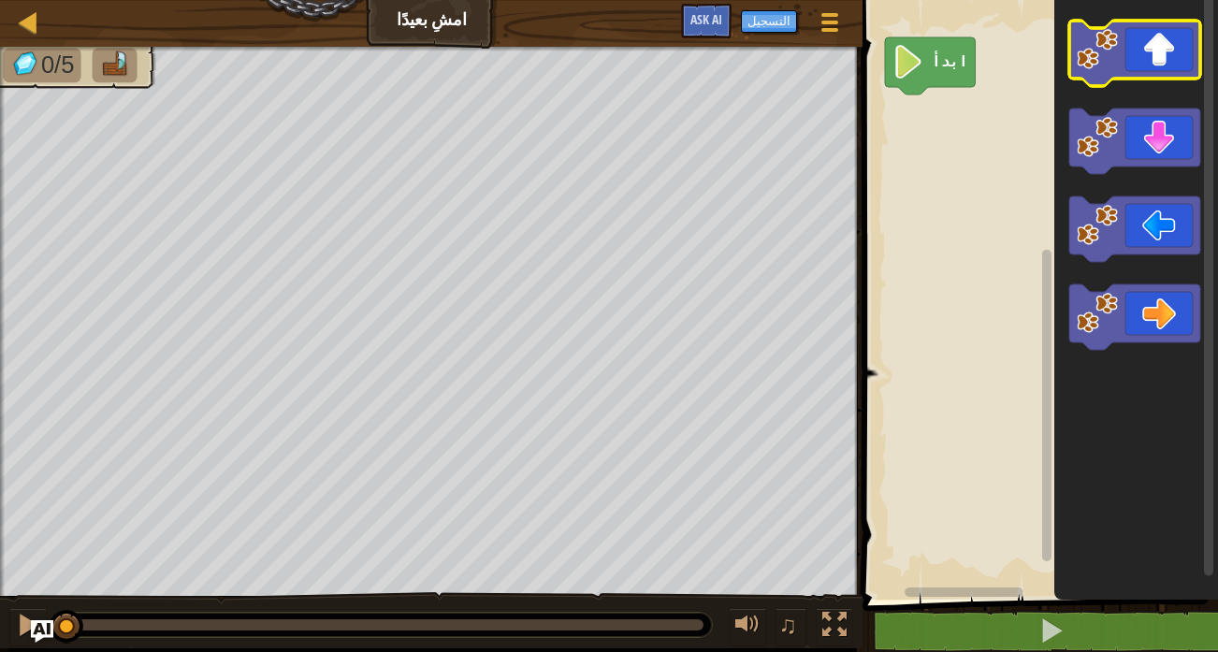
click at [1114, 46] on image "مساحة عمل بلوكلي" at bounding box center [1097, 49] width 41 height 41
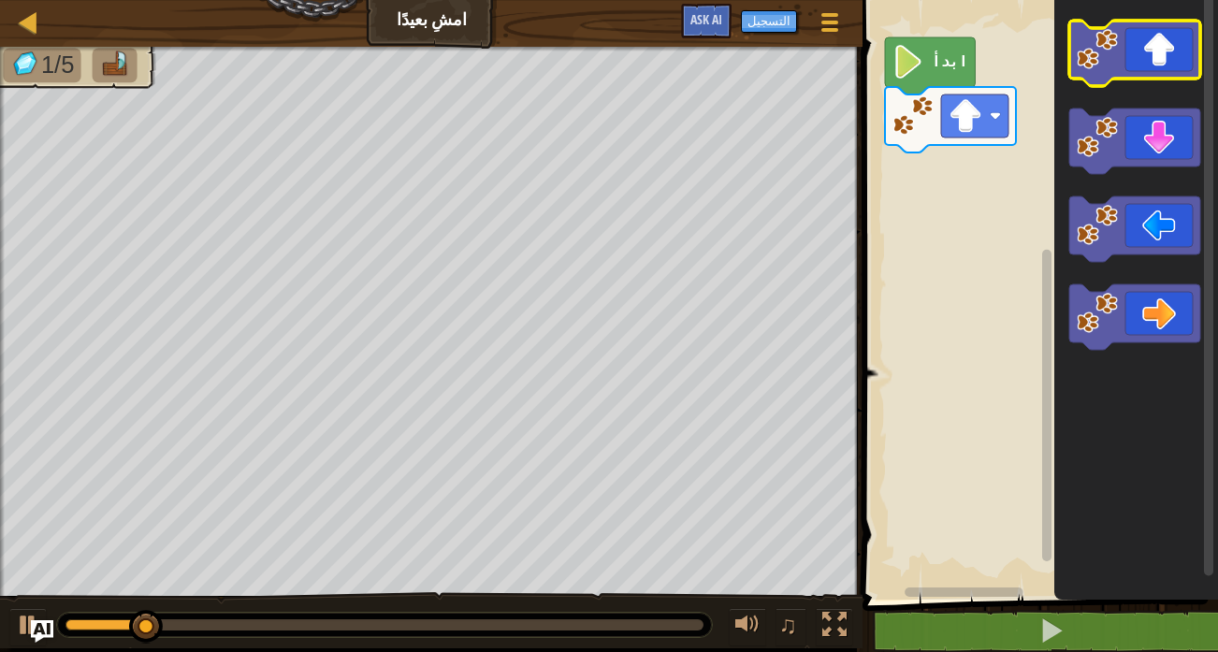
click at [1114, 46] on image "مساحة عمل بلوكلي" at bounding box center [1097, 49] width 41 height 41
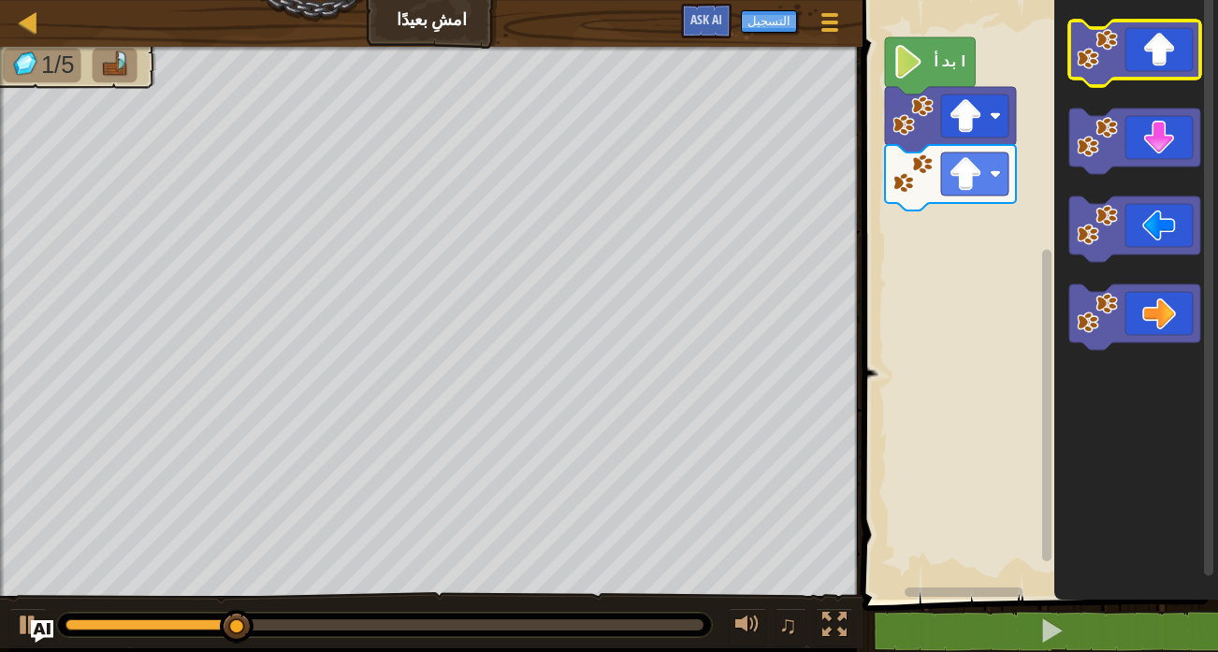
click at [1154, 63] on icon "مساحة عمل بلوكلي" at bounding box center [1135, 53] width 131 height 65
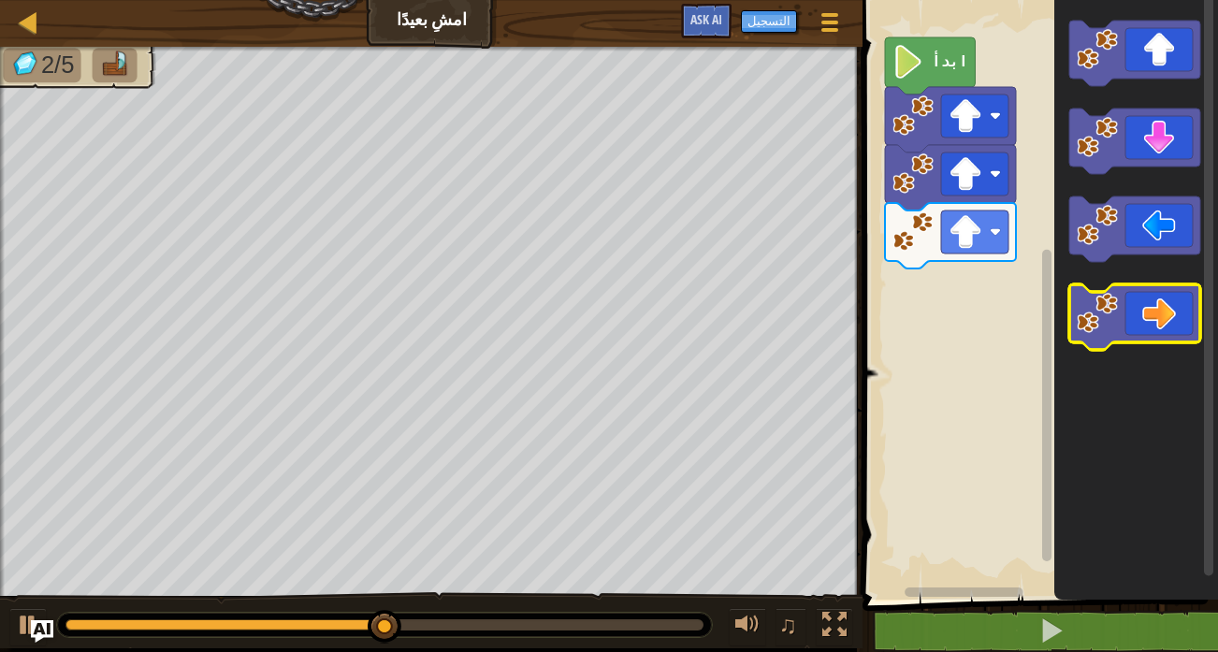
click at [1158, 329] on icon "مساحة عمل بلوكلي" at bounding box center [1135, 316] width 131 height 65
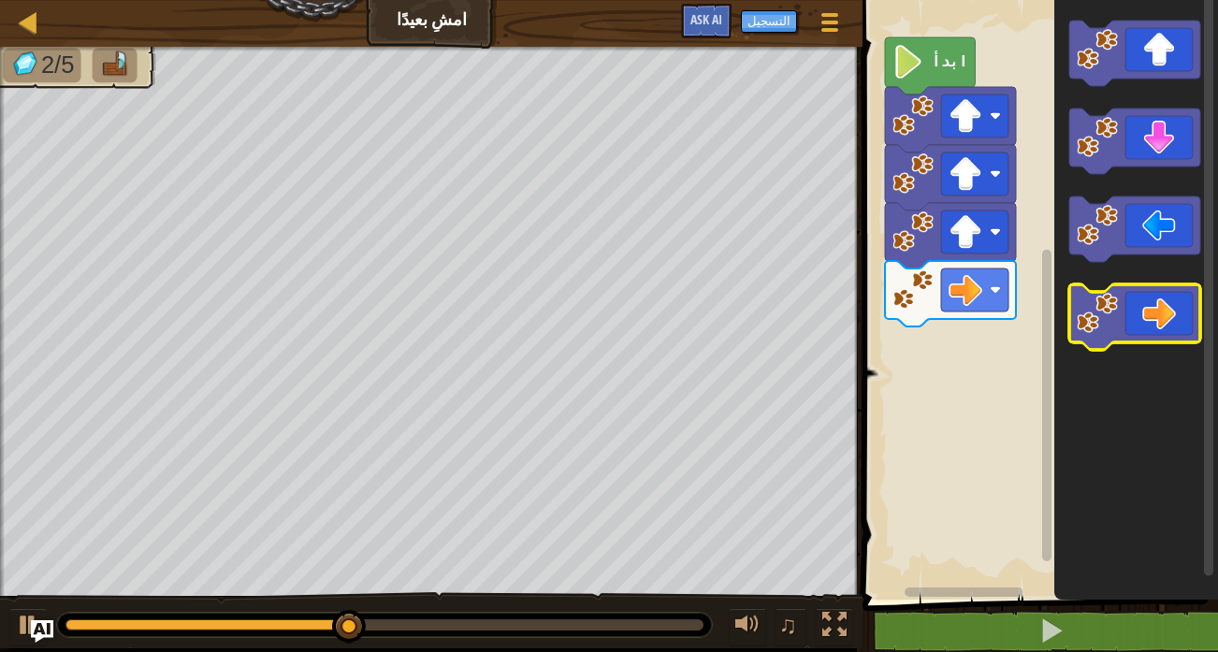
click at [1157, 320] on icon "مساحة عمل بلوكلي" at bounding box center [1135, 316] width 131 height 65
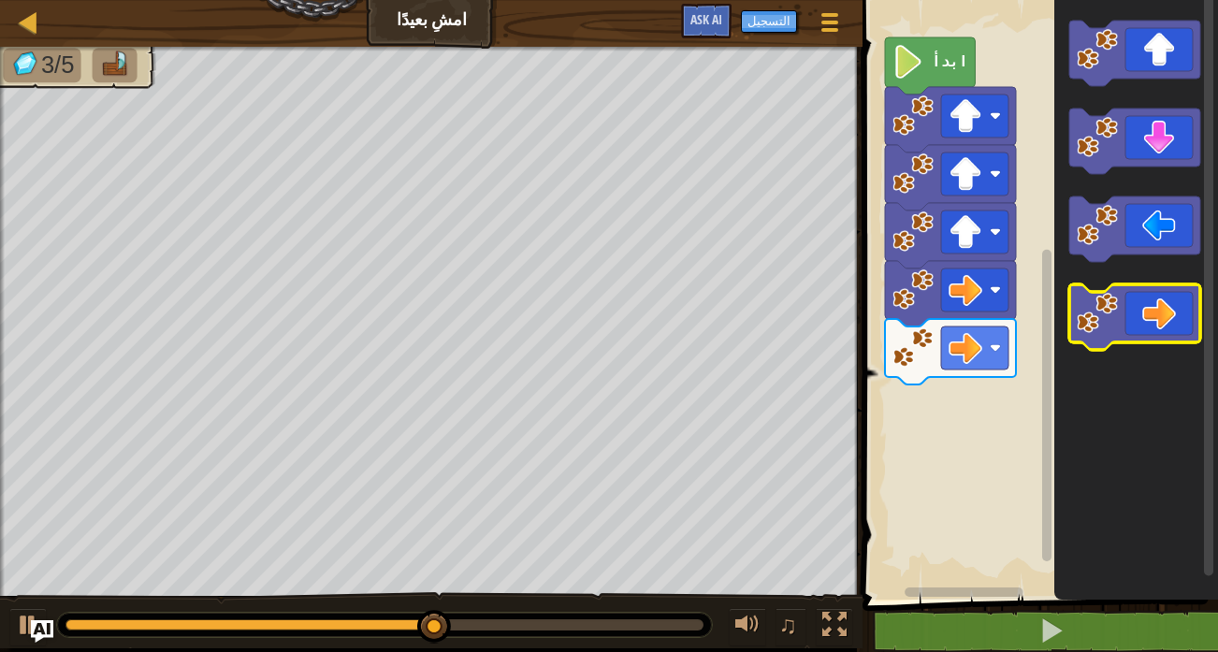
click at [1157, 320] on icon "مساحة عمل بلوكلي" at bounding box center [1135, 316] width 131 height 65
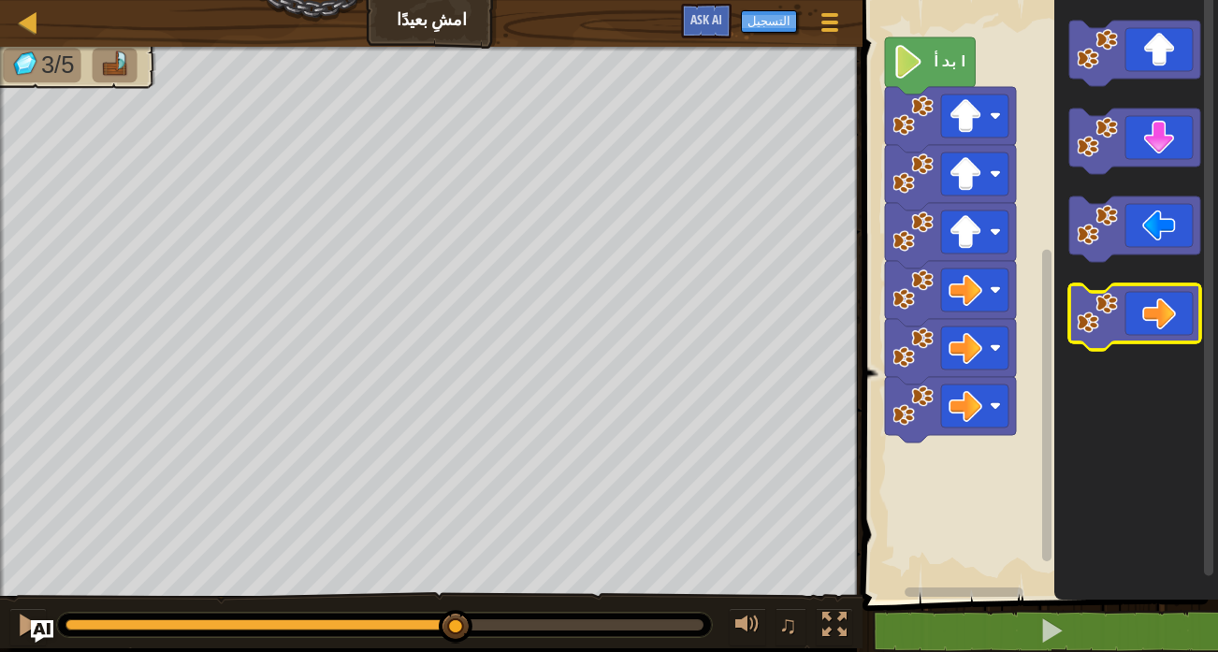
click at [1157, 320] on icon "مساحة عمل بلوكلي" at bounding box center [1135, 316] width 131 height 65
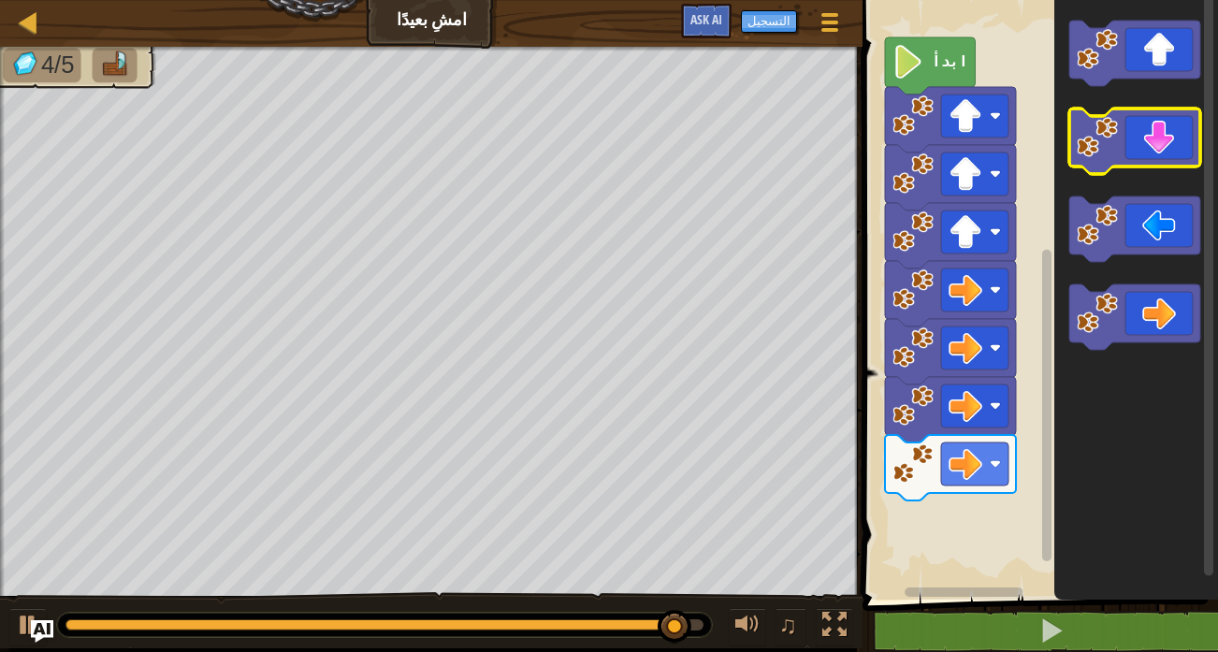
click at [1143, 150] on icon "مساحة عمل بلوكلي" at bounding box center [1135, 141] width 131 height 65
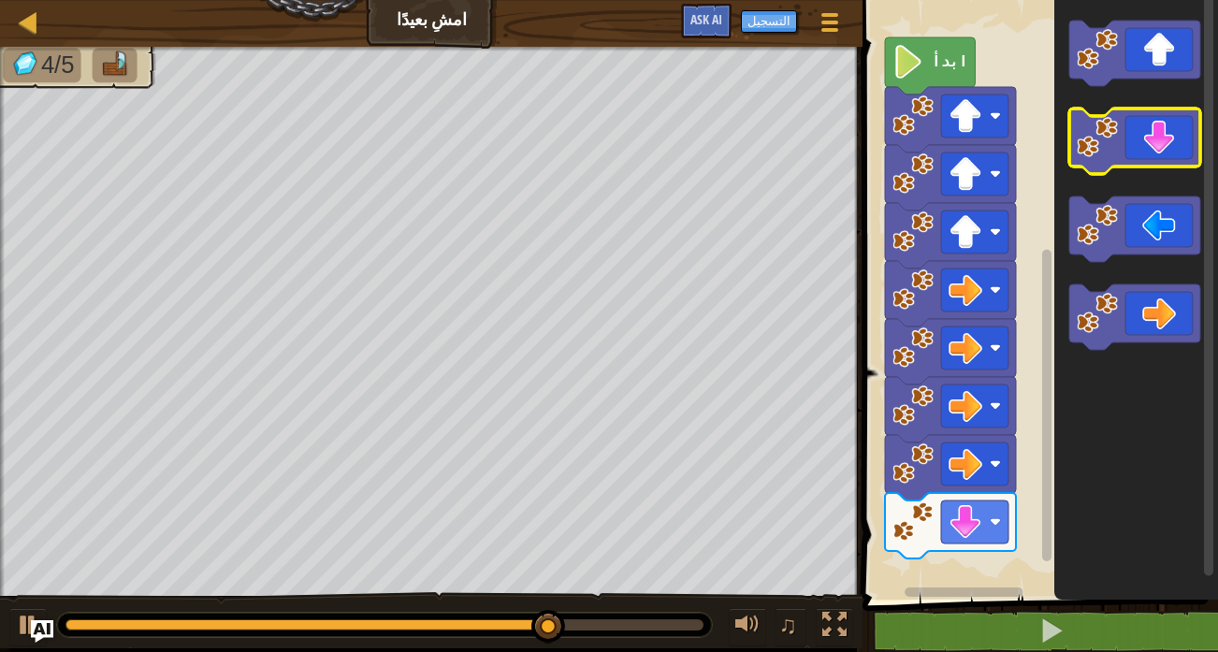
click at [1143, 150] on icon "مساحة عمل بلوكلي" at bounding box center [1135, 141] width 131 height 65
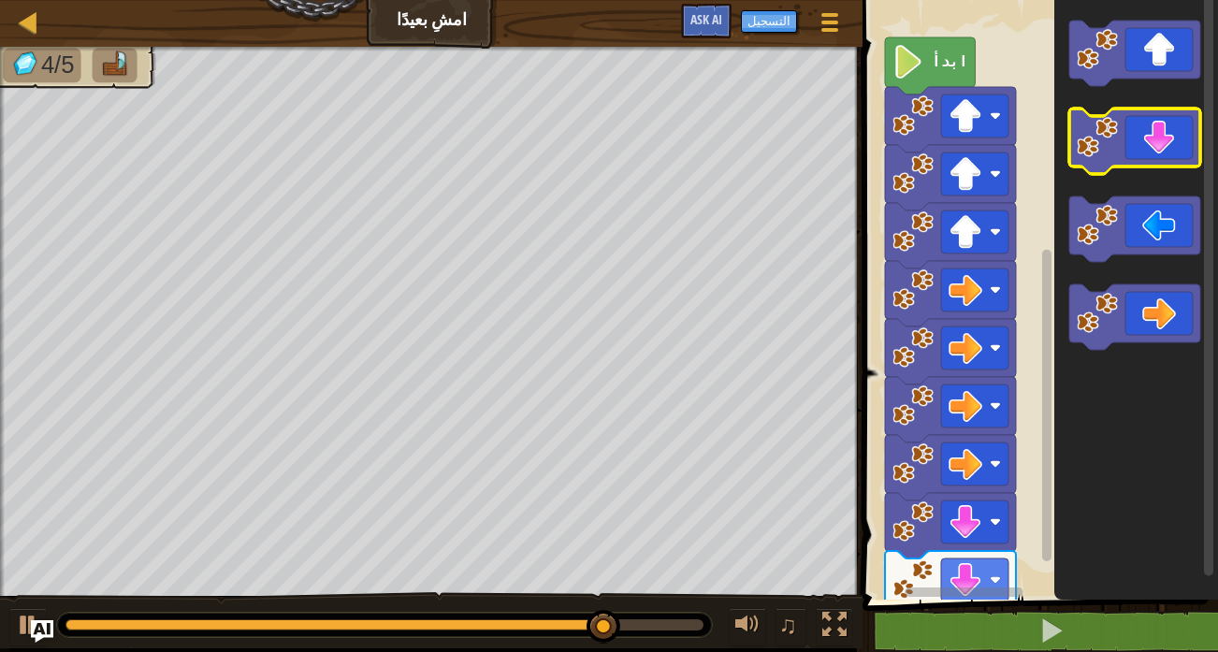
click at [1143, 150] on icon "مساحة عمل بلوكلي" at bounding box center [1135, 141] width 131 height 65
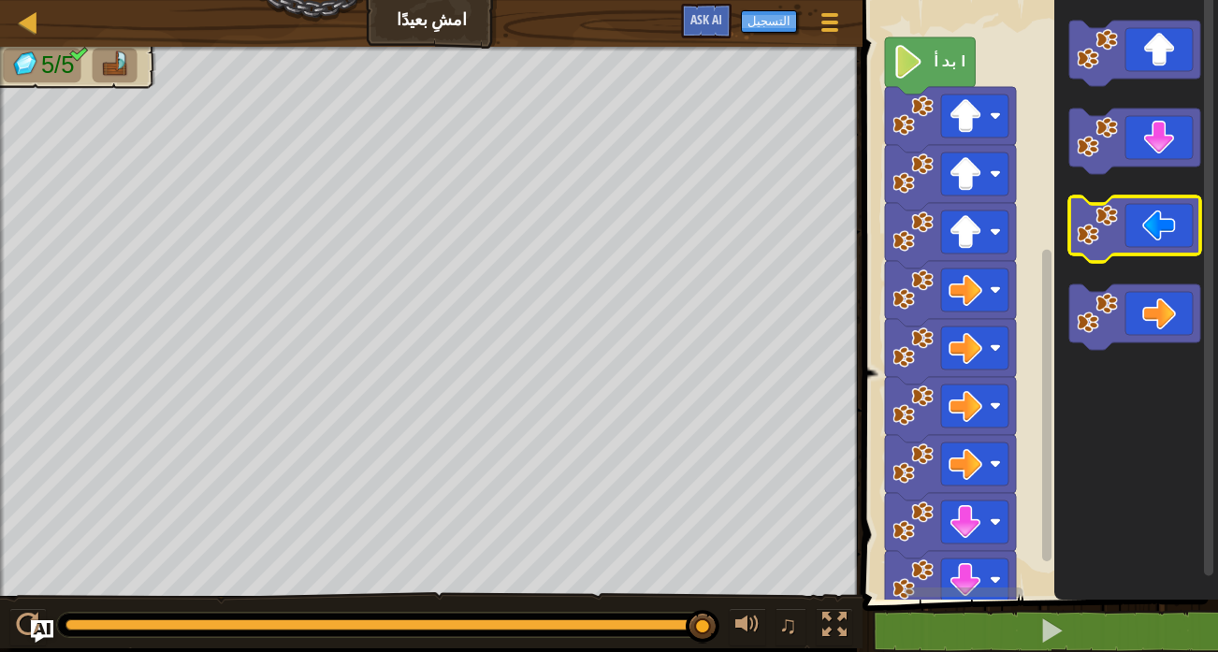
click at [1150, 246] on icon "مساحة عمل بلوكلي" at bounding box center [1135, 228] width 131 height 65
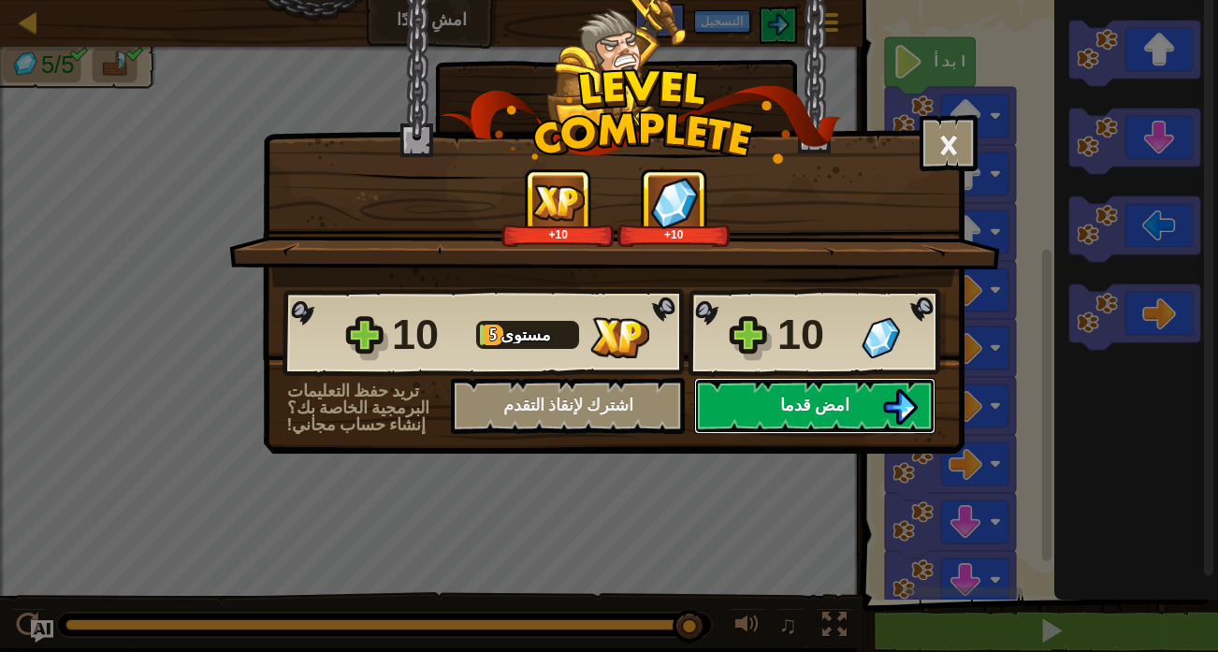
click at [901, 401] on img at bounding box center [900, 407] width 36 height 36
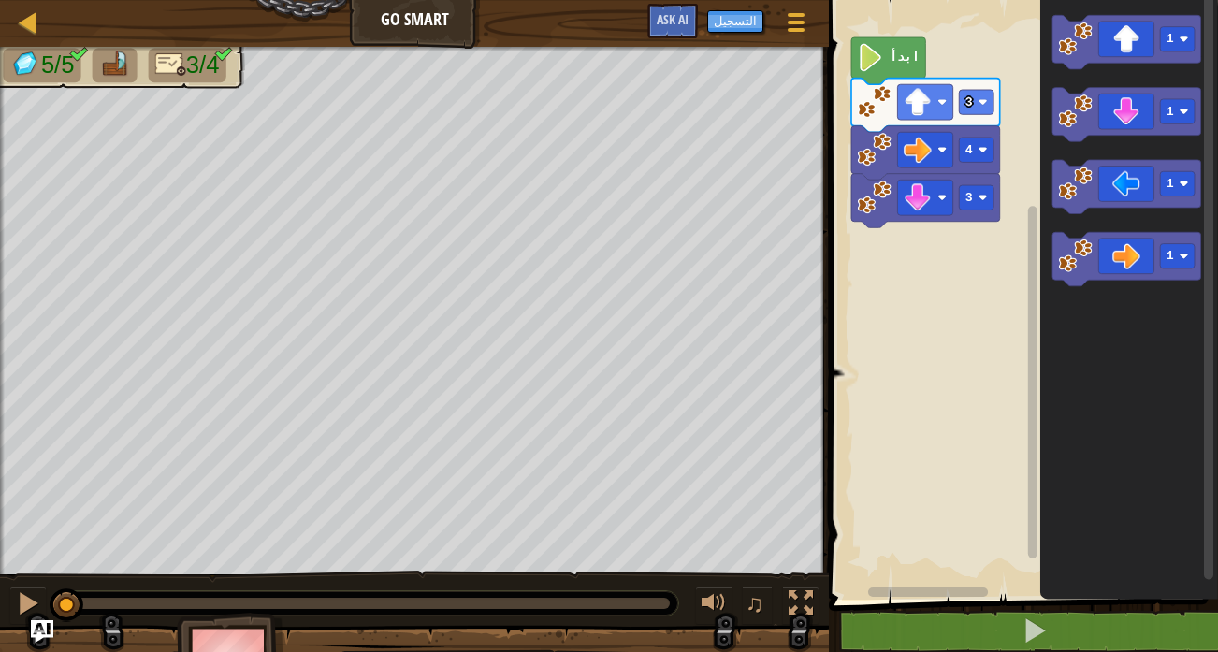
click at [901, 401] on rect "مساحة عمل بلوكلي" at bounding box center [1020, 295] width 395 height 609
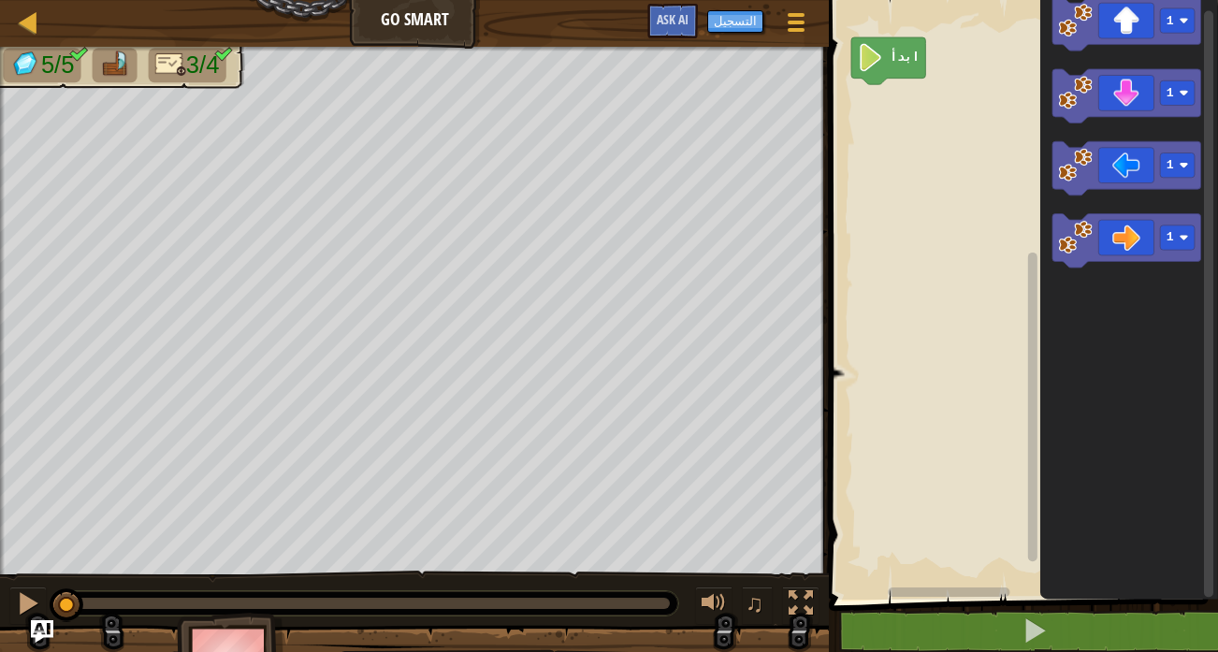
click at [1138, 58] on icon "مساحة عمل بلوكلي" at bounding box center [1129, 295] width 178 height 609
click at [1132, 32] on icon "مساحة عمل بلوكلي" at bounding box center [1127, 24] width 149 height 54
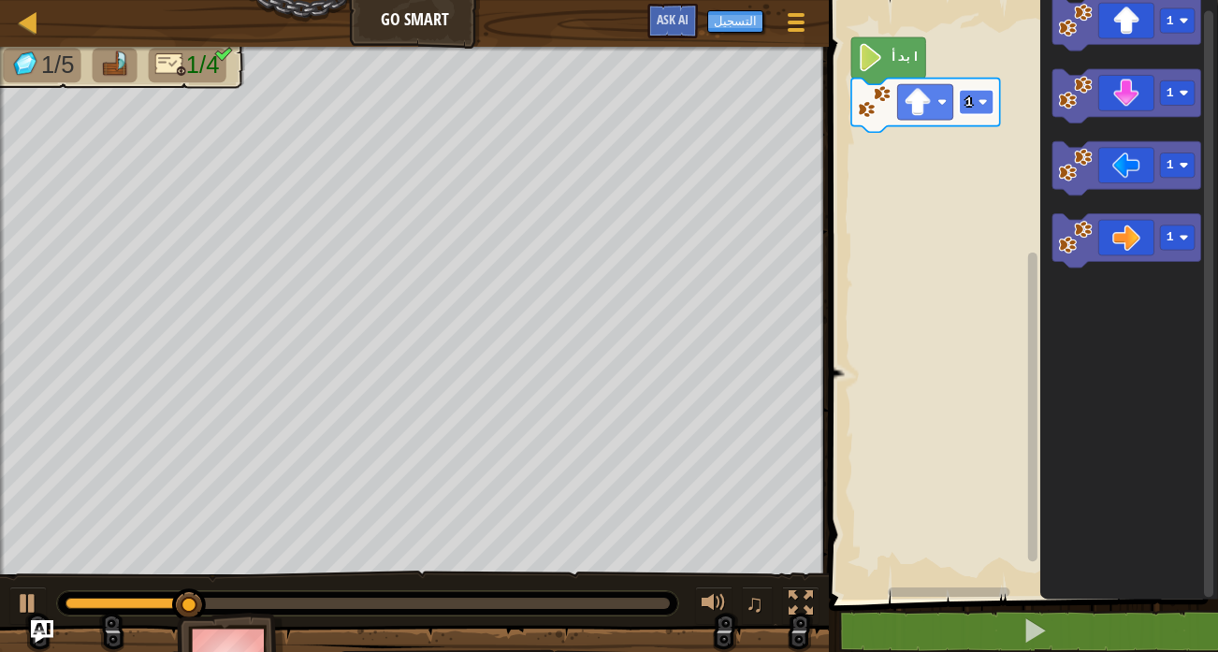
click at [978, 95] on rect "مساحة عمل بلوكلي" at bounding box center [976, 102] width 35 height 24
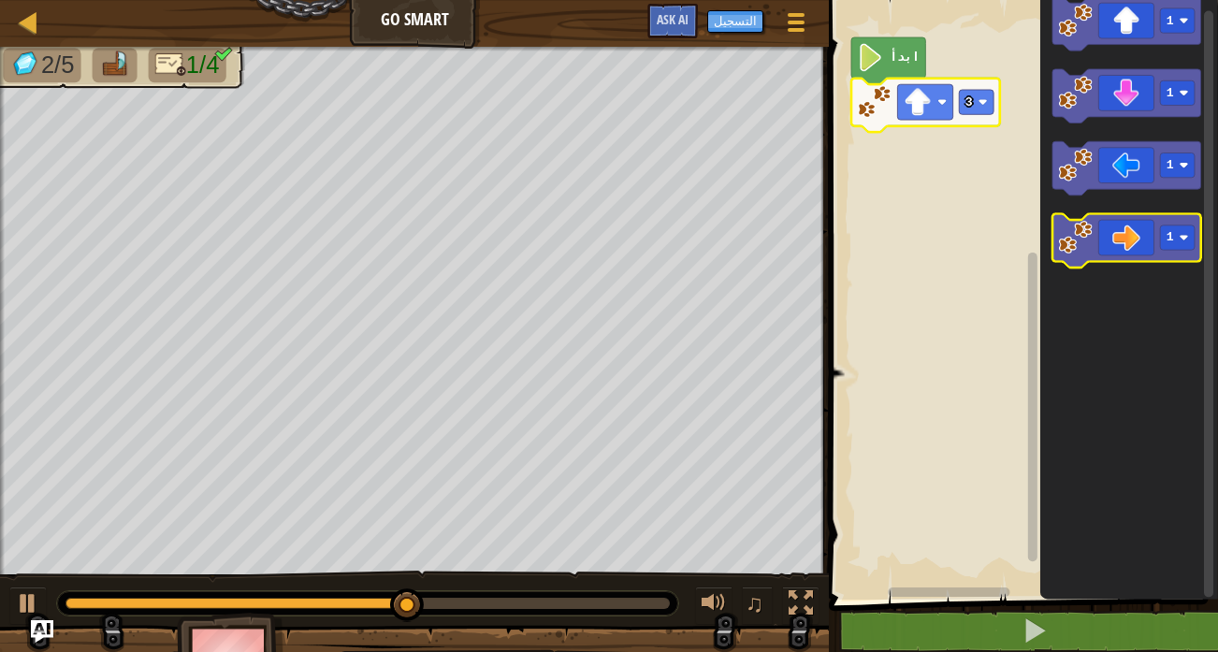
click at [1144, 244] on icon "مساحة عمل بلوكلي" at bounding box center [1127, 241] width 149 height 54
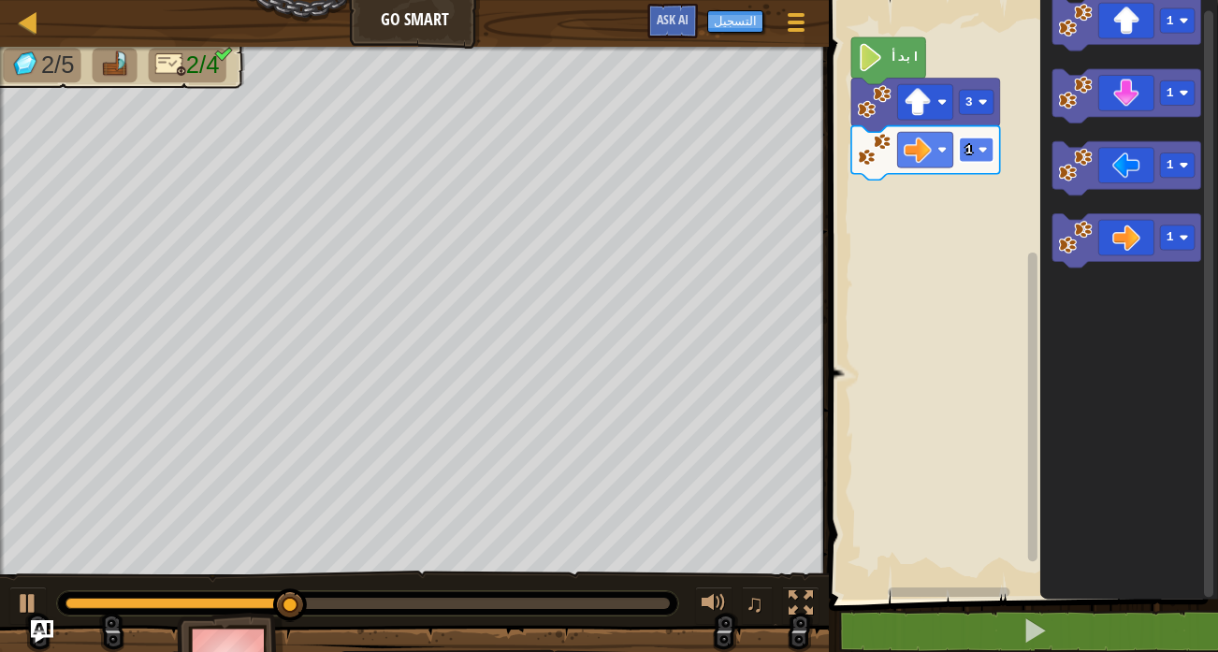
click at [986, 155] on rect "مساحة عمل بلوكلي" at bounding box center [976, 150] width 35 height 24
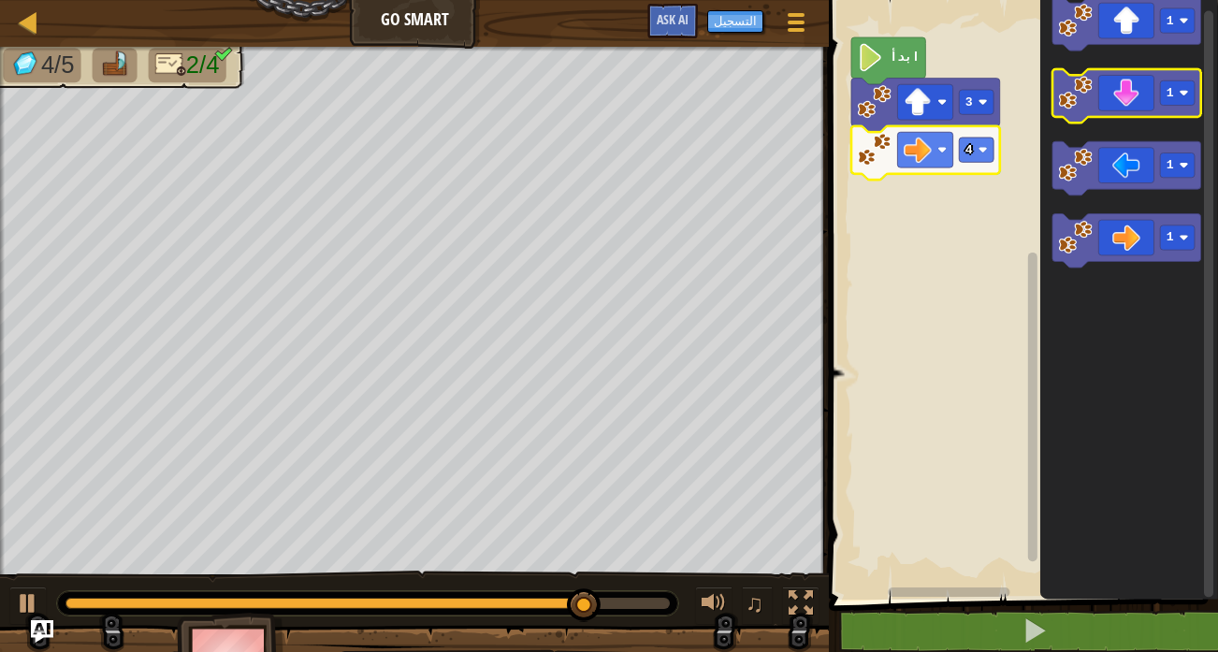
click at [1172, 107] on icon "مساحة عمل بلوكلي" at bounding box center [1127, 96] width 149 height 54
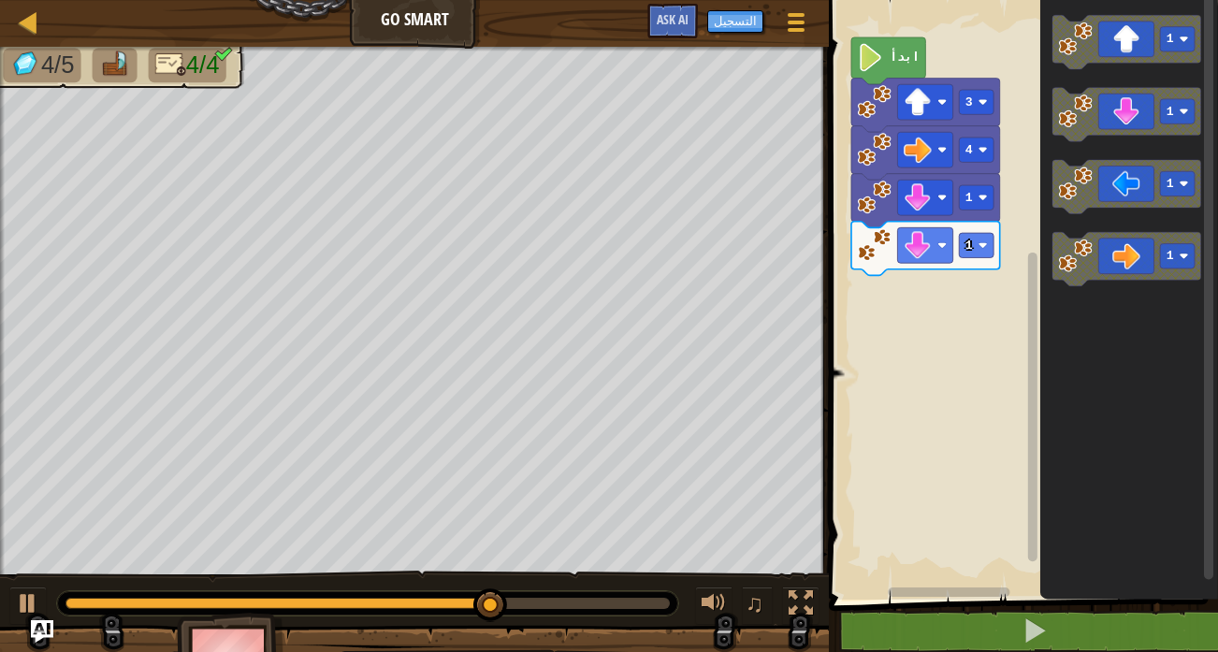
click at [1159, 402] on icon "1 1 1 1" at bounding box center [1129, 295] width 178 height 609
click at [1120, 119] on icon "مساحة عمل بلوكلي" at bounding box center [1127, 115] width 149 height 54
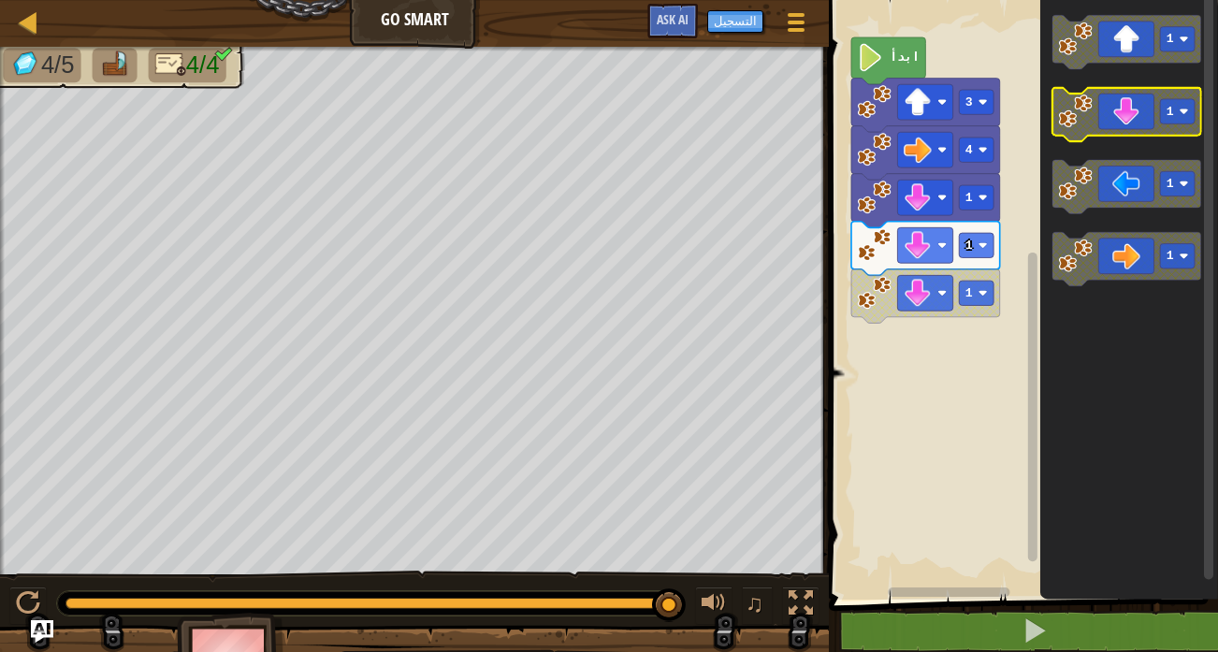
click at [1124, 118] on icon "مساحة عمل بلوكلي" at bounding box center [1127, 115] width 149 height 54
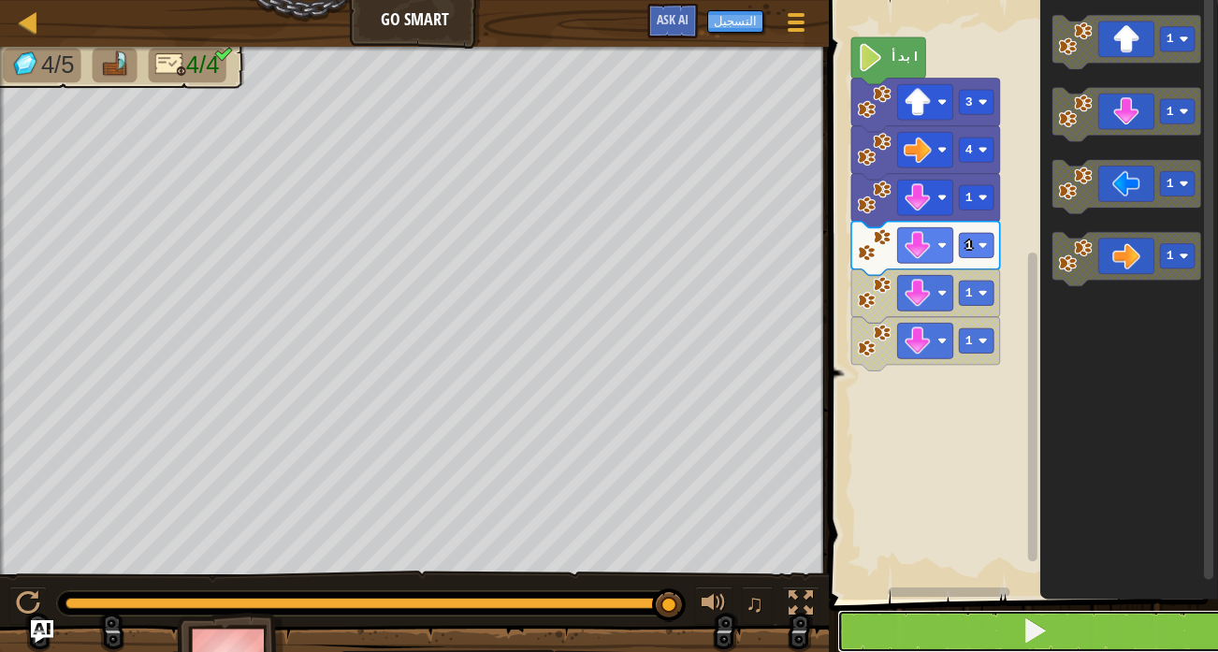
click at [925, 651] on button at bounding box center [1034, 631] width 395 height 43
click at [1113, 651] on button at bounding box center [1034, 631] width 395 height 43
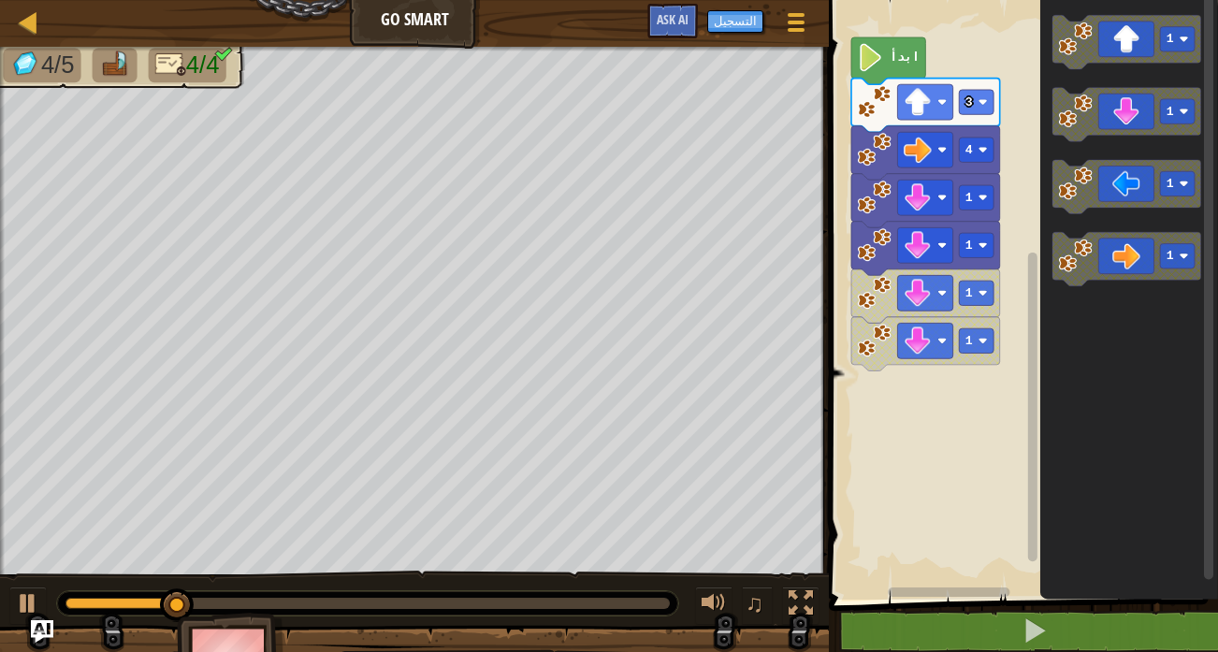
click at [1065, 580] on icon "مساحة عمل بلوكلي" at bounding box center [1129, 295] width 178 height 609
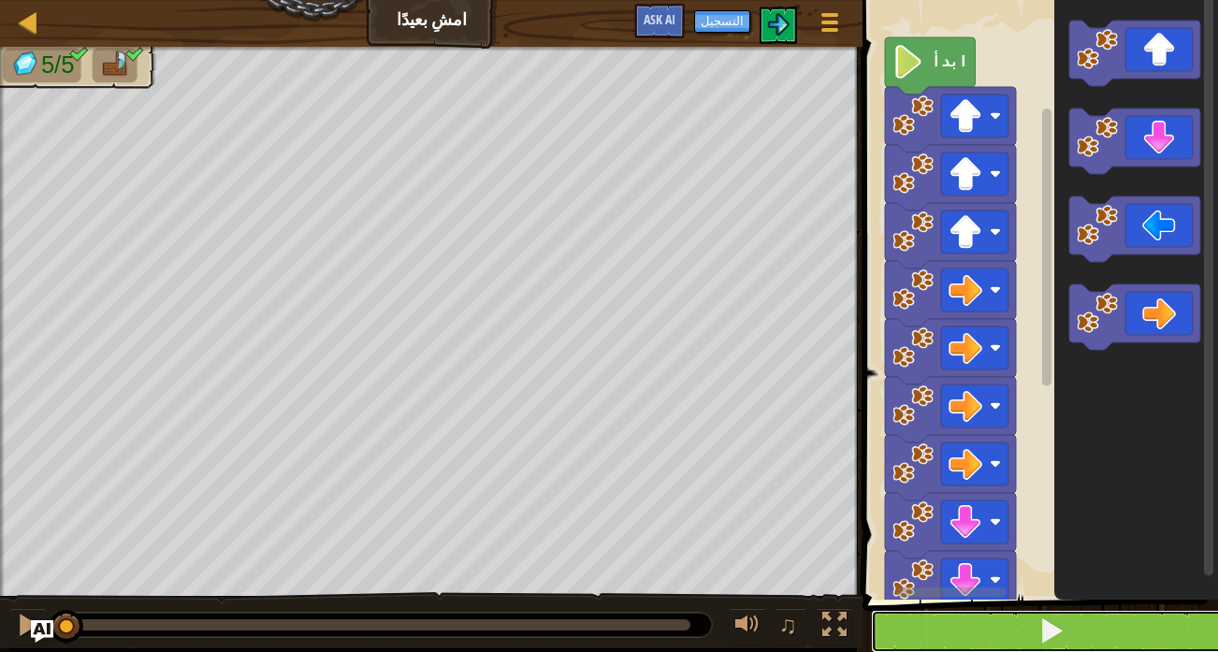
click at [979, 643] on button at bounding box center [1051, 631] width 361 height 43
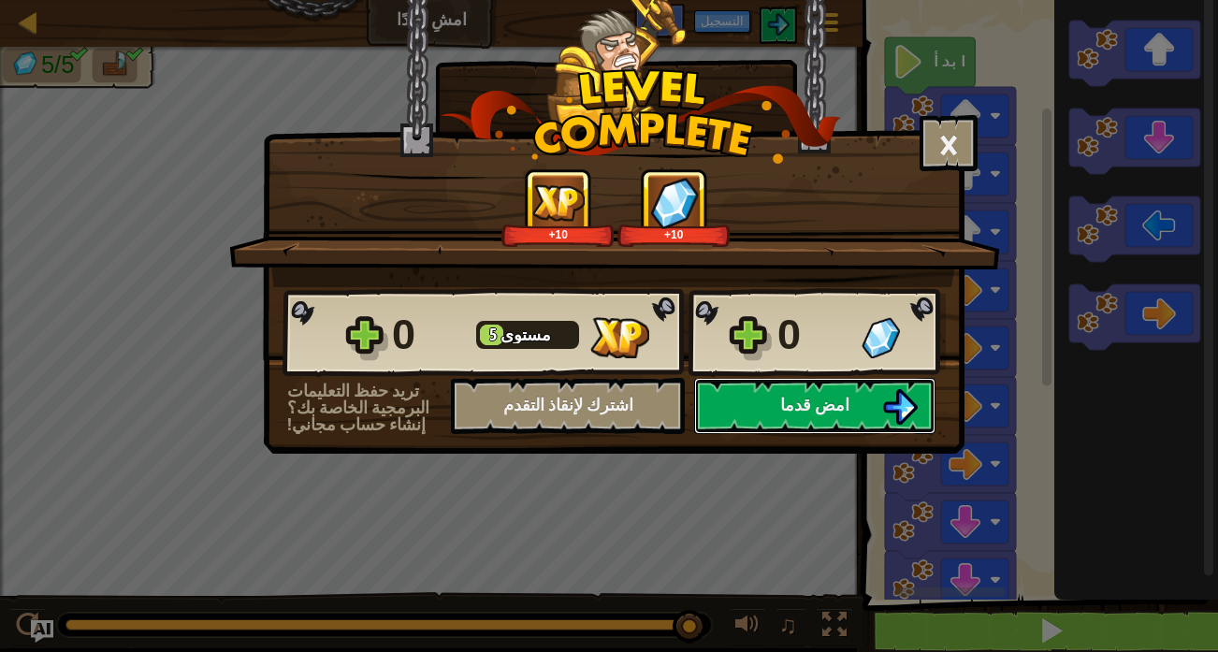
scroll to position [1, 0]
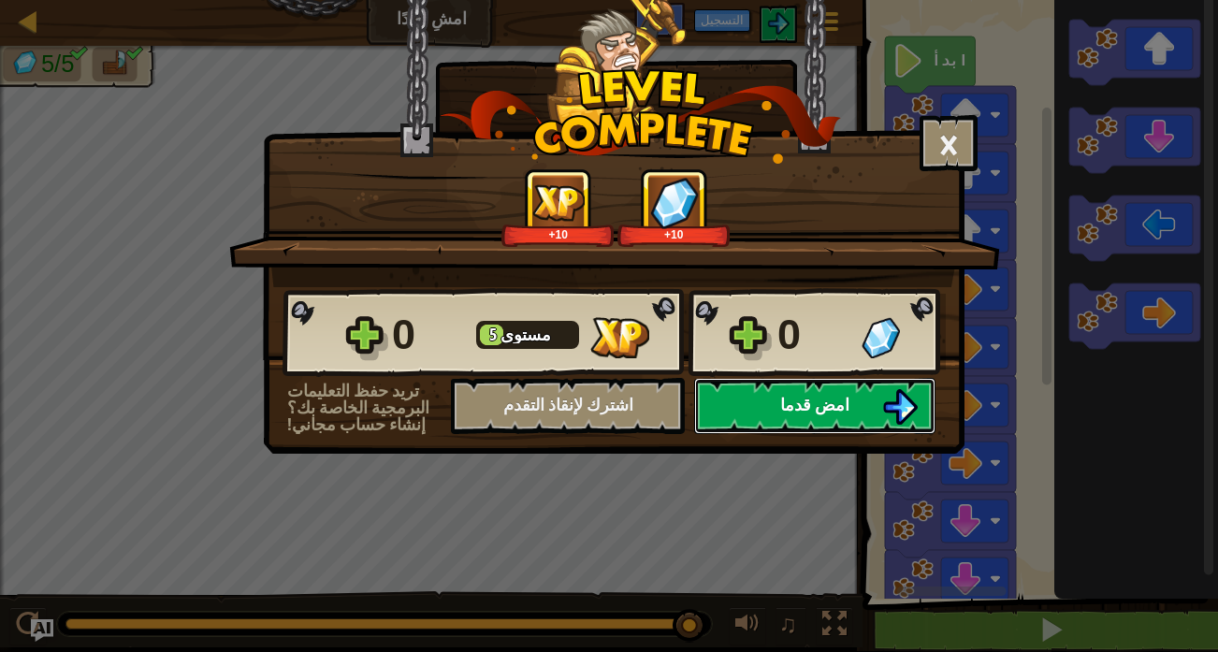
click at [858, 402] on button "امض قدما" at bounding box center [814, 406] width 241 height 56
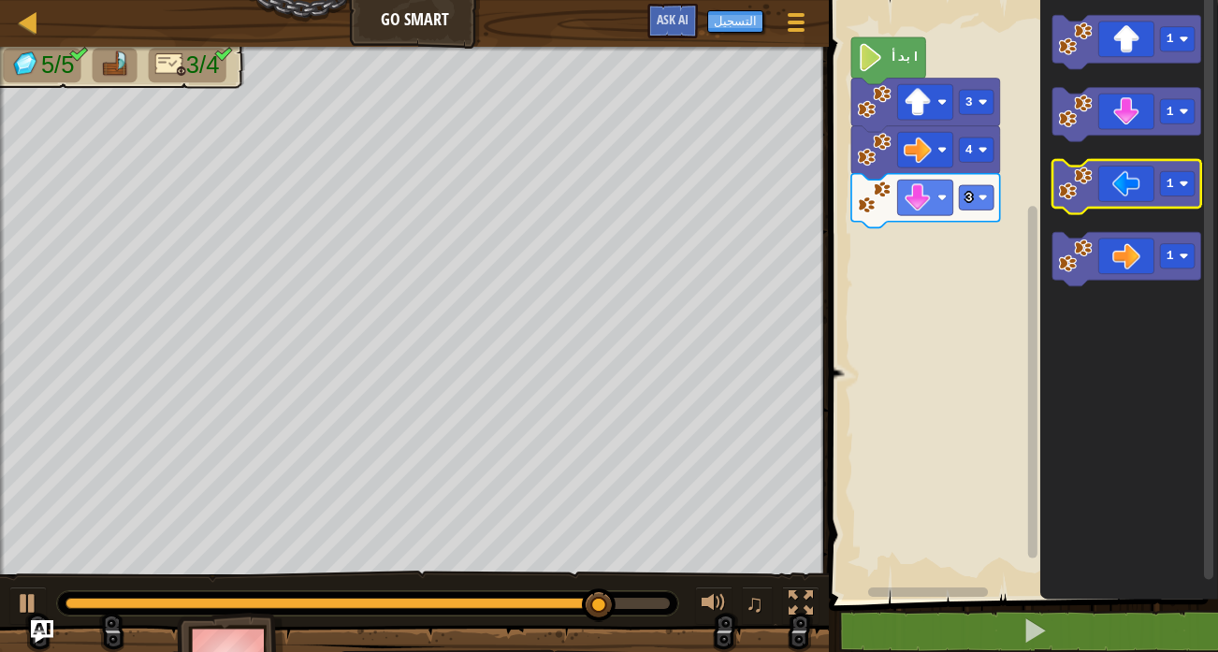
click at [1074, 201] on icon "مساحة عمل بلوكلي" at bounding box center [1127, 187] width 149 height 54
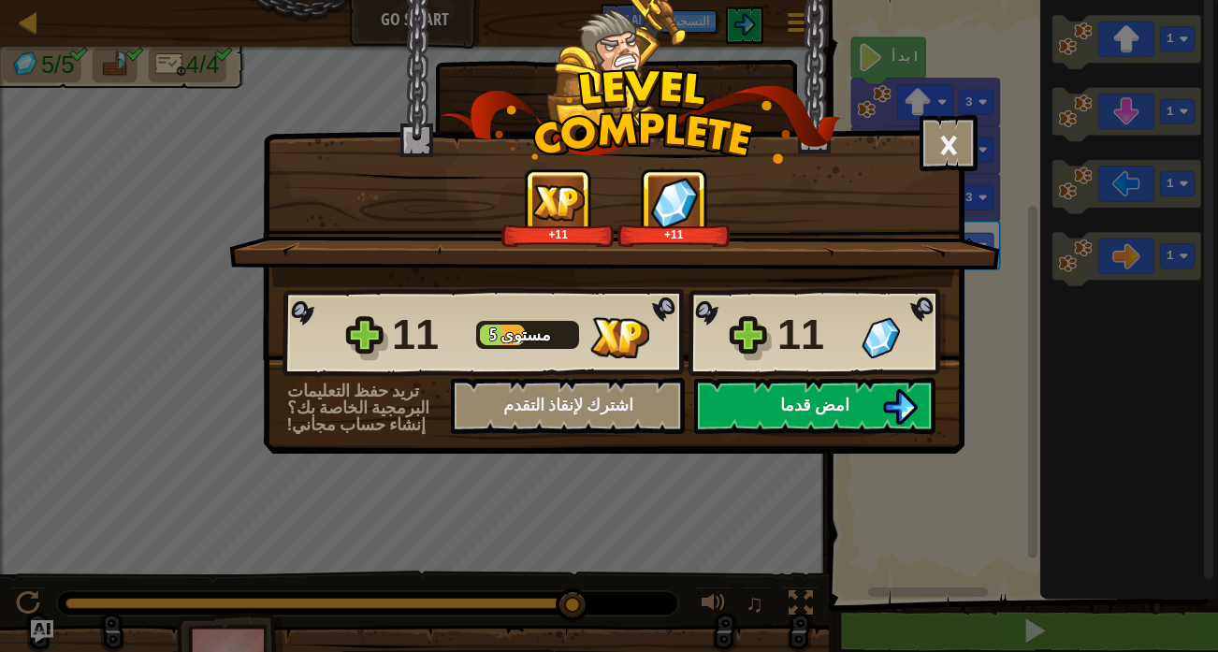
drag, startPoint x: 885, startPoint y: 428, endPoint x: 874, endPoint y: 411, distance: 20.2
click at [874, 411] on button "امض قدما" at bounding box center [814, 406] width 241 height 56
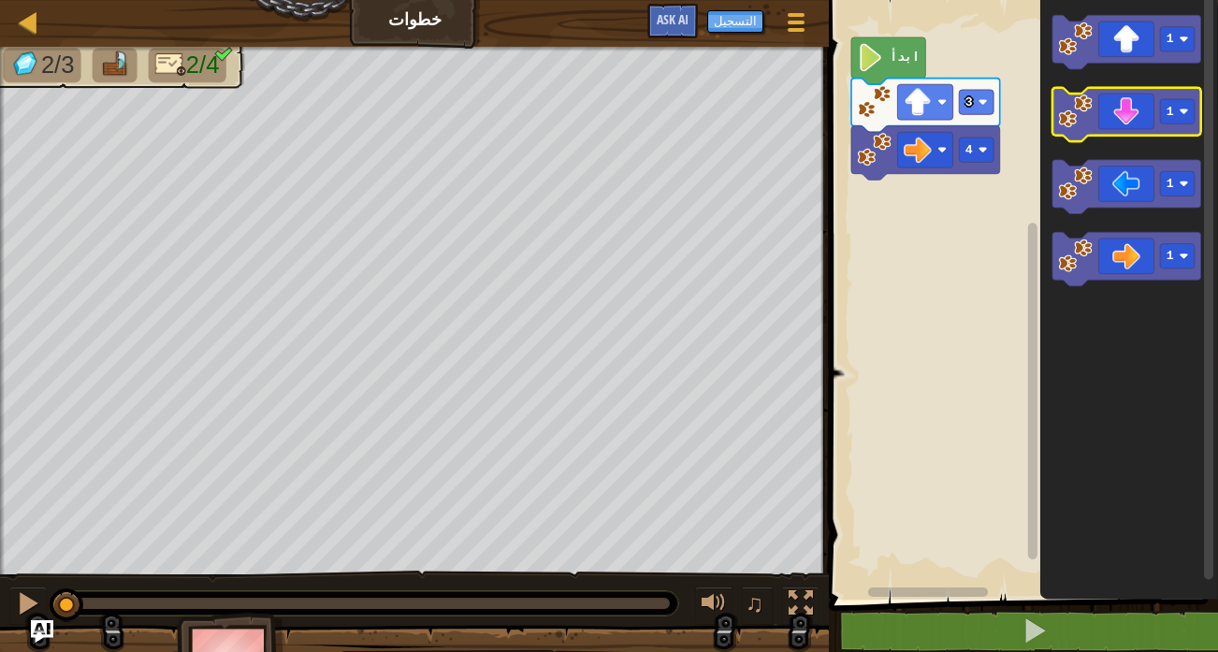
click at [1127, 125] on icon "مساحة عمل بلوكلي" at bounding box center [1127, 115] width 149 height 54
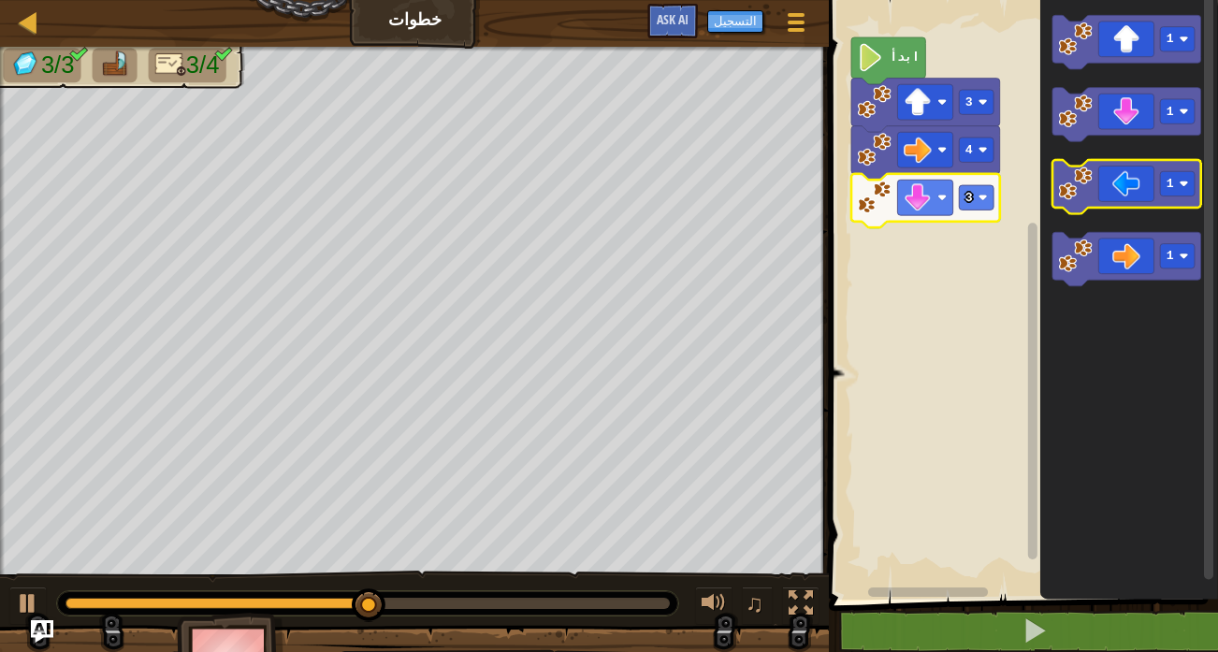
click at [1114, 194] on icon "مساحة عمل بلوكلي" at bounding box center [1127, 187] width 149 height 54
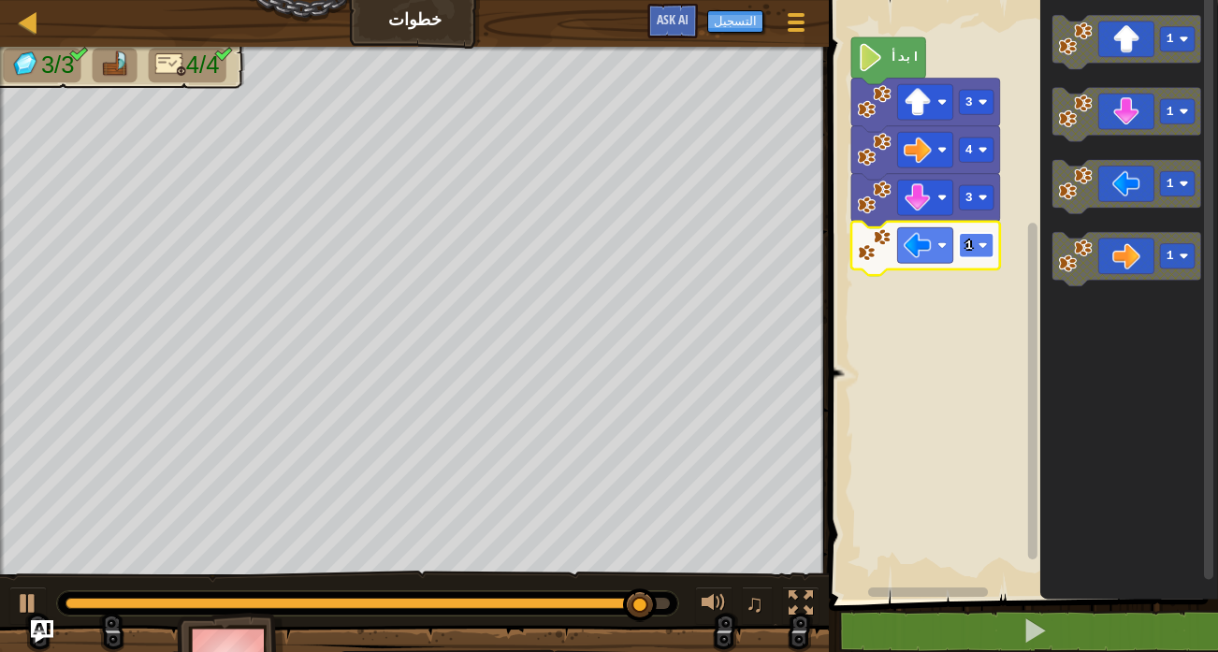
click at [973, 246] on rect "مساحة عمل بلوكلي" at bounding box center [976, 245] width 35 height 24
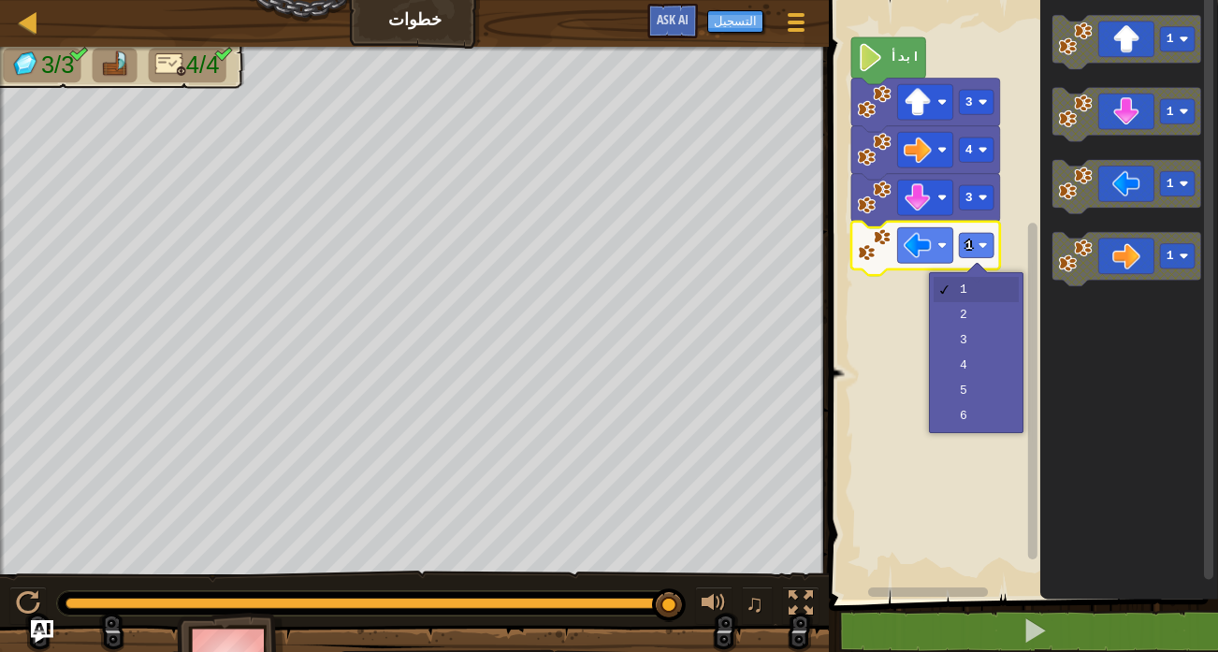
drag, startPoint x: 945, startPoint y: 296, endPoint x: 945, endPoint y: 309, distance: 13.1
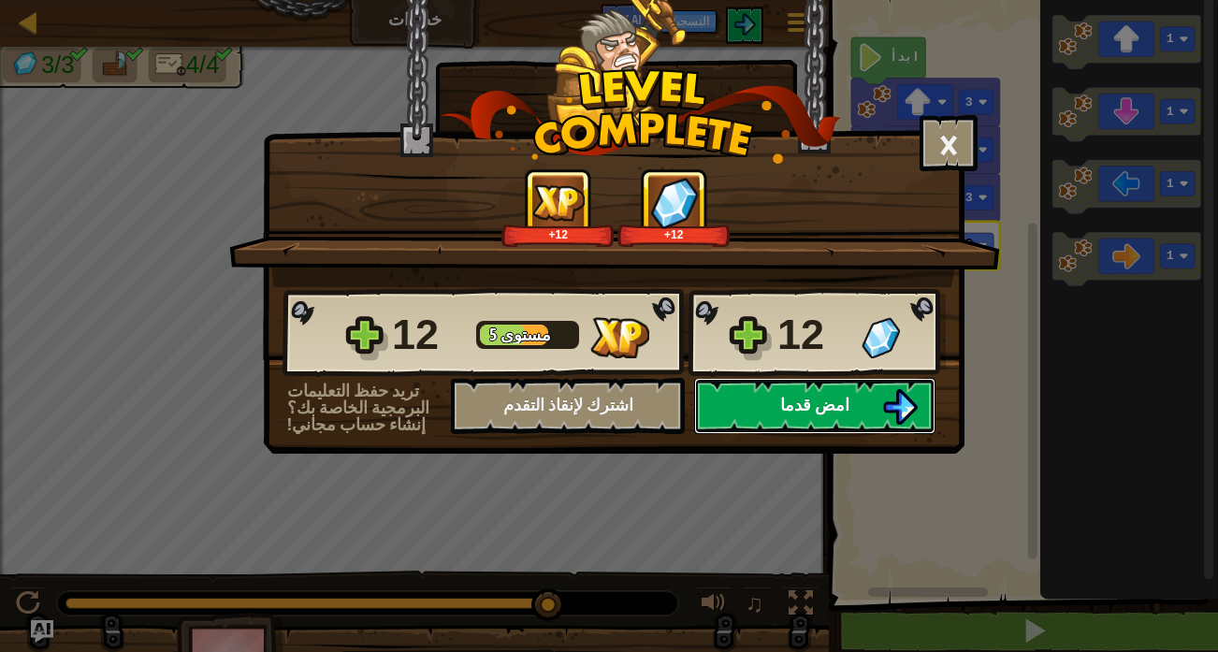
click at [896, 405] on img at bounding box center [900, 407] width 36 height 36
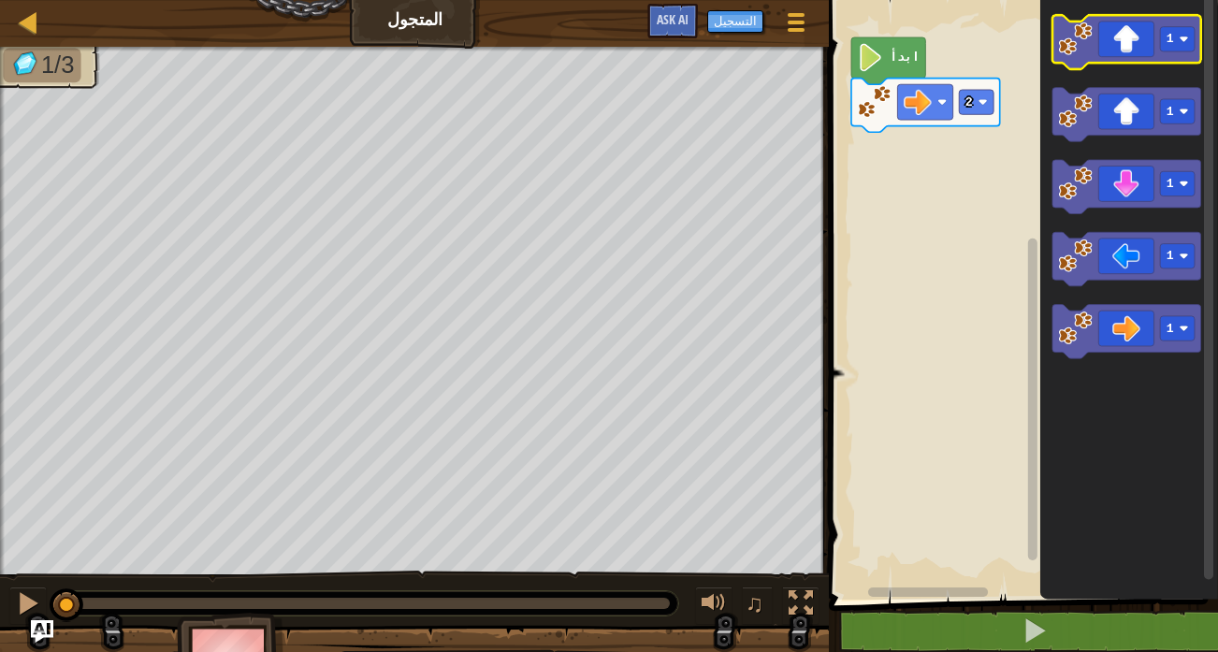
click at [1185, 56] on icon "مساحة عمل بلوكلي" at bounding box center [1127, 42] width 149 height 54
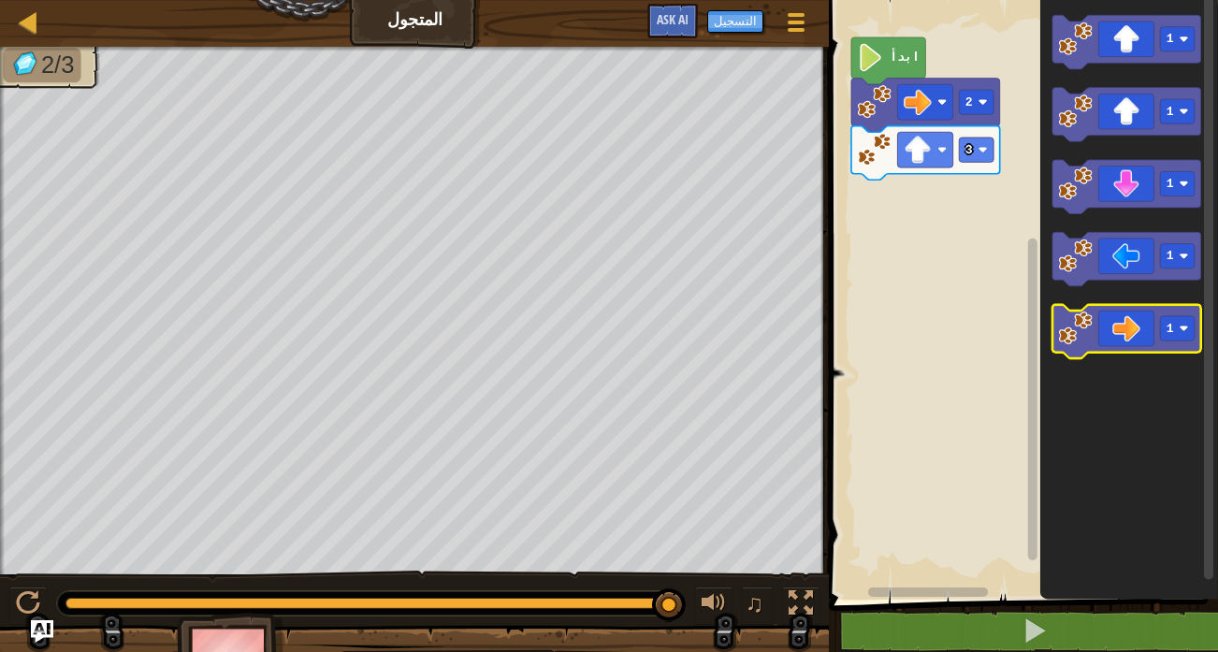
click at [1132, 327] on icon "مساحة عمل بلوكلي" at bounding box center [1127, 332] width 149 height 54
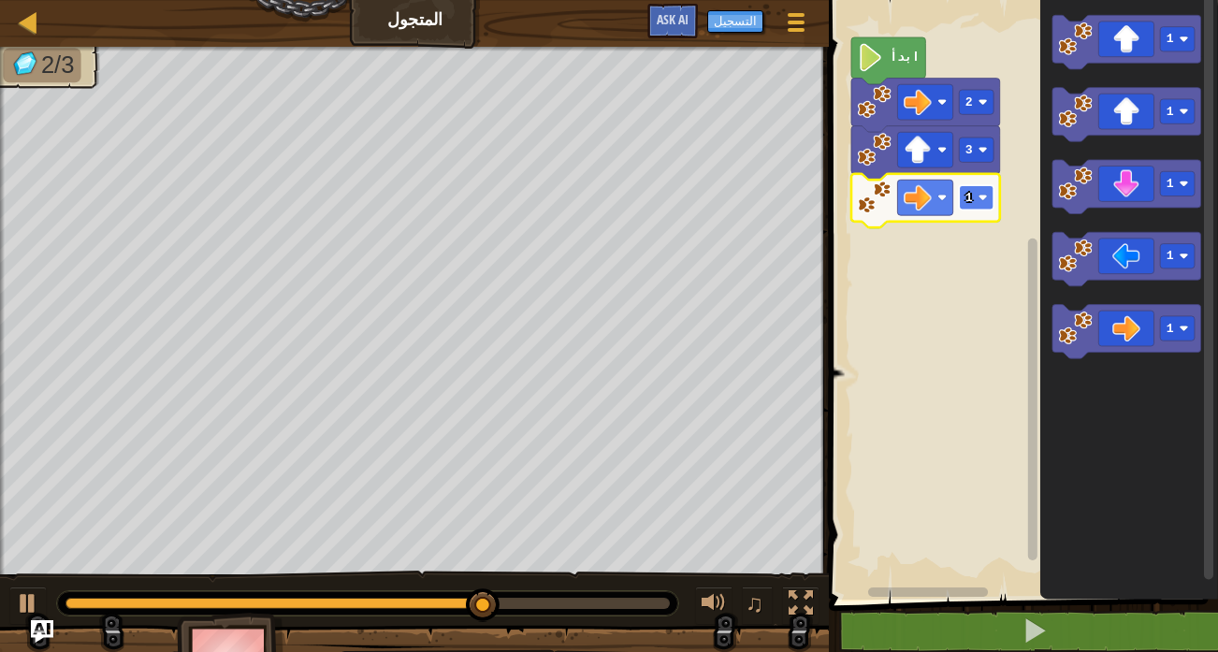
click at [973, 193] on rect "مساحة عمل بلوكلي" at bounding box center [976, 197] width 35 height 24
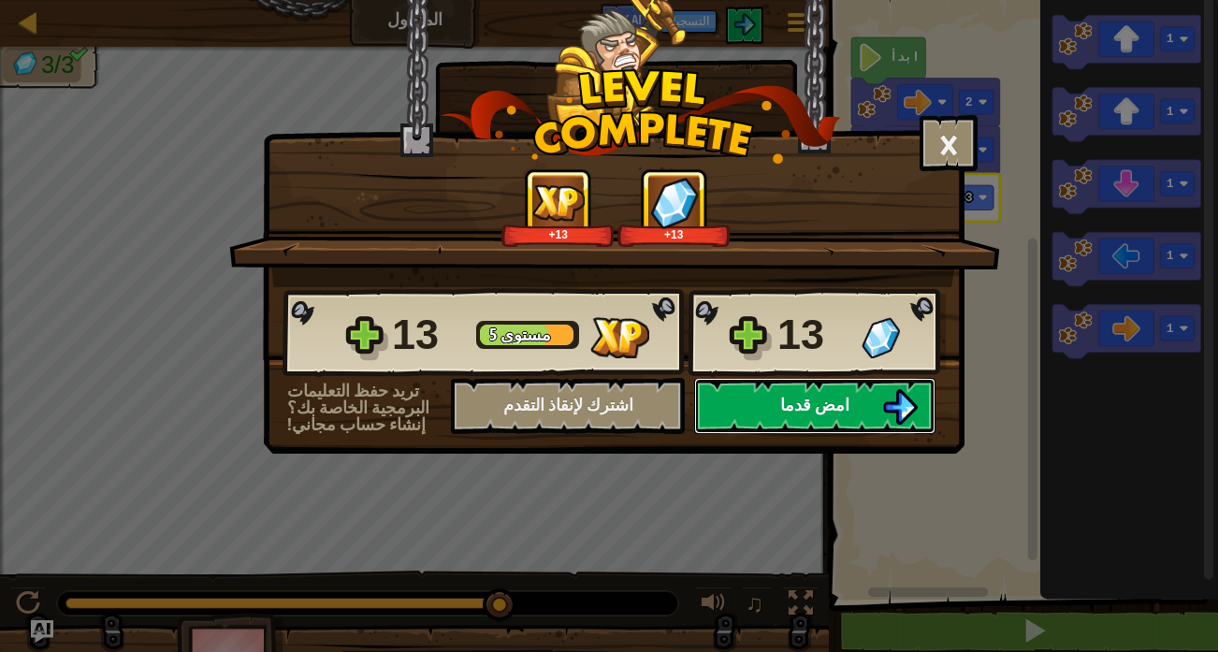
click at [857, 400] on button "امض قدما" at bounding box center [814, 406] width 241 height 56
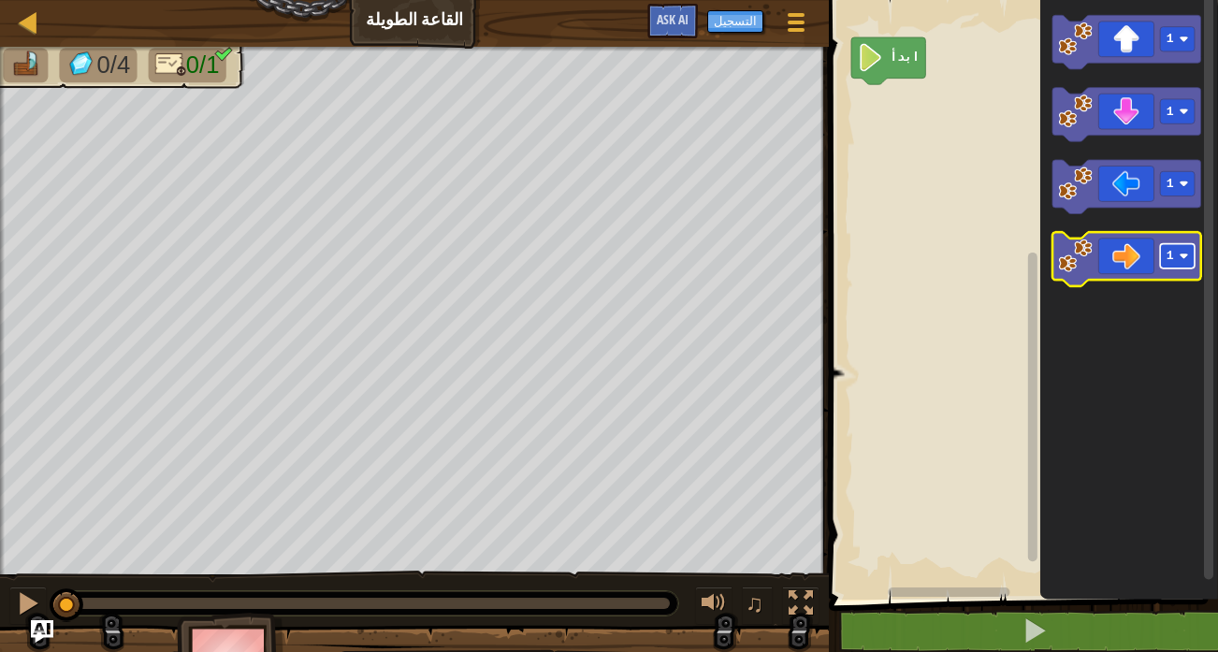
click at [1174, 254] on rect "مساحة عمل بلوكلي" at bounding box center [1177, 256] width 35 height 24
click at [1152, 232] on icon "مساحة عمل بلوكلي" at bounding box center [1127, 259] width 149 height 54
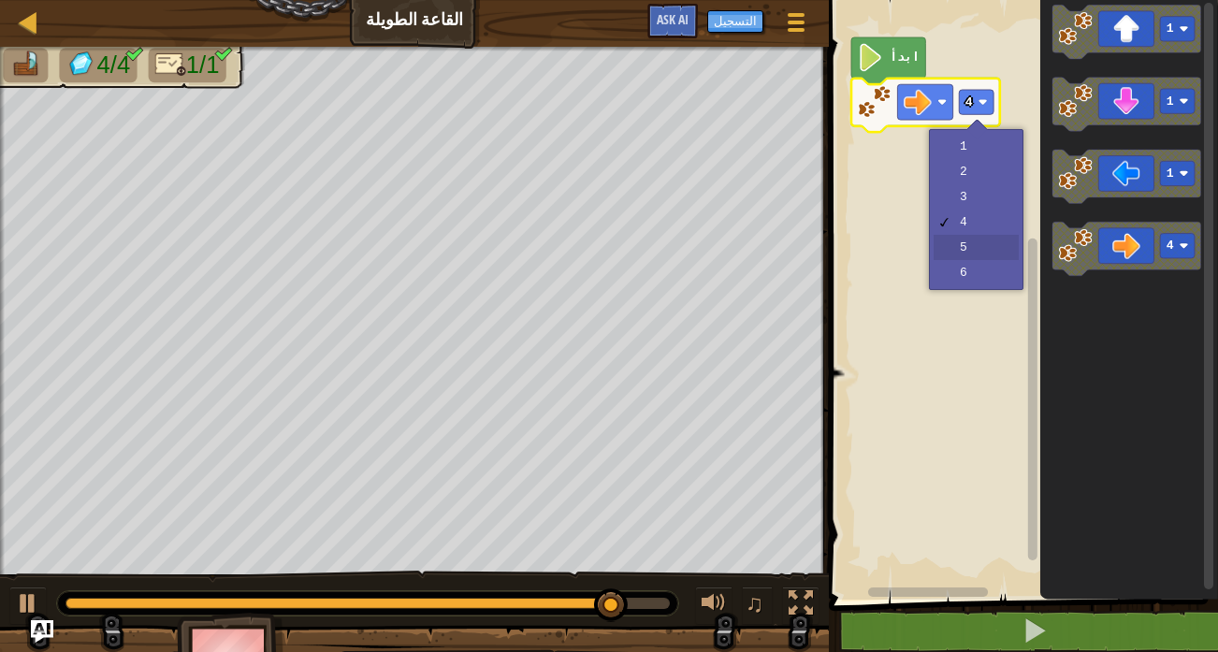
drag, startPoint x: 982, startPoint y: 245, endPoint x: 934, endPoint y: 264, distance: 51.3
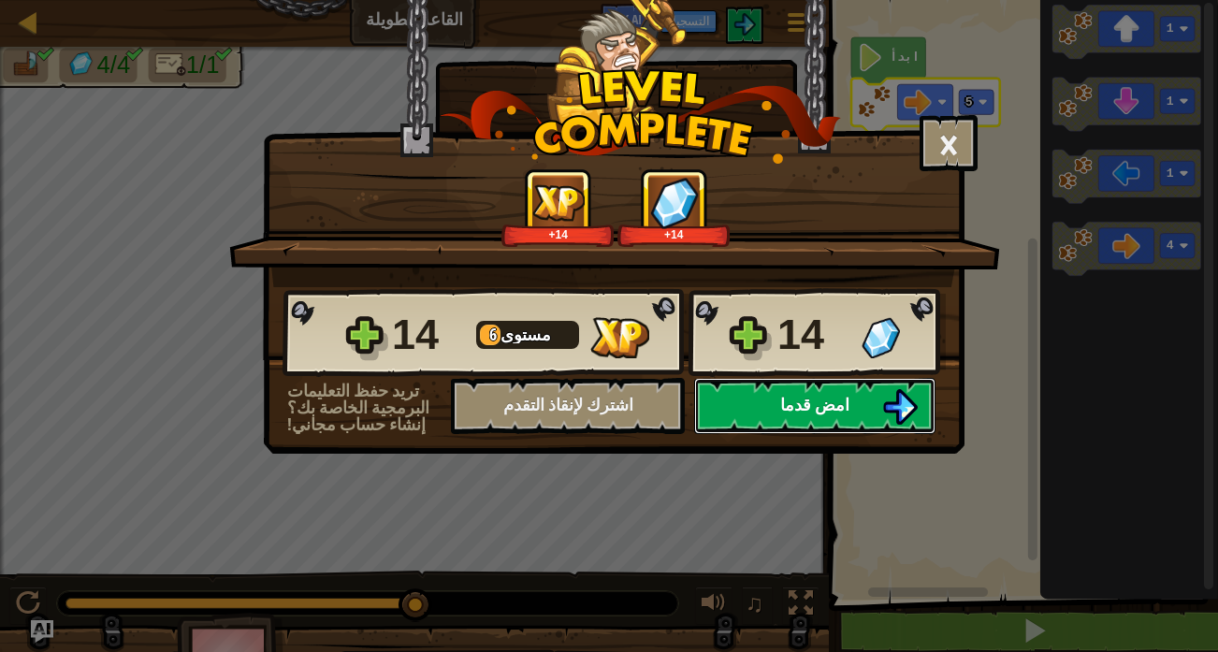
click at [901, 417] on img at bounding box center [900, 407] width 36 height 36
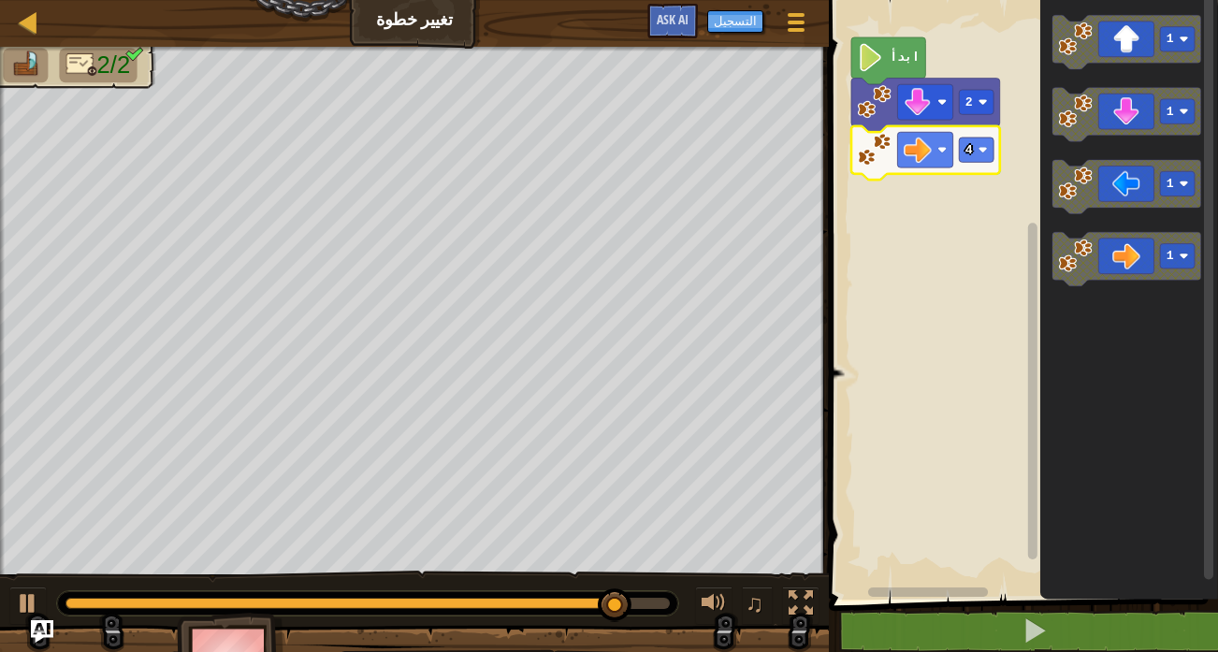
click at [988, 168] on icon "مساحة عمل بلوكلي" at bounding box center [925, 153] width 149 height 54
click at [985, 152] on image "مساحة عمل بلوكلي" at bounding box center [983, 149] width 9 height 9
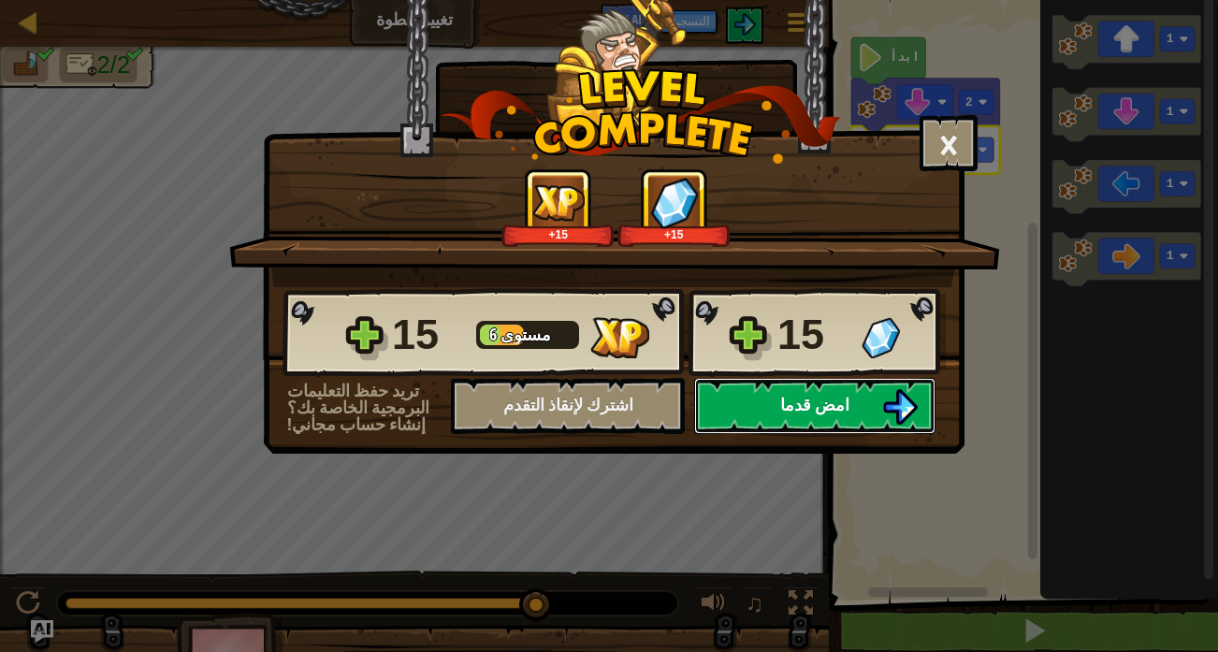
click at [905, 404] on img at bounding box center [900, 407] width 36 height 36
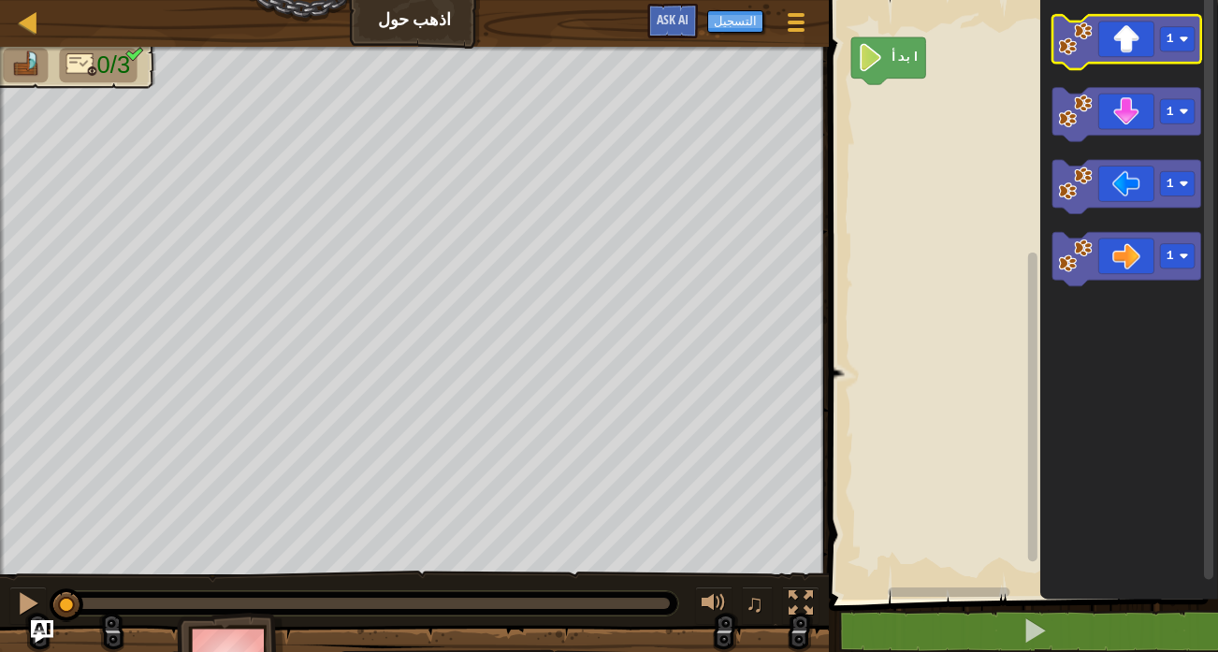
click at [1117, 50] on icon "مساحة عمل بلوكلي" at bounding box center [1127, 42] width 149 height 54
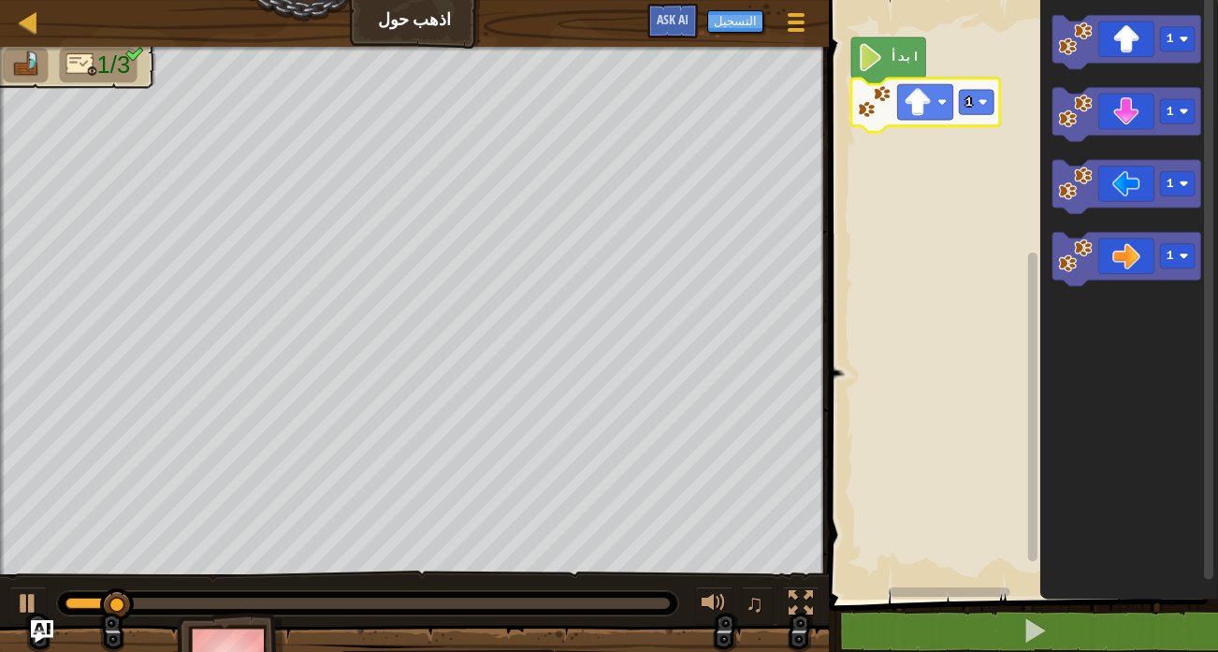
click at [979, 118] on icon "مساحة عمل بلوكلي" at bounding box center [925, 106] width 149 height 54
click at [967, 99] on text "1" at bounding box center [969, 102] width 7 height 14
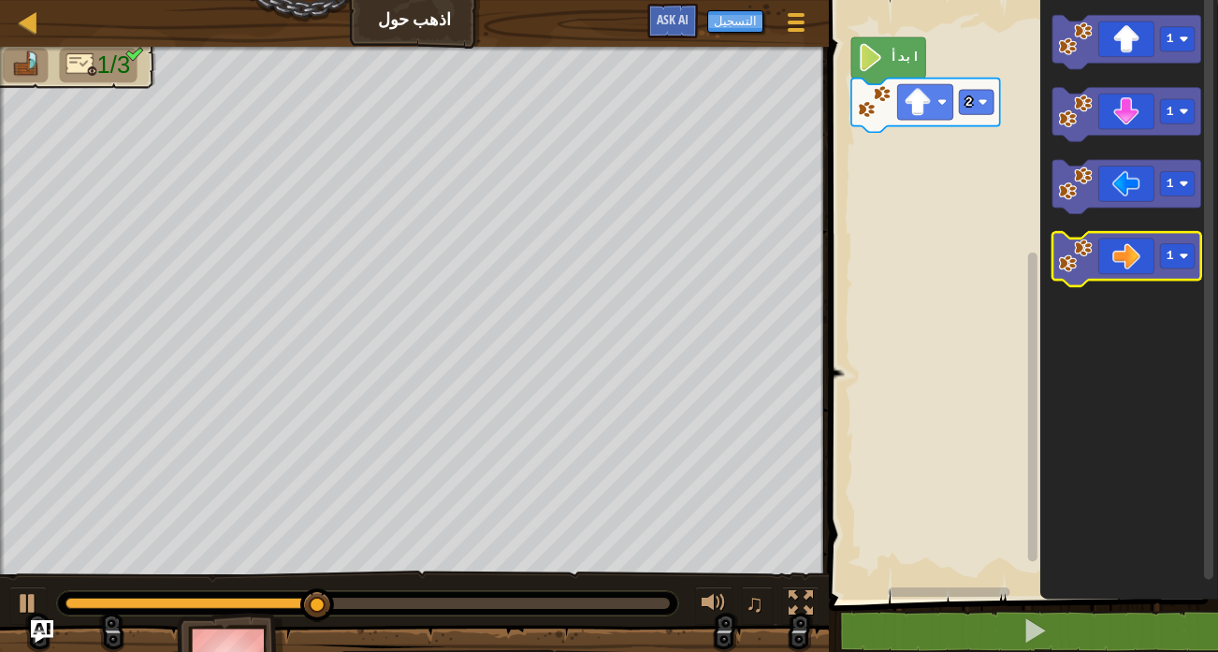
click at [1160, 258] on icon "مساحة عمل بلوكلي" at bounding box center [1127, 259] width 149 height 54
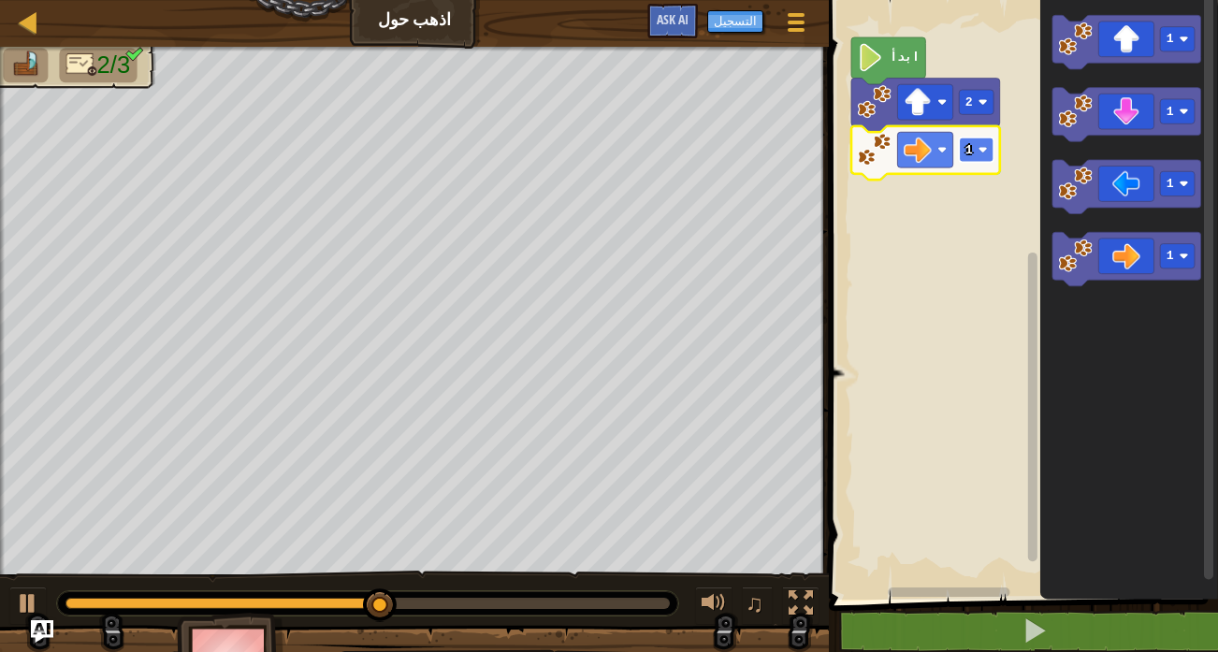
click at [975, 159] on rect "مساحة عمل بلوكلي" at bounding box center [976, 150] width 35 height 24
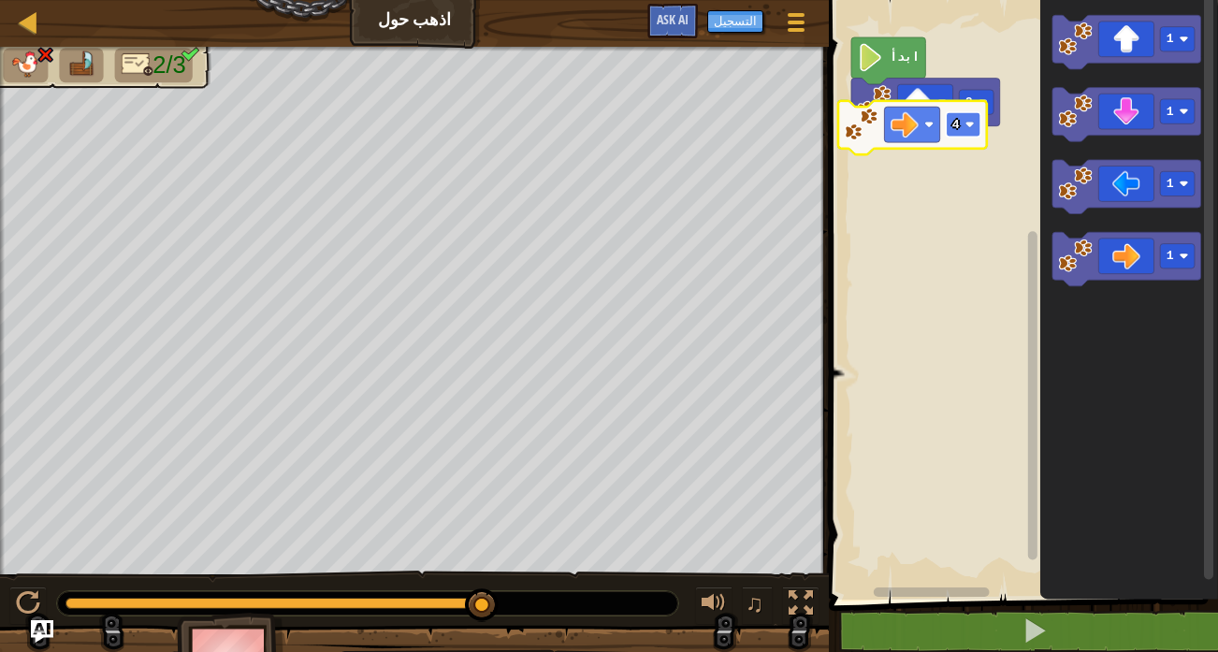
click at [961, 124] on rect "مساحة عمل بلوكلي" at bounding box center [963, 124] width 35 height 24
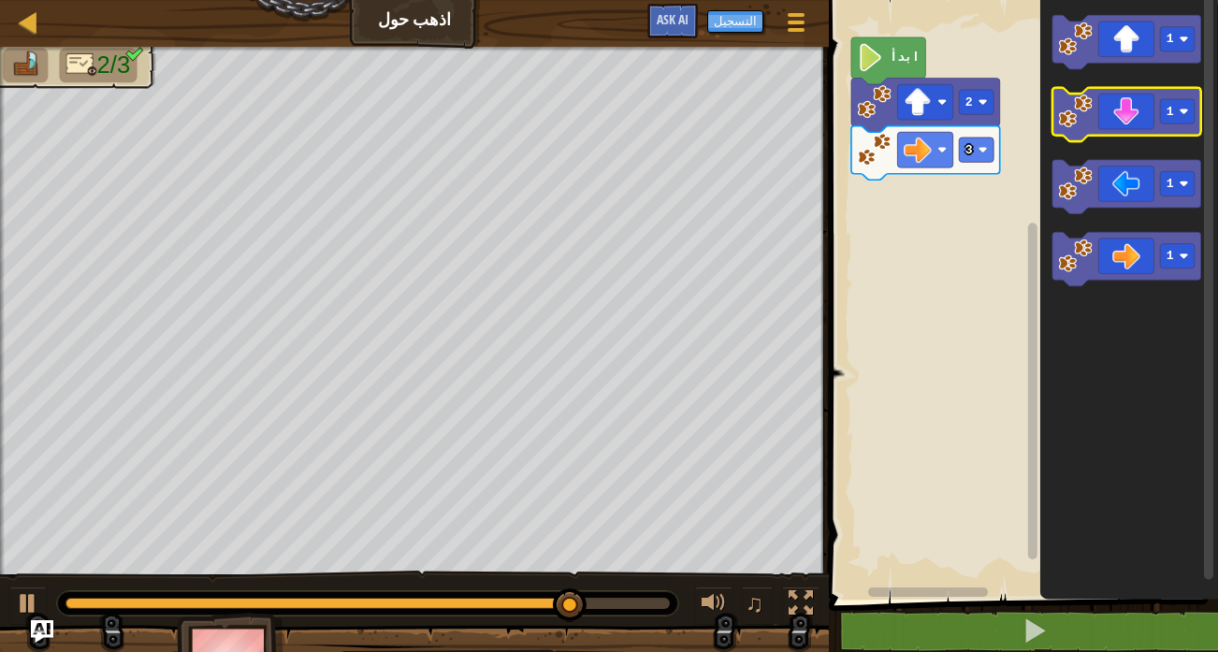
click at [1131, 108] on icon "مساحة عمل بلوكلي" at bounding box center [1127, 115] width 149 height 54
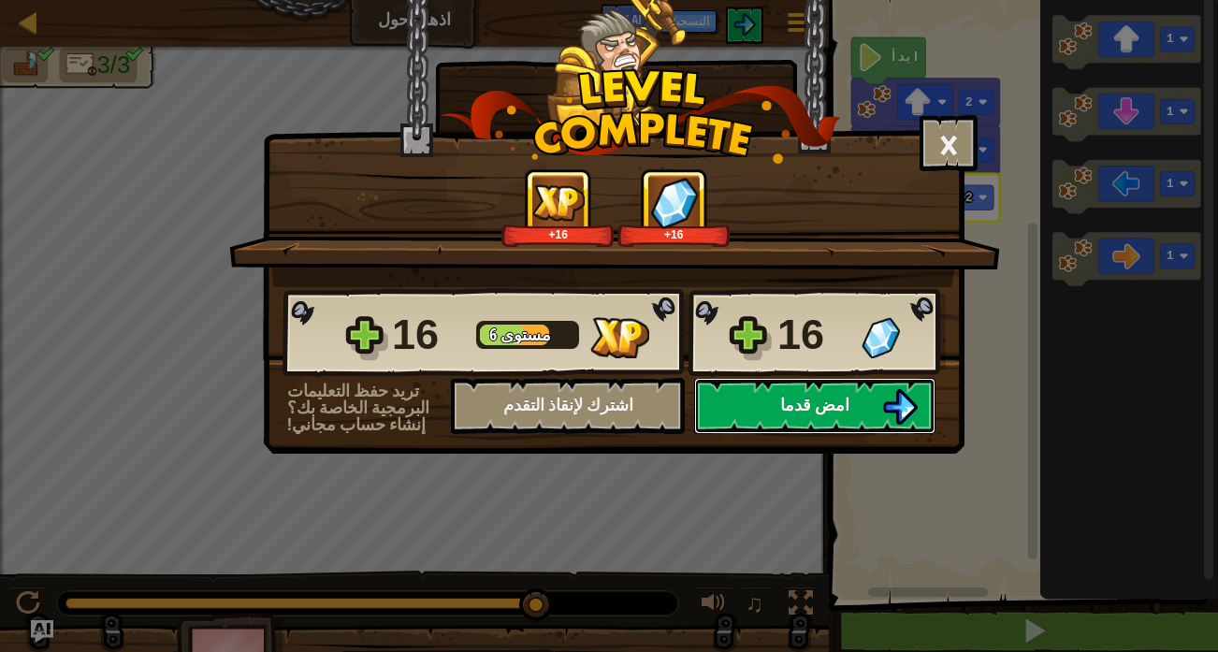
click at [792, 413] on span "امض قدما" at bounding box center [814, 404] width 69 height 23
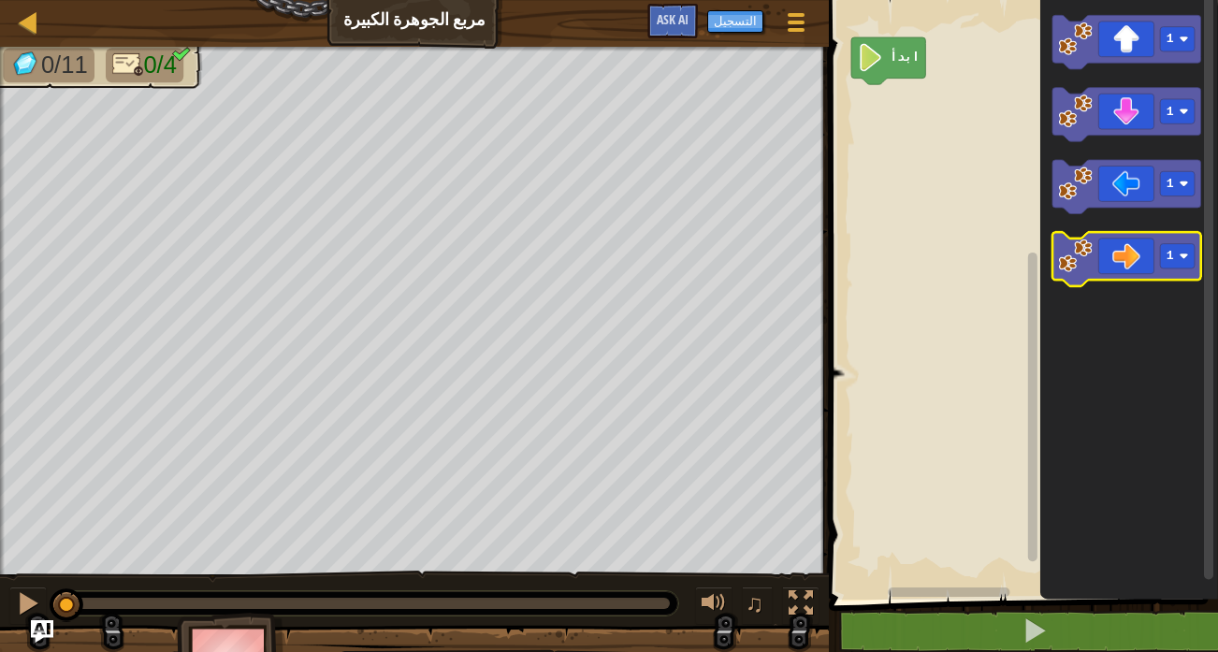
click at [1144, 267] on icon "مساحة عمل بلوكلي" at bounding box center [1127, 259] width 149 height 54
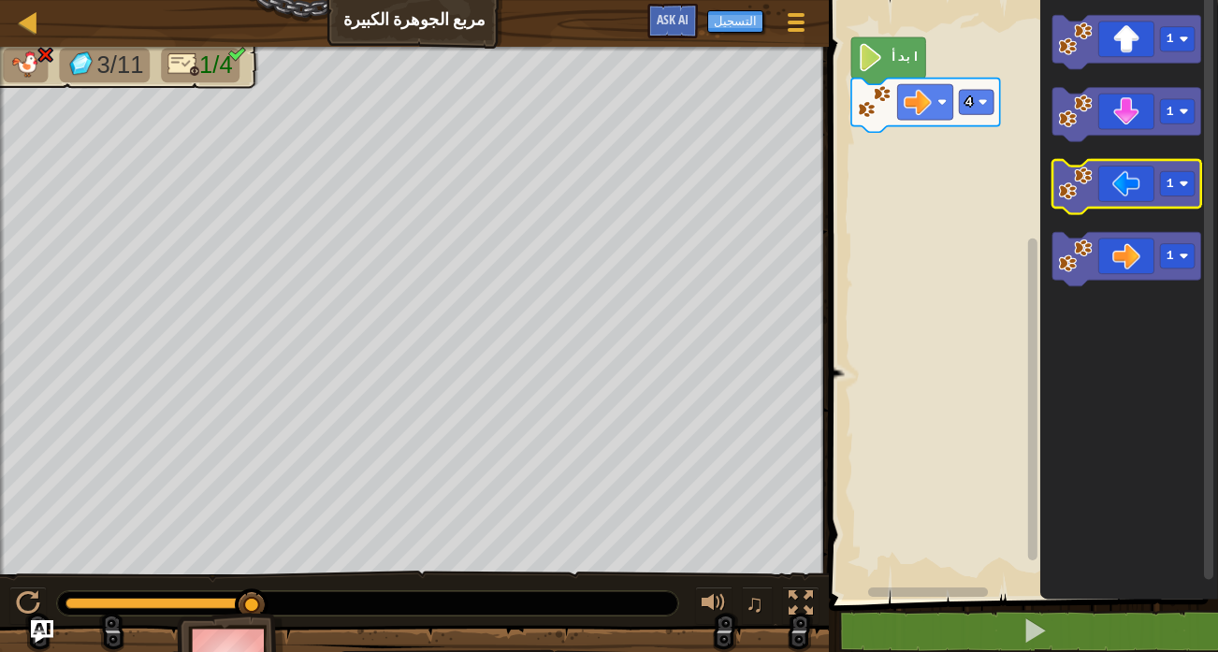
click at [1100, 188] on icon "مساحة عمل بلوكلي" at bounding box center [1127, 187] width 149 height 54
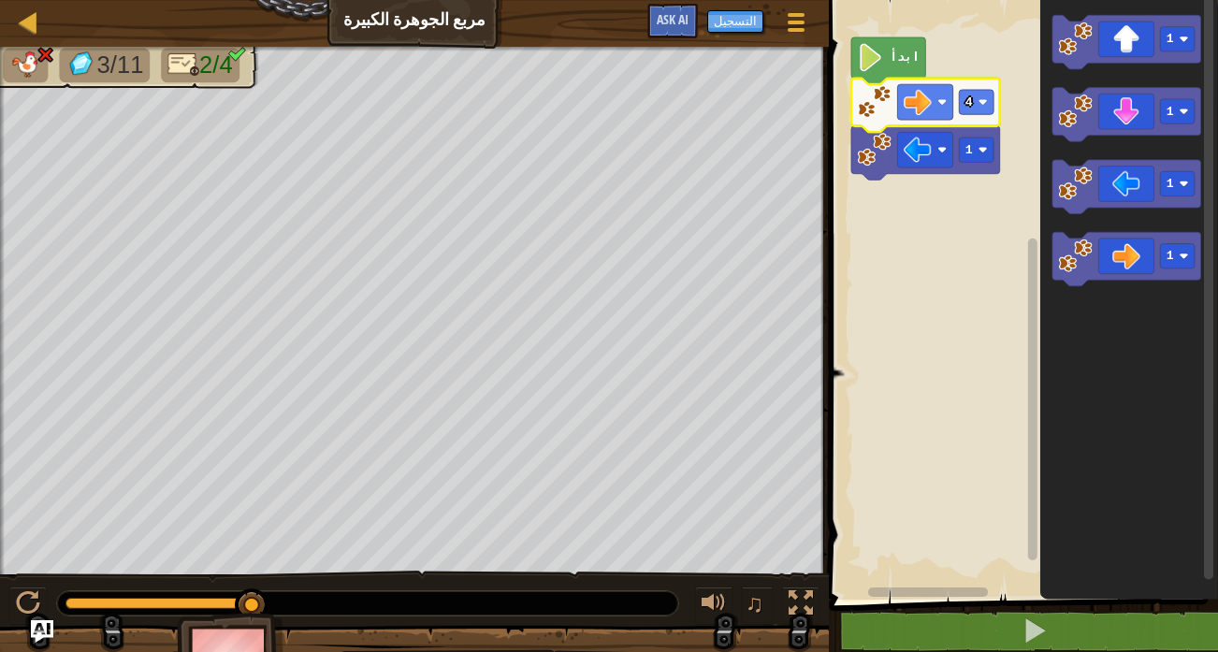
click at [981, 83] on icon "مساحة عمل بلوكلي" at bounding box center [925, 106] width 149 height 54
click at [979, 97] on rect "مساحة عمل بلوكلي" at bounding box center [976, 102] width 35 height 24
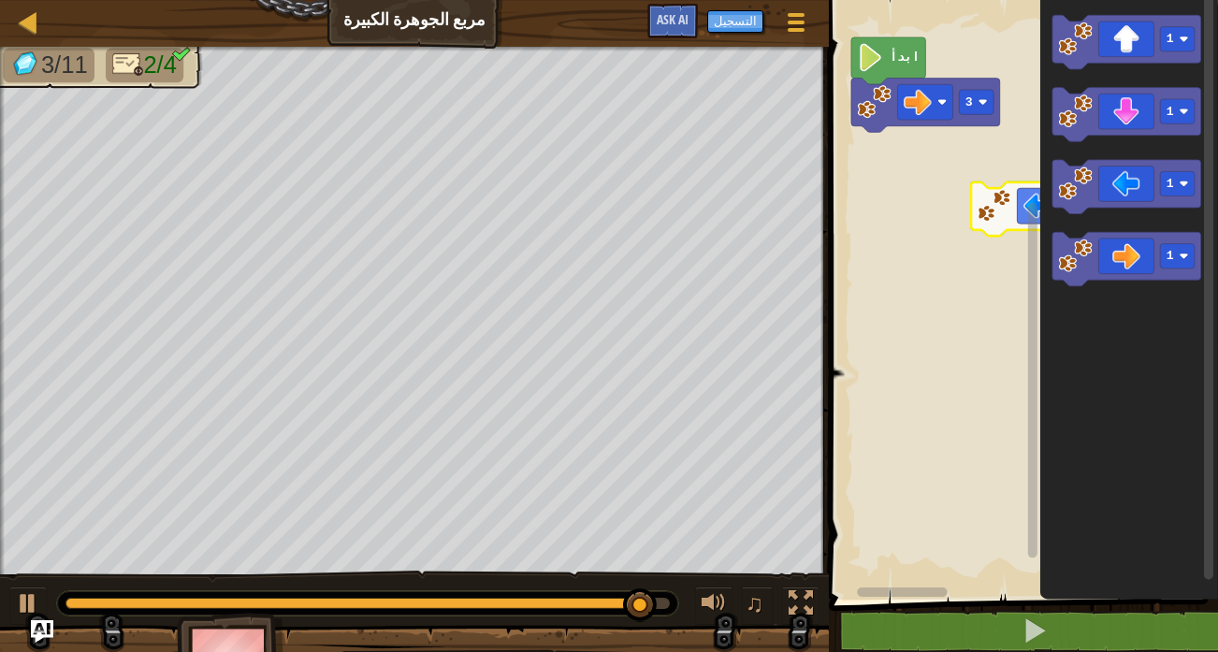
click at [1026, 216] on rect "مساحة عمل بلوكلي" at bounding box center [1033, 289] width 14 height 594
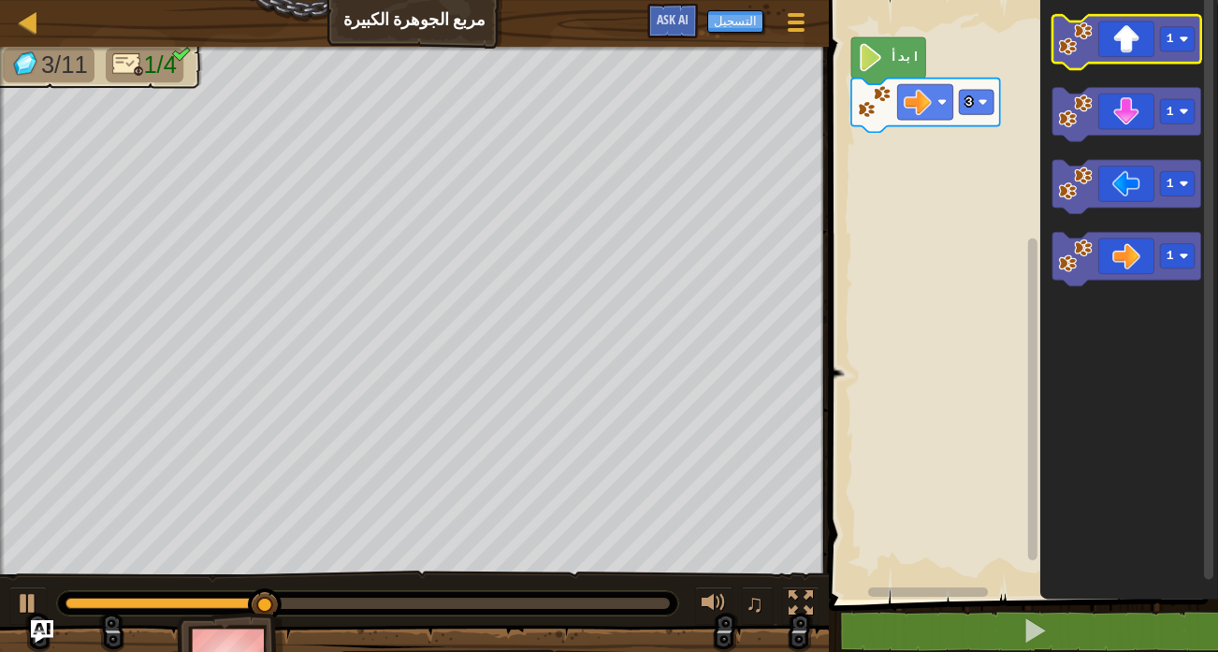
click at [1099, 10] on icon "مساحة عمل بلوكلي" at bounding box center [1129, 295] width 178 height 609
click at [1095, 56] on icon "مساحة عمل بلوكلي" at bounding box center [1127, 42] width 149 height 54
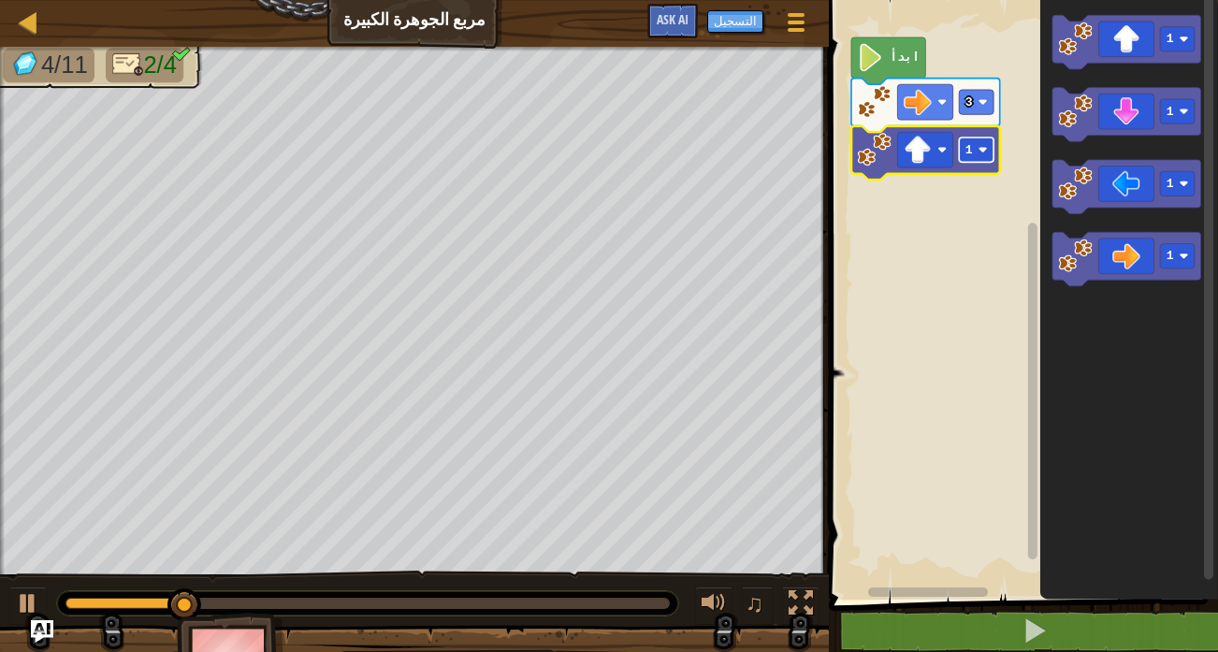
click at [987, 158] on rect "مساحة عمل بلوكلي" at bounding box center [976, 150] width 35 height 24
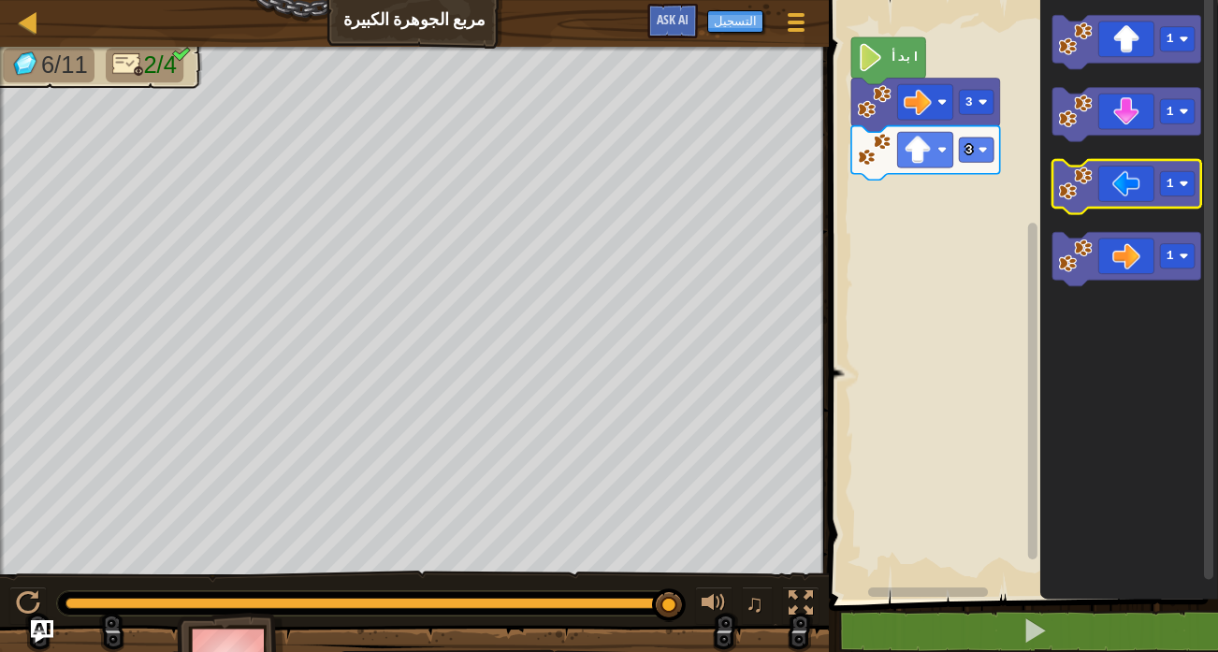
click at [1134, 181] on icon "مساحة عمل بلوكلي" at bounding box center [1127, 187] width 149 height 54
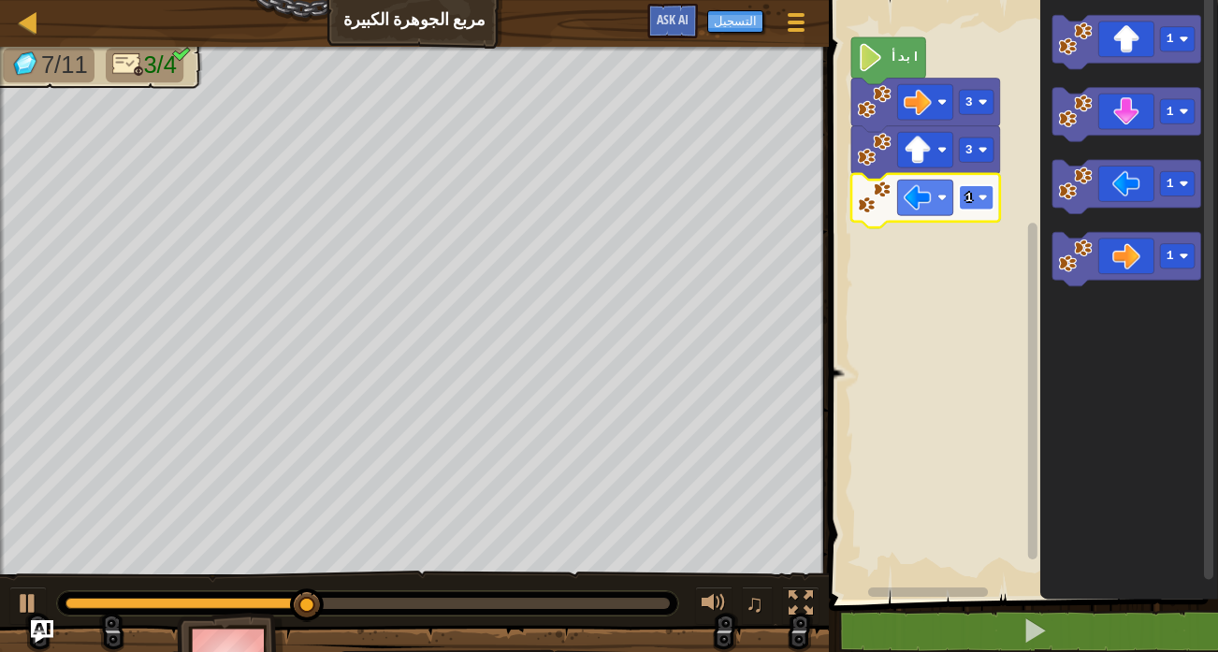
click at [984, 204] on rect "مساحة عمل بلوكلي" at bounding box center [976, 197] width 35 height 24
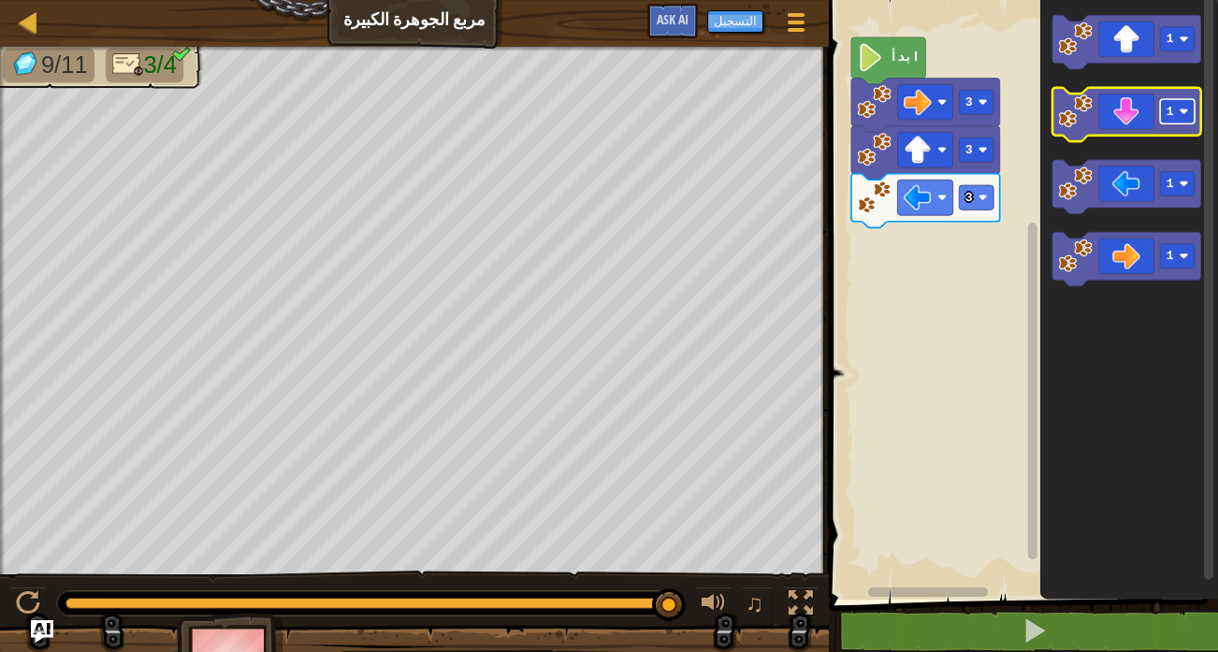
click at [1172, 113] on text "1" at bounding box center [1170, 112] width 7 height 14
click at [1144, 116] on icon "مساحة عمل بلوكلي" at bounding box center [1127, 115] width 149 height 54
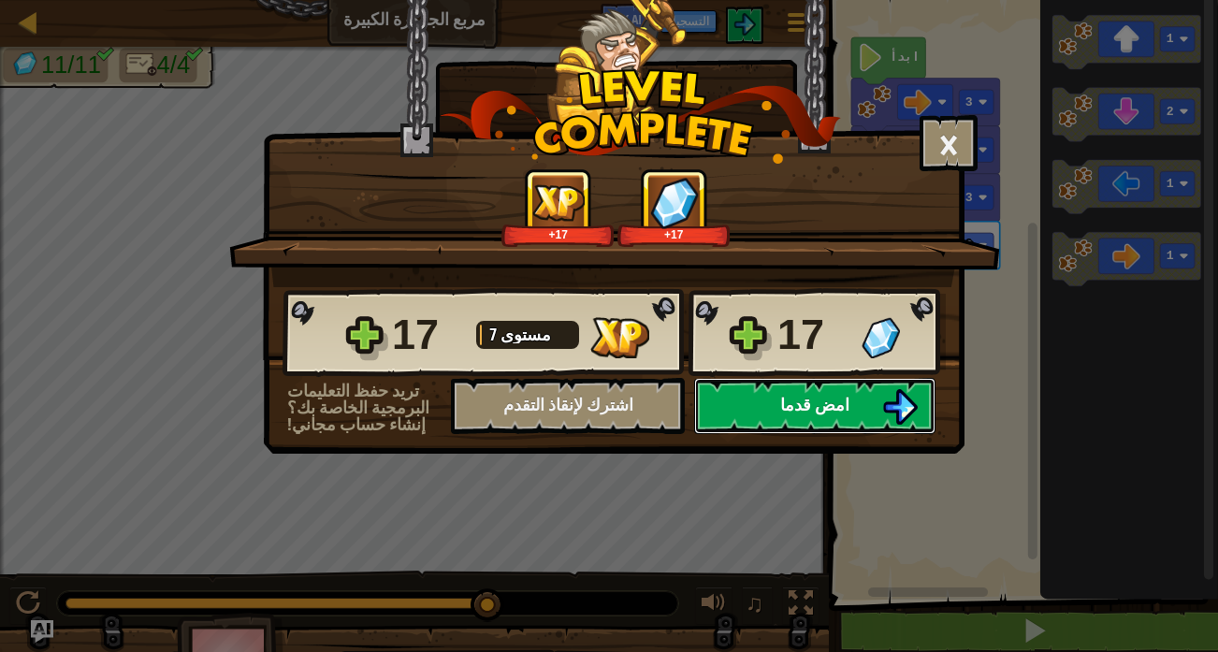
click at [914, 410] on img at bounding box center [900, 407] width 36 height 36
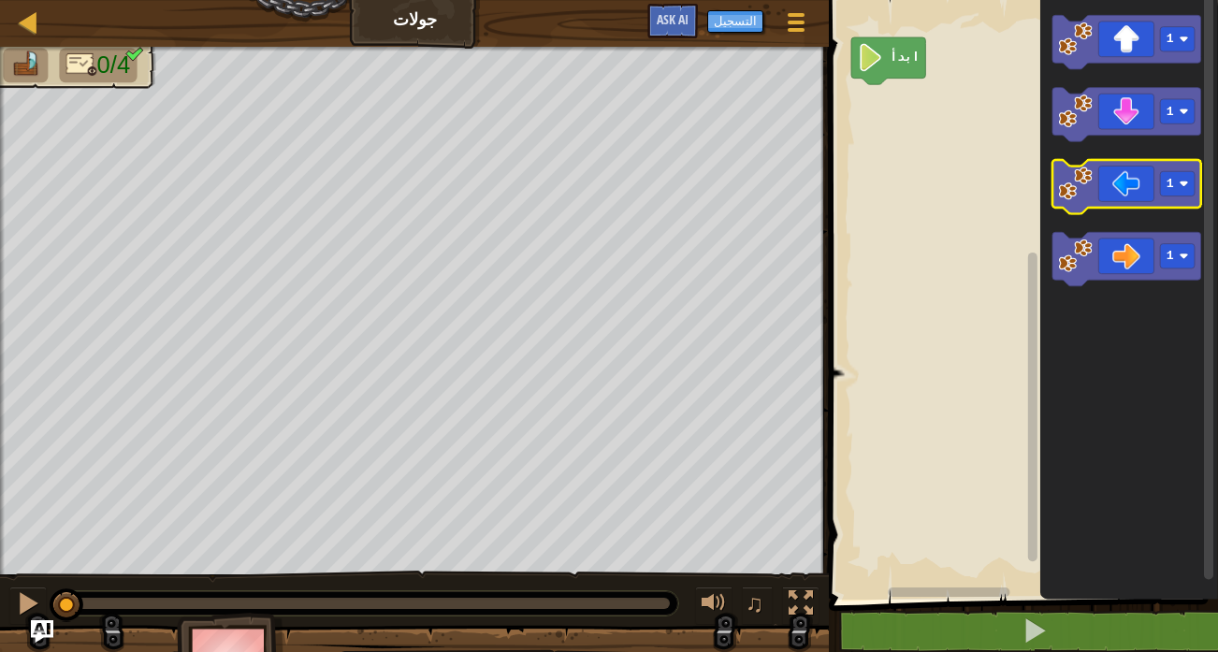
click at [1127, 178] on icon "مساحة عمل بلوكلي" at bounding box center [1127, 187] width 149 height 54
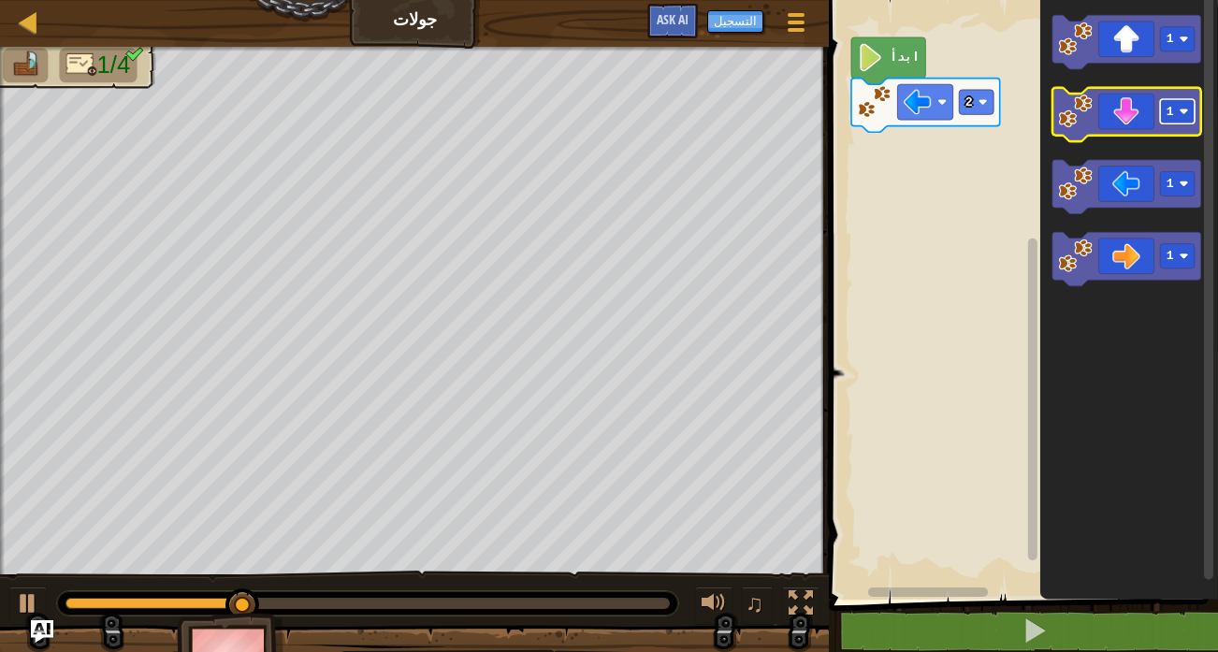
click at [1174, 107] on rect "مساحة عمل بلوكلي" at bounding box center [1177, 111] width 35 height 24
click at [1180, 113] on image "مساحة عمل بلوكلي" at bounding box center [1184, 111] width 9 height 9
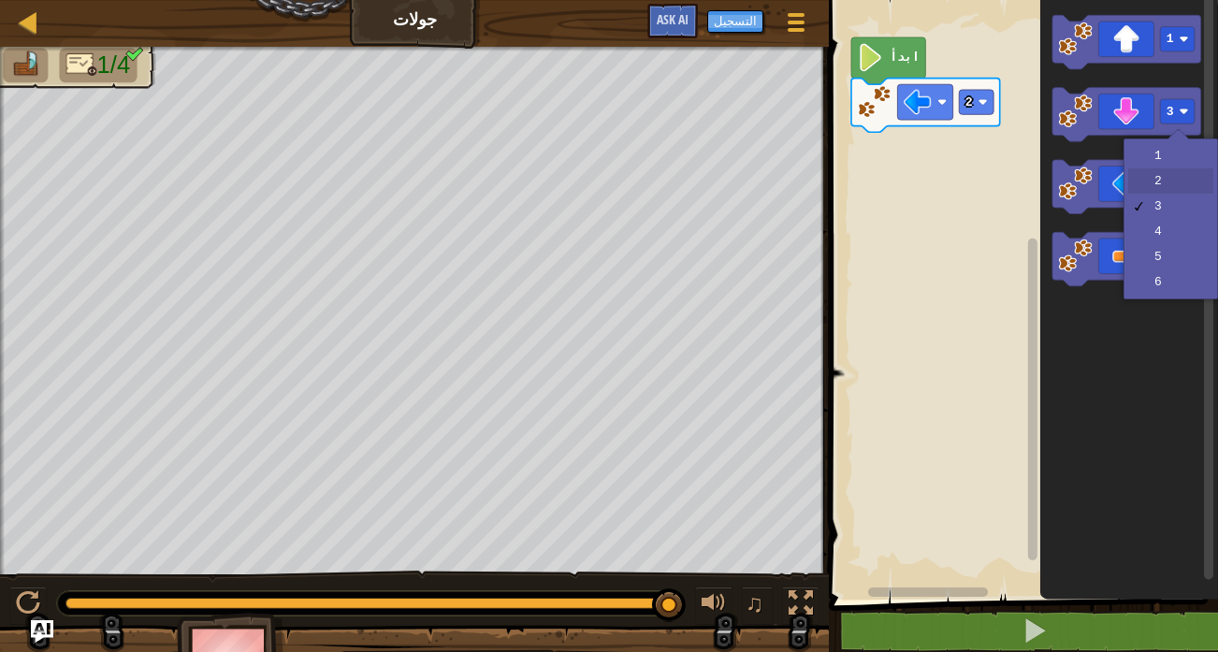
drag, startPoint x: 1169, startPoint y: 183, endPoint x: 1171, endPoint y: 161, distance: 22.6
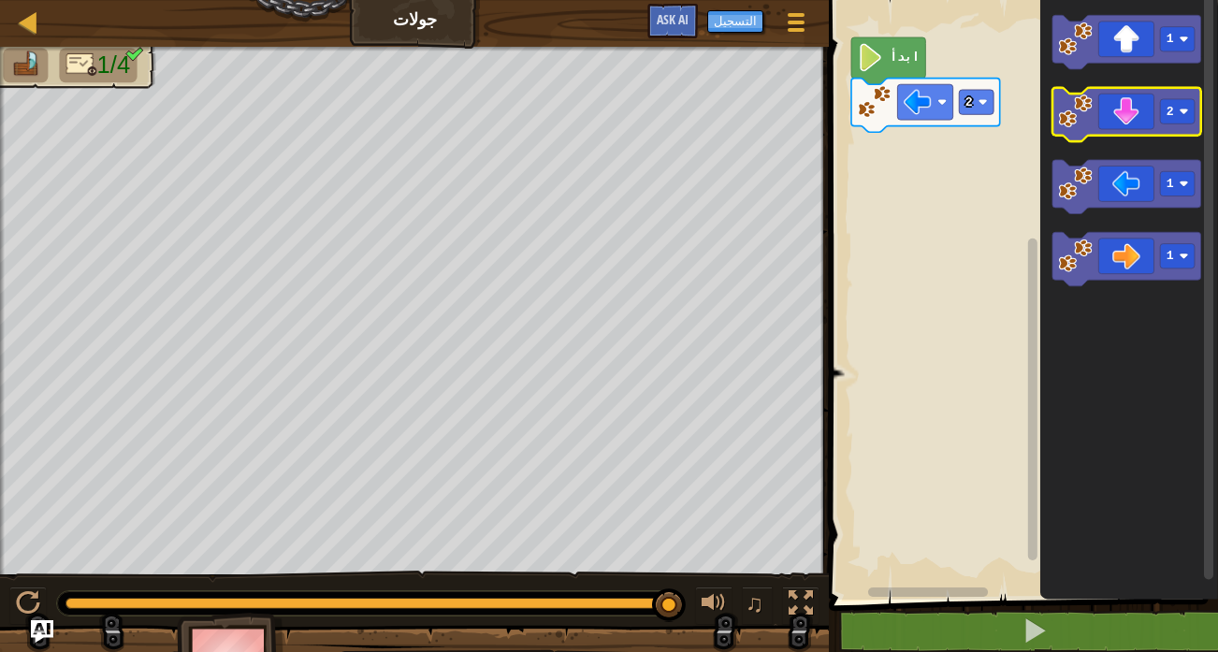
click at [1142, 119] on icon "مساحة عمل بلوكلي" at bounding box center [1127, 115] width 149 height 54
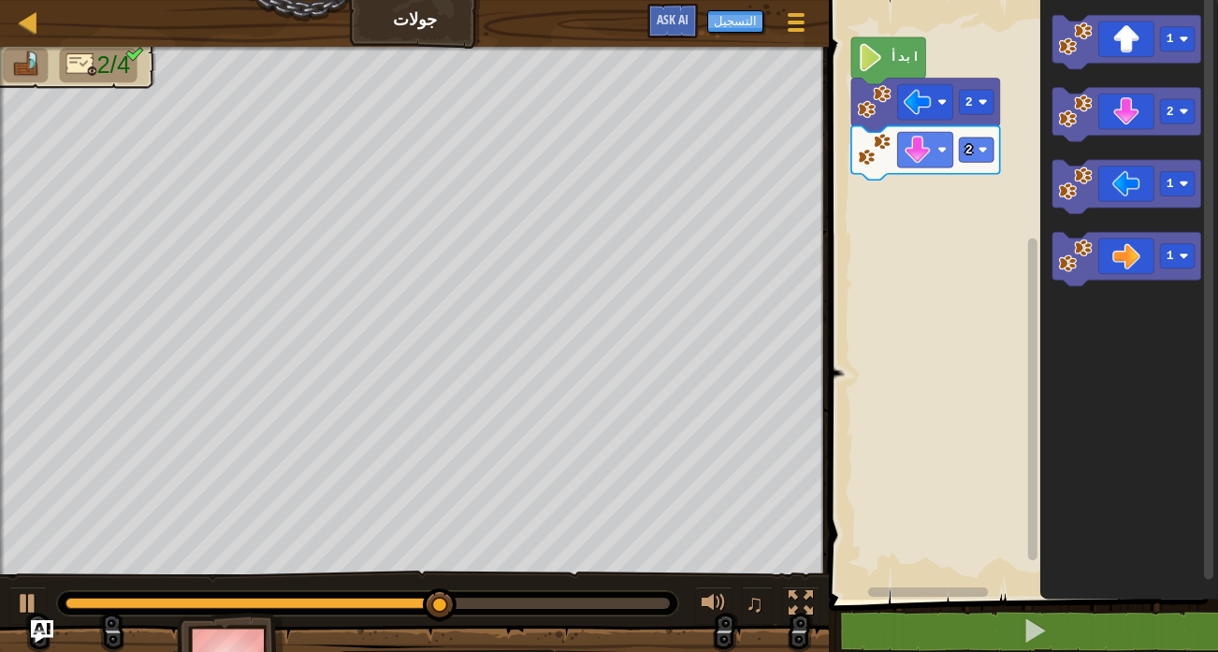
click at [1145, 270] on icon "مساحة عمل بلوكلي" at bounding box center [1127, 259] width 149 height 54
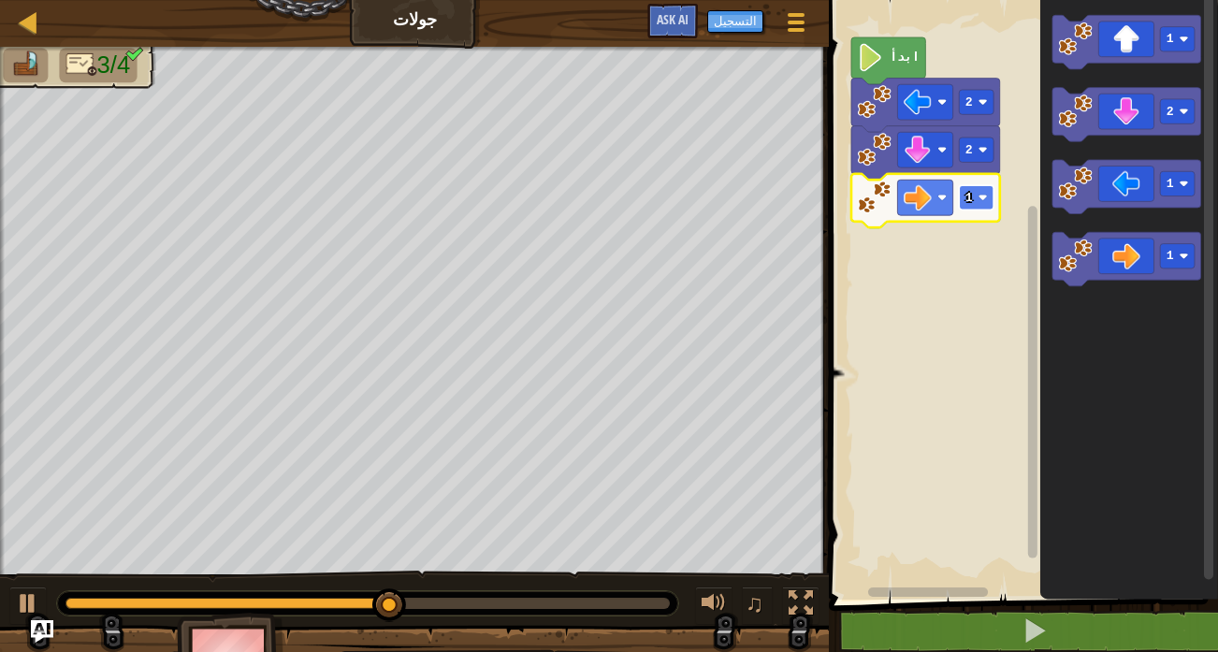
click at [978, 194] on rect "مساحة عمل بلوكلي" at bounding box center [976, 197] width 35 height 24
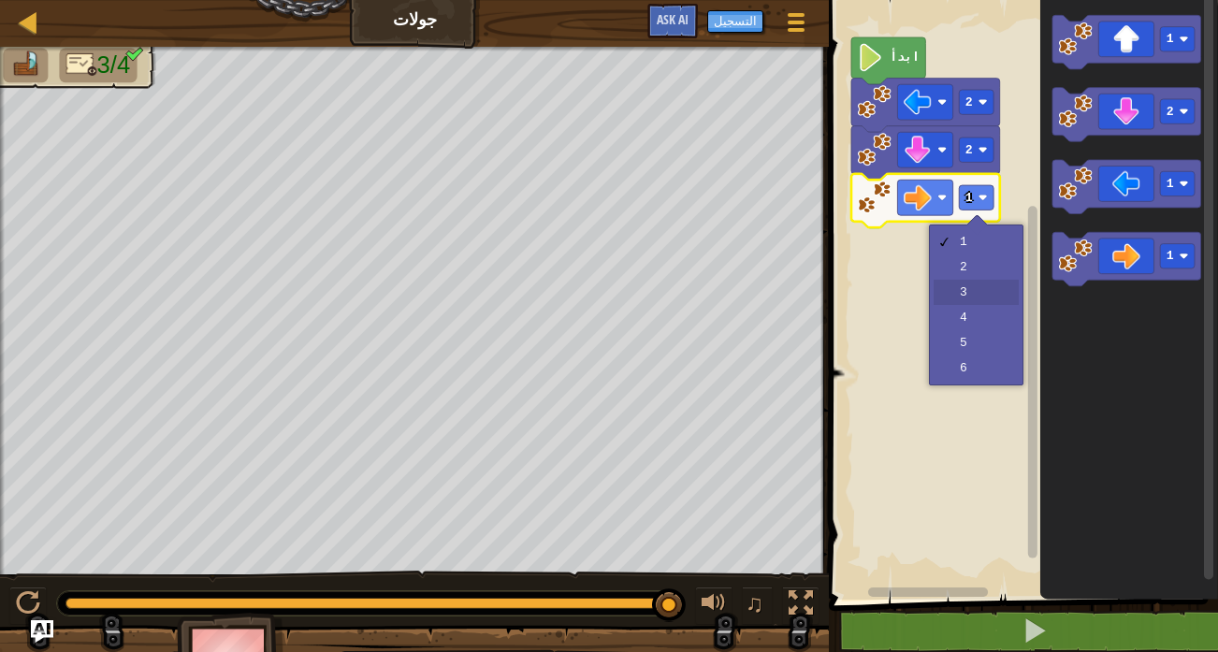
drag, startPoint x: 1002, startPoint y: 284, endPoint x: 994, endPoint y: 278, distance: 10.7
